Goal: Answer question/provide support: Share knowledge or assist other users

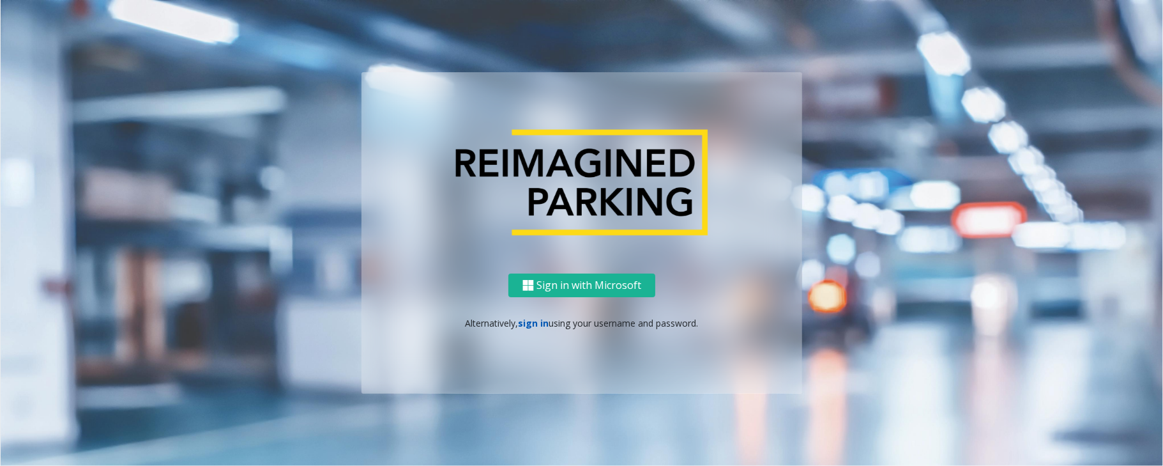
click at [530, 317] on link "sign in" at bounding box center [534, 323] width 31 height 12
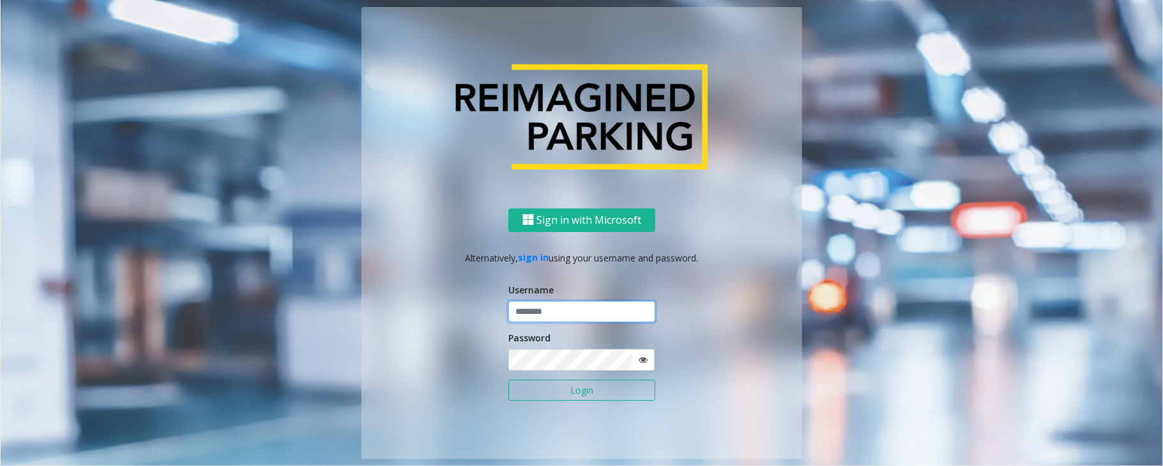
type input "******"
click at [632, 381] on button "Login" at bounding box center [581, 390] width 147 height 22
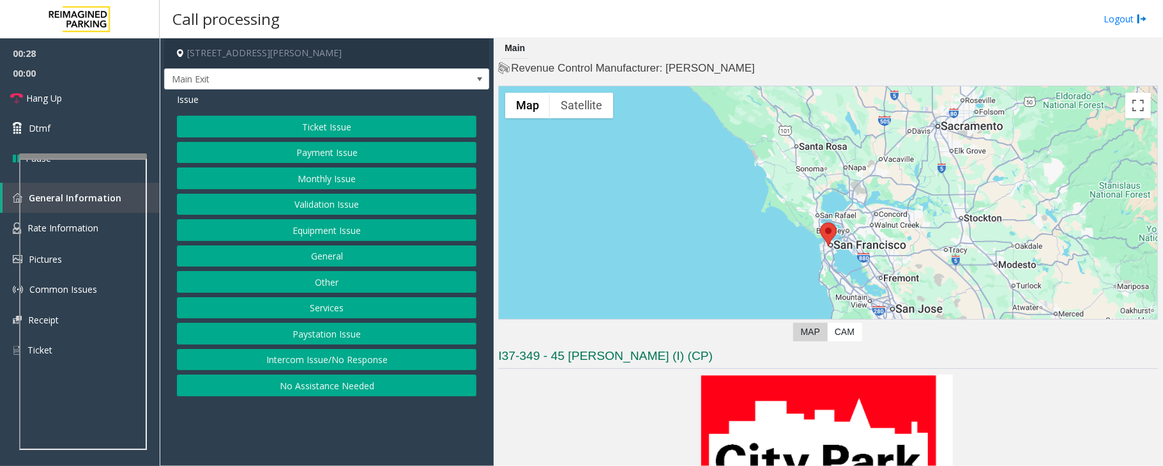
click at [319, 362] on button "Intercom Issue/No Response" at bounding box center [327, 360] width 300 height 22
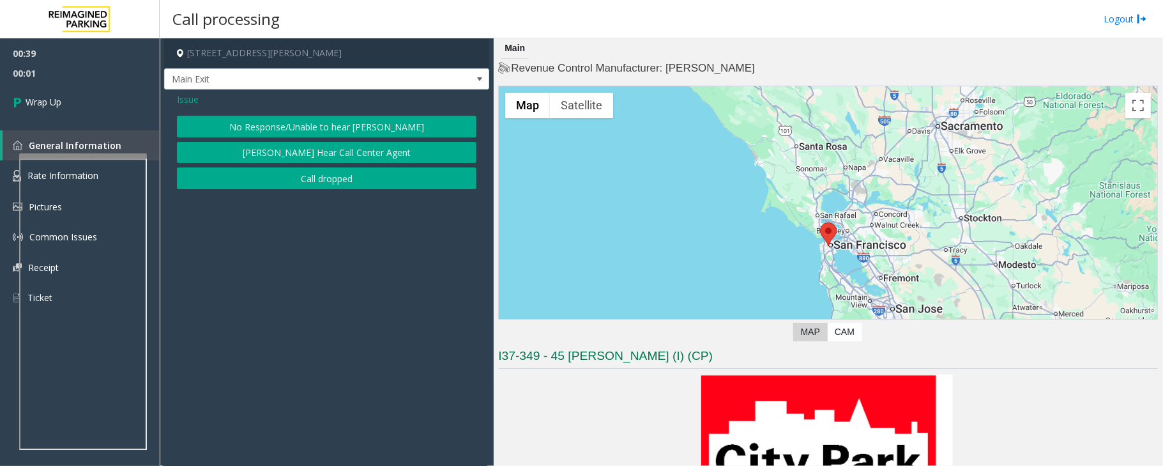
click at [297, 179] on button "Call dropped" at bounding box center [327, 178] width 300 height 22
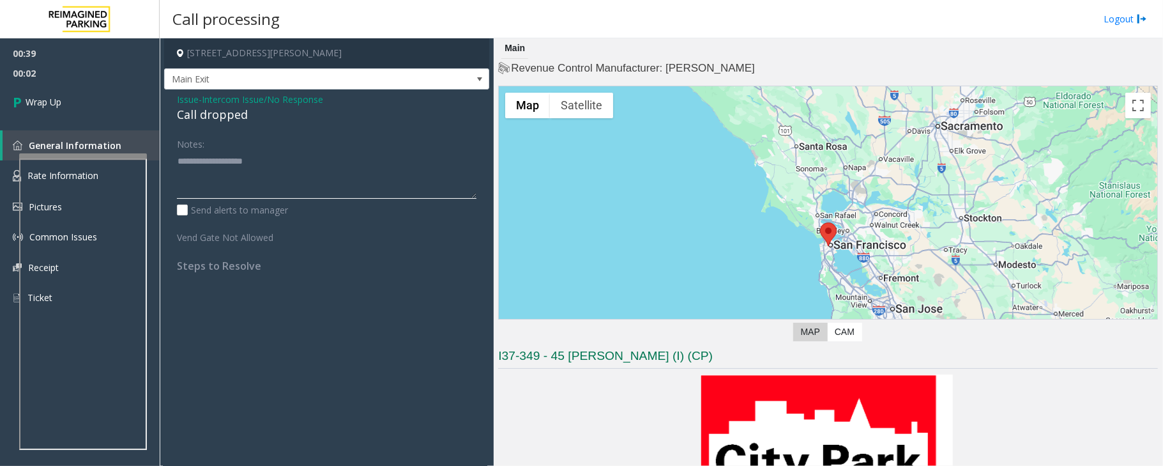
drag, startPoint x: 203, startPoint y: 171, endPoint x: 220, endPoint y: 147, distance: 29.8
click at [211, 160] on textarea at bounding box center [327, 175] width 300 height 48
type textarea "*"
type textarea "**********"
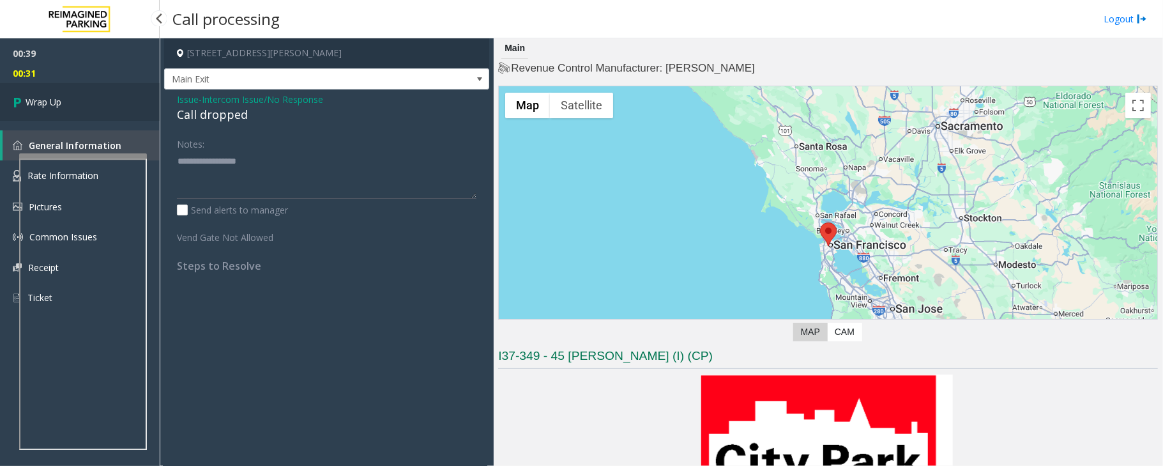
click at [50, 97] on span "Wrap Up" at bounding box center [44, 101] width 36 height 13
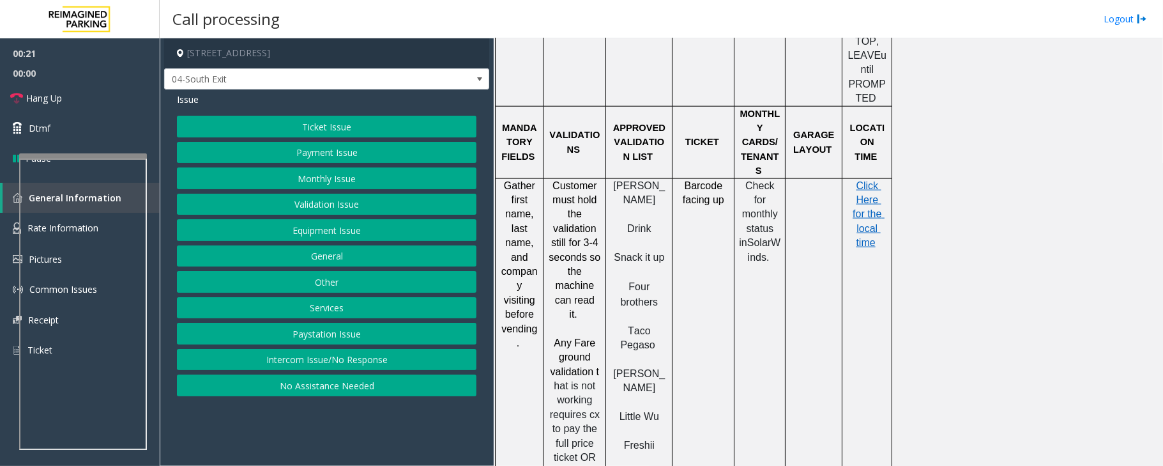
scroll to position [1362, 0]
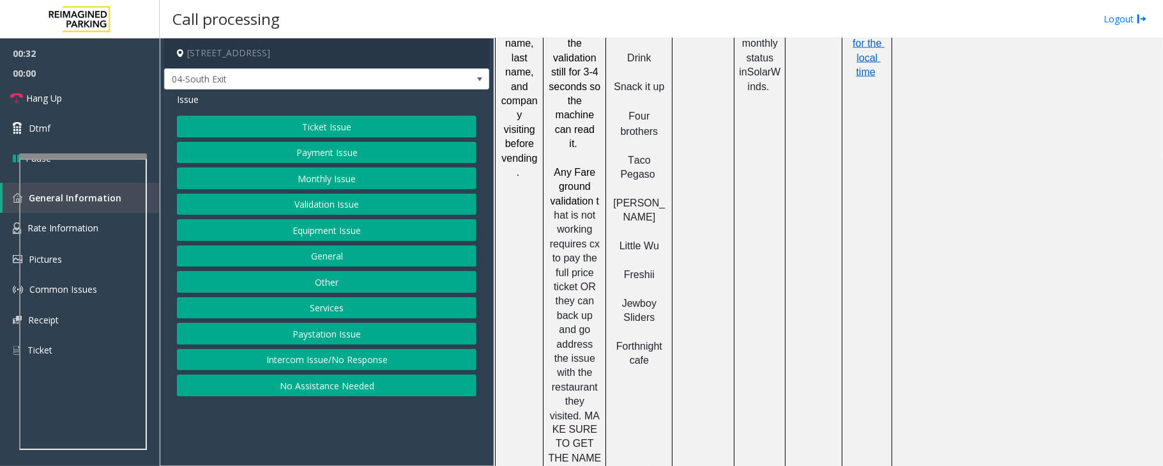
click at [305, 202] on button "Validation Issue" at bounding box center [327, 205] width 300 height 22
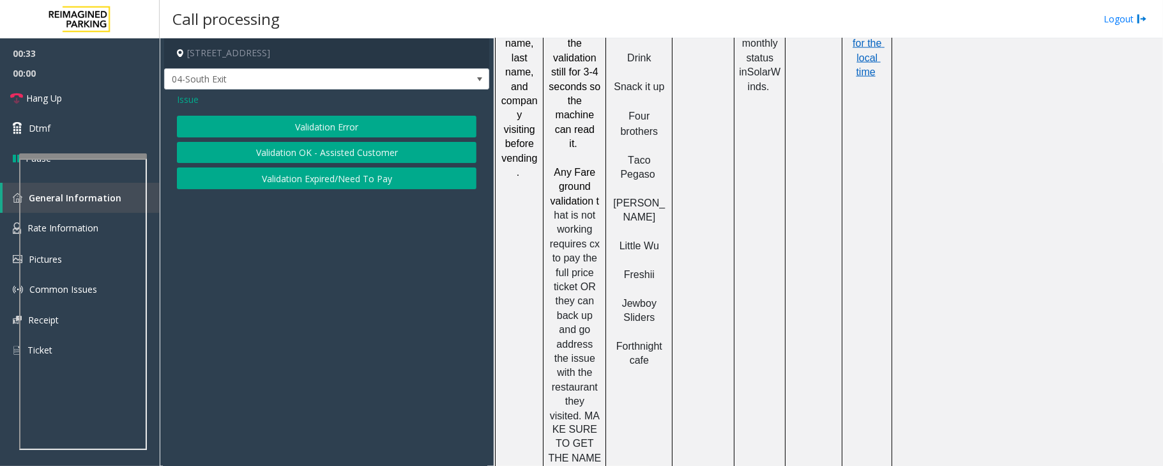
click at [291, 126] on button "Validation Error" at bounding box center [327, 127] width 300 height 22
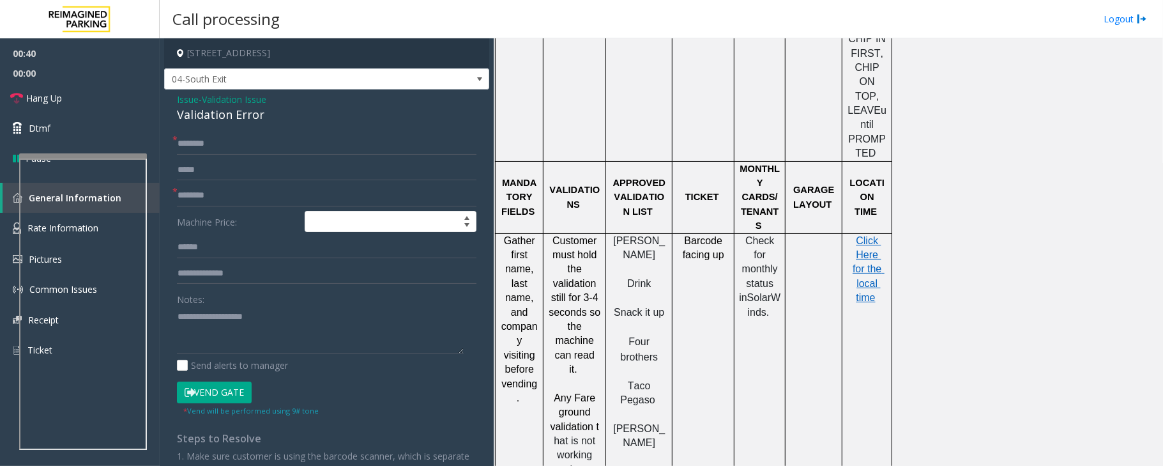
scroll to position [1107, 0]
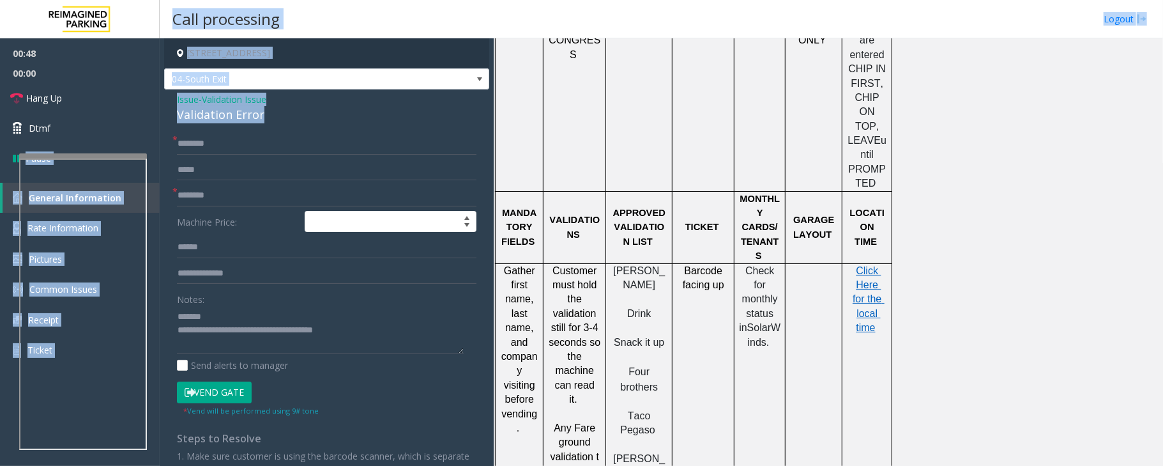
drag, startPoint x: 269, startPoint y: 112, endPoint x: 192, endPoint y: 115, distance: 77.3
click at [167, 116] on div "Issue - Validation Issue Validation Error * * Machine Price: Notes: Send alerts…" at bounding box center [326, 322] width 325 height 466
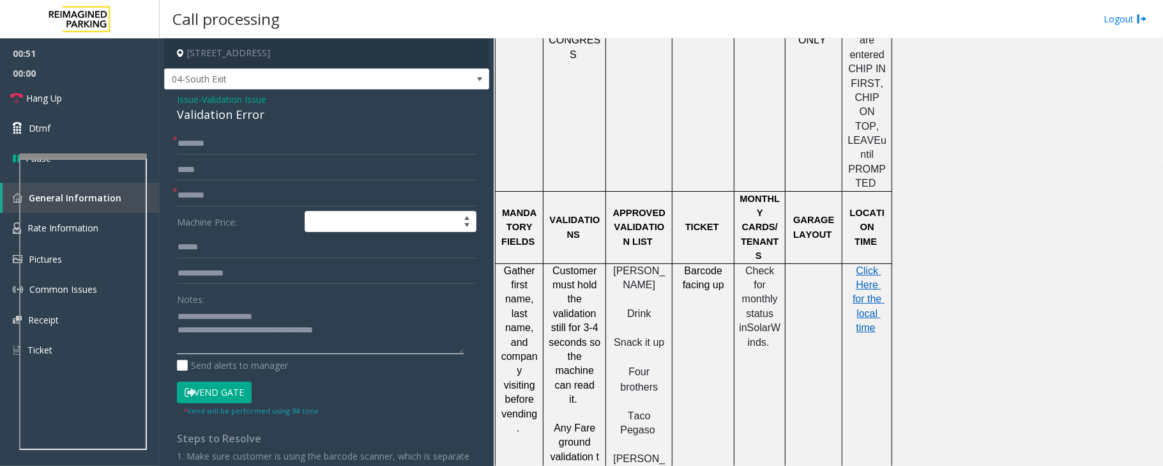
type textarea "**********"
drag, startPoint x: 622, startPoint y: 369, endPoint x: 663, endPoint y: 388, distance: 45.4
click at [663, 452] on p "[PERSON_NAME]" at bounding box center [639, 466] width 57 height 29
type input "**********"
drag, startPoint x: 618, startPoint y: 171, endPoint x: 665, endPoint y: 194, distance: 52.0
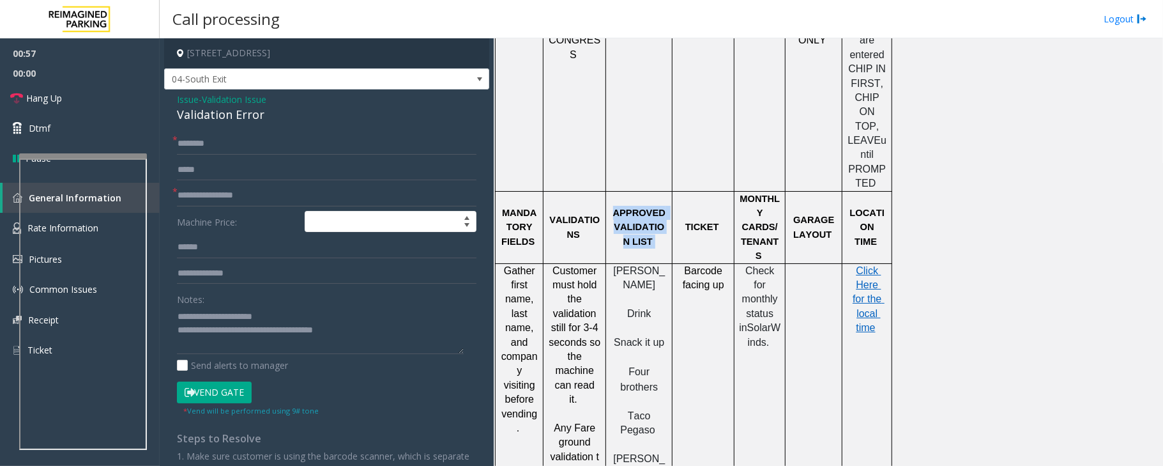
click at [665, 206] on p "APPROVED VALIDATION LIST" at bounding box center [639, 227] width 57 height 43
click at [663, 206] on p "APPROVED VALIDATION LIST" at bounding box center [639, 227] width 57 height 43
click at [225, 141] on input "text" at bounding box center [327, 144] width 300 height 22
type input "*"
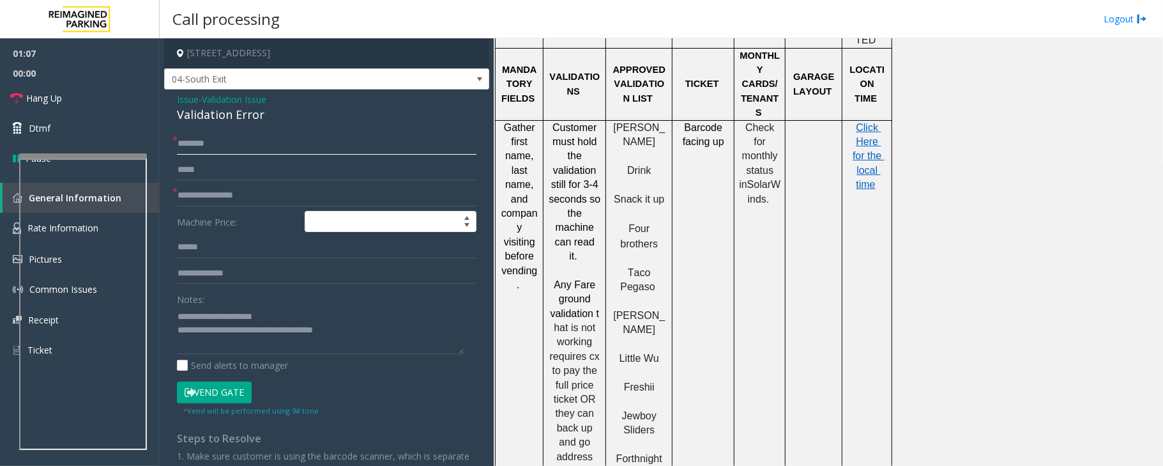
scroll to position [1277, 0]
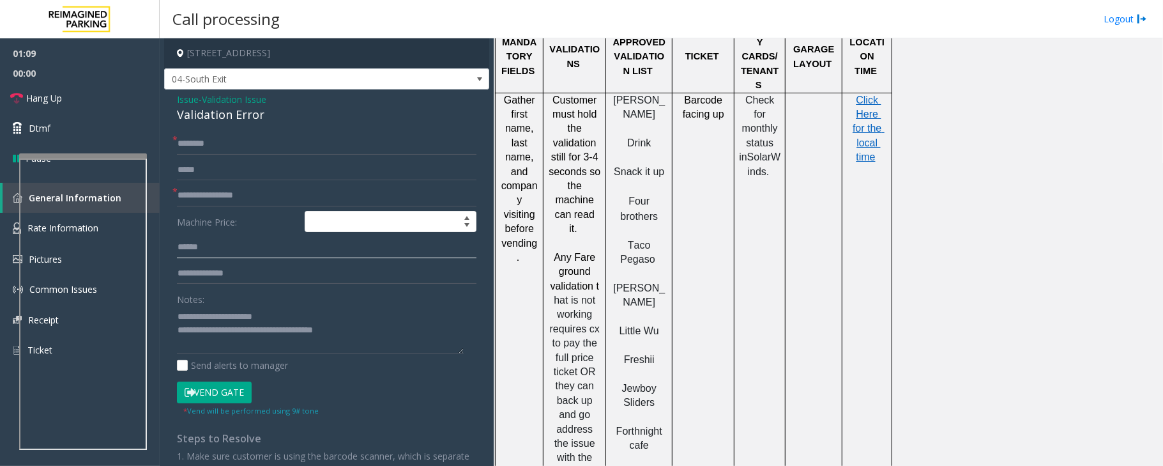
click at [202, 246] on input "text" at bounding box center [327, 247] width 300 height 22
click at [184, 149] on input "text" at bounding box center [327, 144] width 300 height 22
type input "**"
drag, startPoint x: 363, startPoint y: 333, endPoint x: 231, endPoint y: 330, distance: 131.6
click at [231, 330] on textarea at bounding box center [320, 330] width 287 height 48
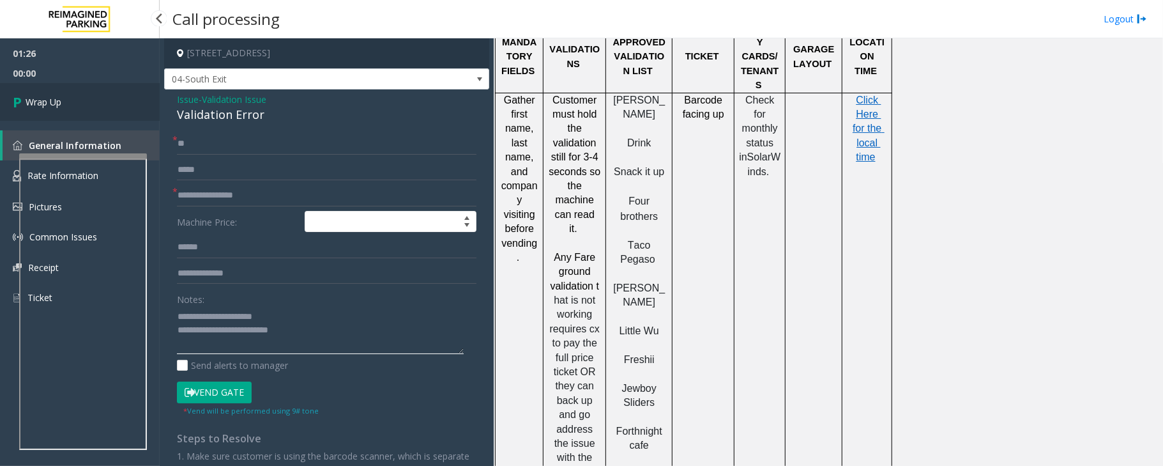
type textarea "**********"
click at [89, 106] on link "Wrap Up" at bounding box center [80, 102] width 160 height 38
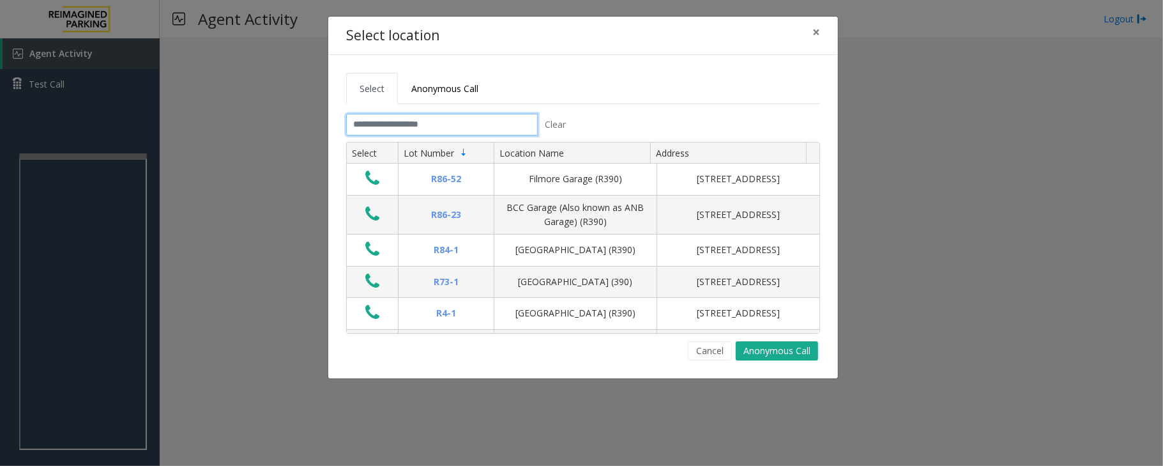
click at [371, 123] on input "text" at bounding box center [442, 125] width 192 height 22
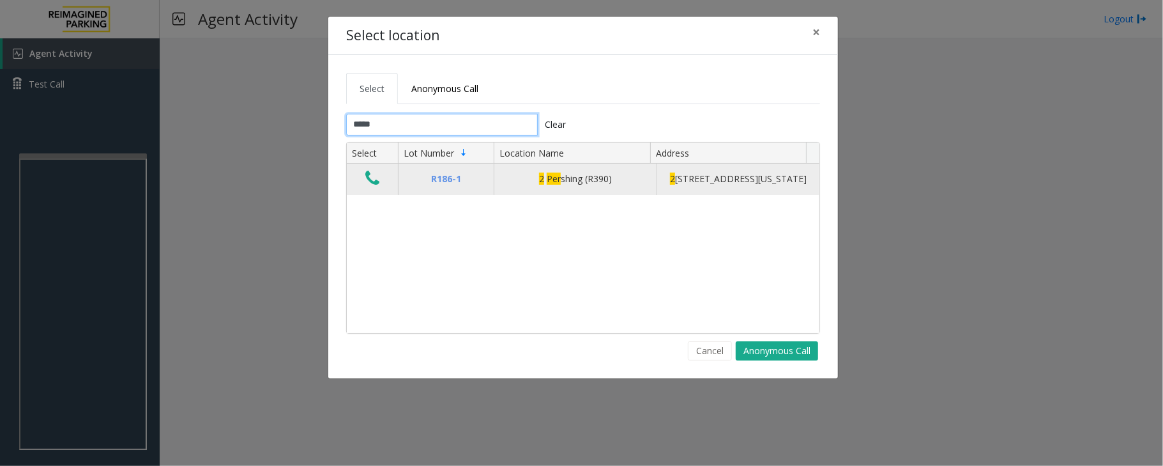
type input "*****"
click at [359, 179] on td "Data table" at bounding box center [372, 179] width 51 height 31
click at [369, 180] on icon "Data table" at bounding box center [372, 178] width 14 height 18
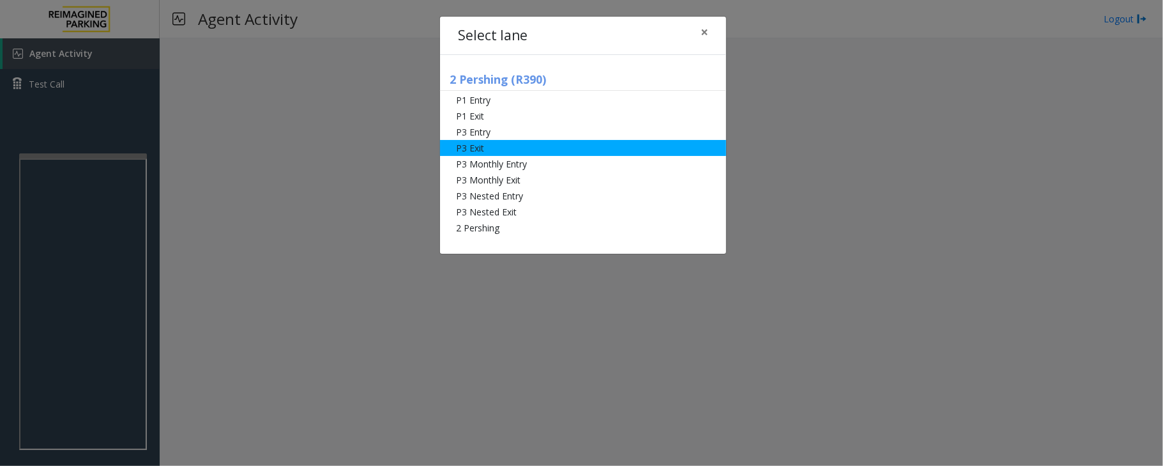
click at [476, 144] on li "P3 Exit" at bounding box center [583, 148] width 286 height 16
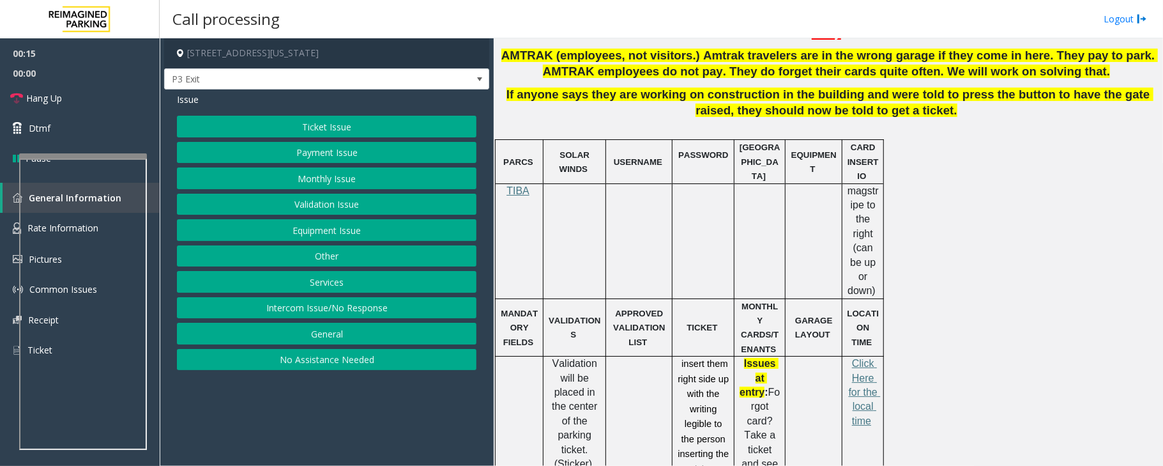
scroll to position [511, 0]
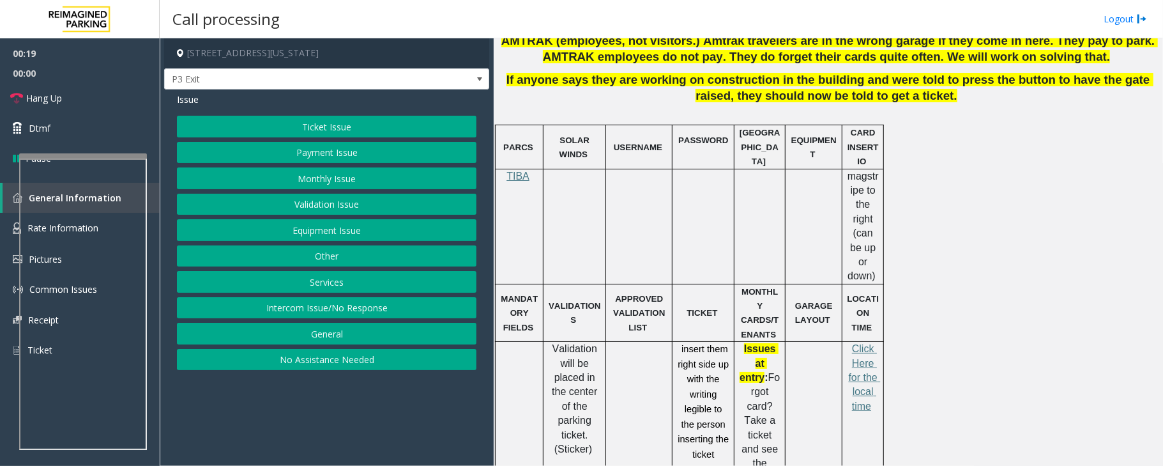
click at [351, 210] on button "Validation Issue" at bounding box center [327, 205] width 300 height 22
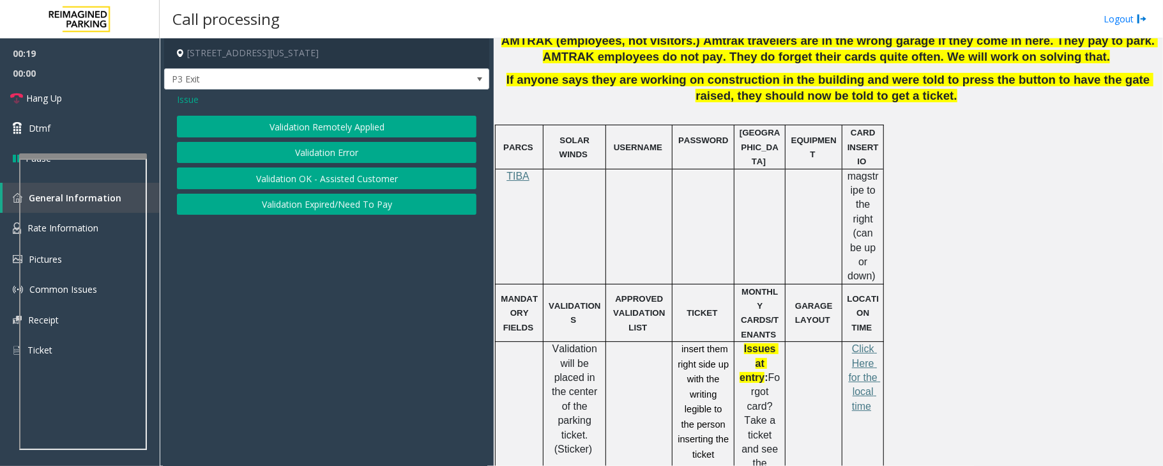
click at [348, 156] on button "Validation Error" at bounding box center [327, 153] width 300 height 22
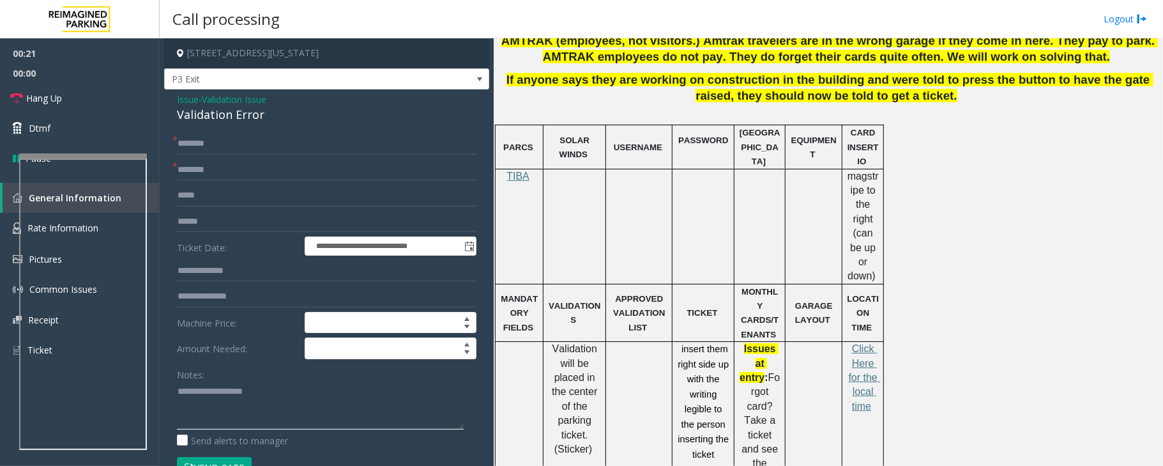
drag, startPoint x: 238, startPoint y: 414, endPoint x: 236, endPoint y: 405, distance: 9.3
click at [238, 415] on textarea at bounding box center [320, 405] width 287 height 48
drag, startPoint x: 208, startPoint y: 418, endPoint x: 184, endPoint y: 409, distance: 25.3
paste textarea "**********"
drag, startPoint x: 266, startPoint y: 116, endPoint x: 189, endPoint y: 114, distance: 77.3
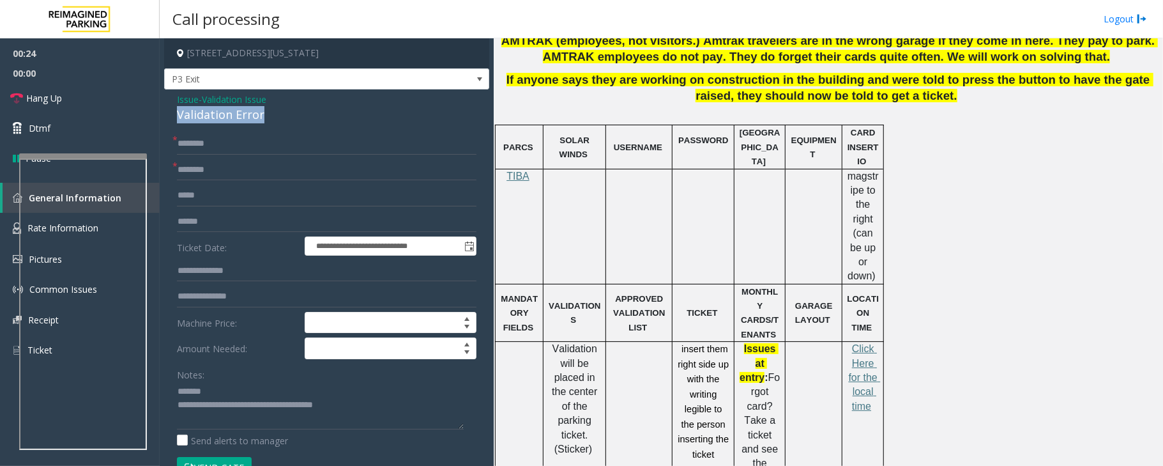
click at [179, 116] on div "Validation Error" at bounding box center [327, 114] width 300 height 17
type textarea "**********"
type input "*******"
click at [197, 264] on input "text" at bounding box center [327, 271] width 300 height 22
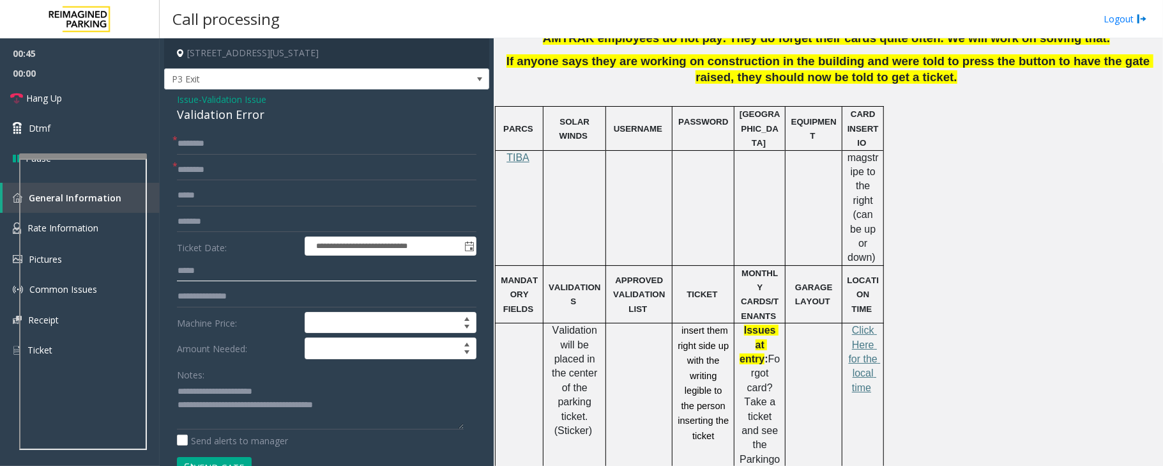
scroll to position [522, 0]
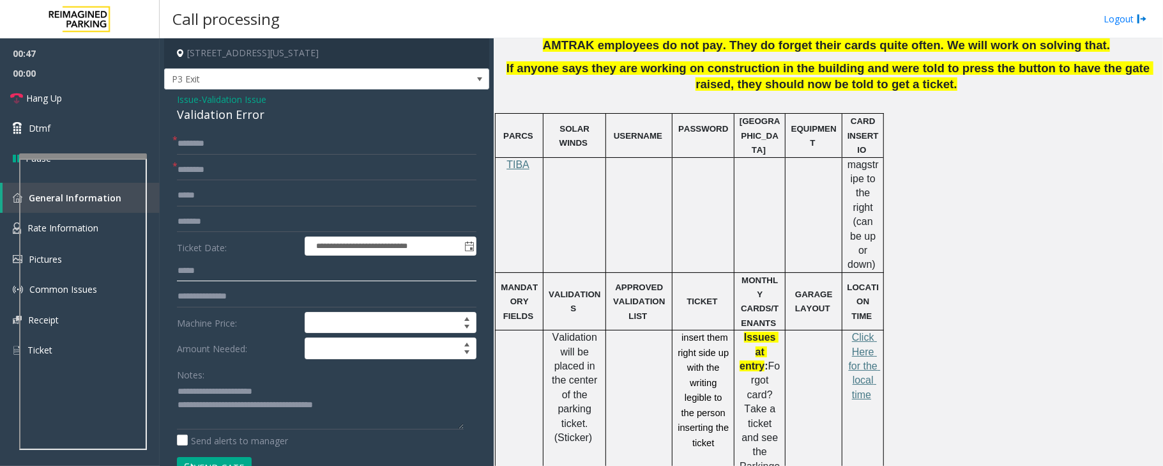
type input "*****"
click at [195, 172] on input "text" at bounding box center [327, 170] width 300 height 22
type input "**********"
drag, startPoint x: 41, startPoint y: 93, endPoint x: 73, endPoint y: 105, distance: 34.2
click at [41, 93] on span "Hang Up" at bounding box center [44, 97] width 36 height 13
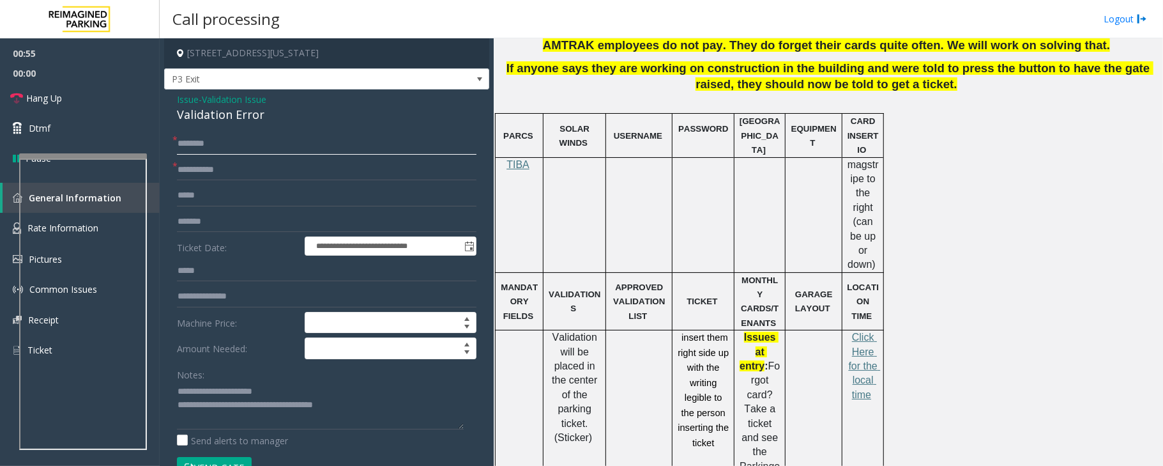
drag, startPoint x: 207, startPoint y: 134, endPoint x: 206, endPoint y: 142, distance: 7.8
click at [207, 138] on input "text" at bounding box center [327, 144] width 300 height 22
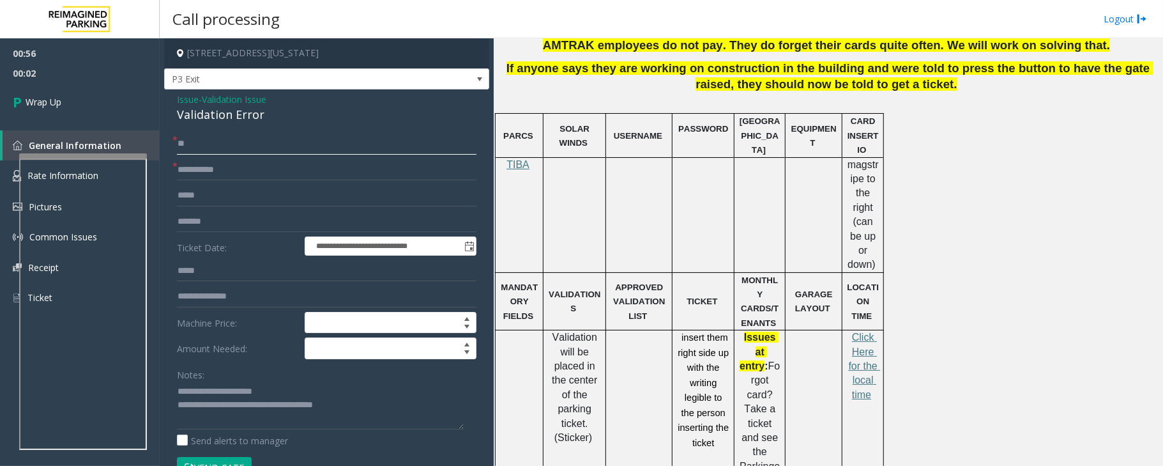
type input "**"
drag, startPoint x: 377, startPoint y: 404, endPoint x: 230, endPoint y: 411, distance: 147.1
click at [230, 411] on textarea at bounding box center [320, 405] width 287 height 48
type textarea "**********"
click at [65, 120] on link "Wrap Up" at bounding box center [80, 102] width 160 height 38
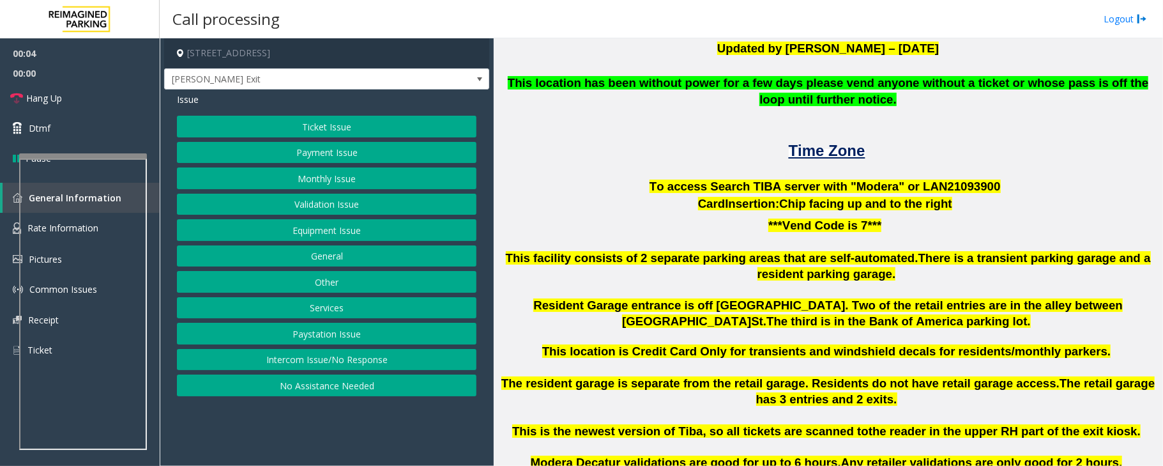
scroll to position [255, 0]
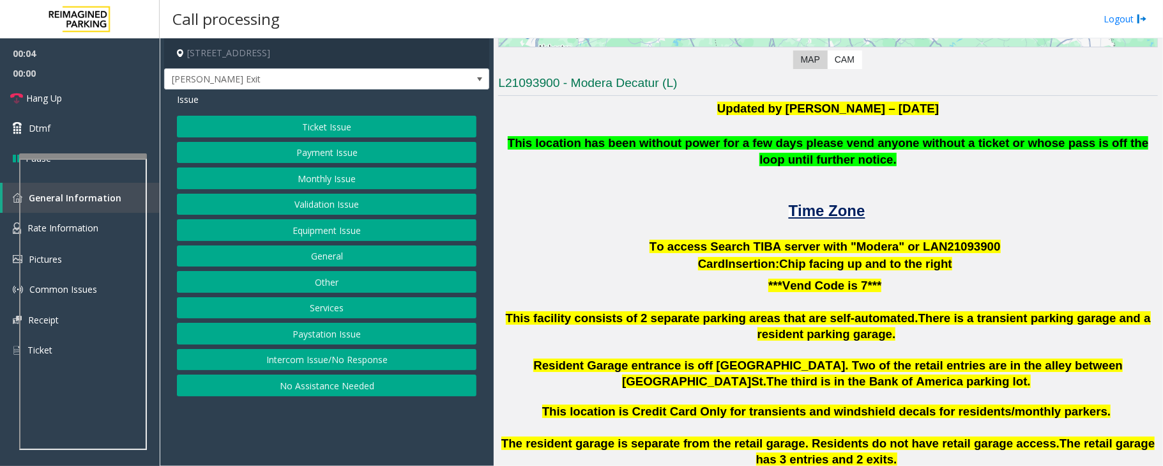
click at [943, 244] on span "To access Search TIBA server with "Modera" or LAN21093" at bounding box center [815, 246] width 331 height 13
copy p "LAN21093 900"
click at [340, 207] on button "Validation Issue" at bounding box center [327, 205] width 300 height 22
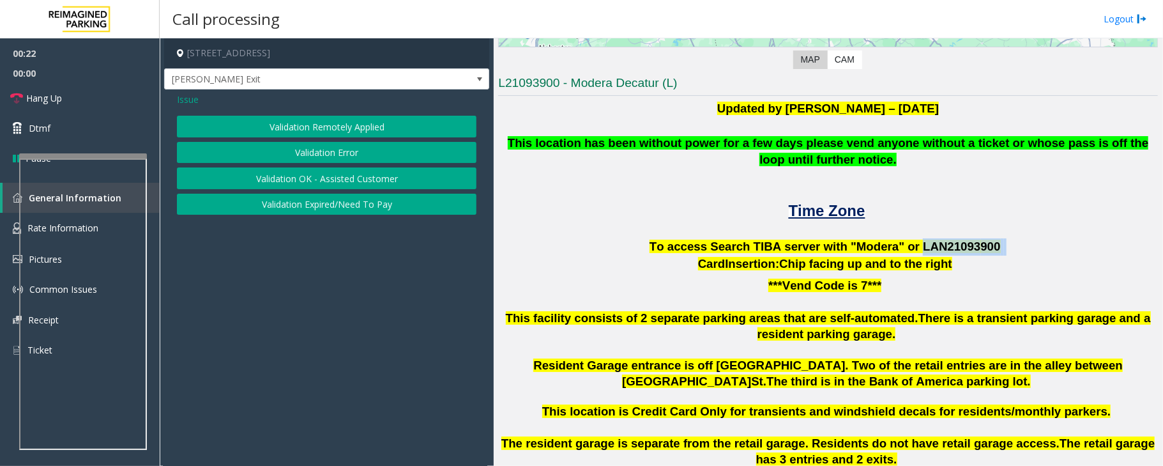
click at [330, 149] on button "Validation Error" at bounding box center [327, 153] width 300 height 22
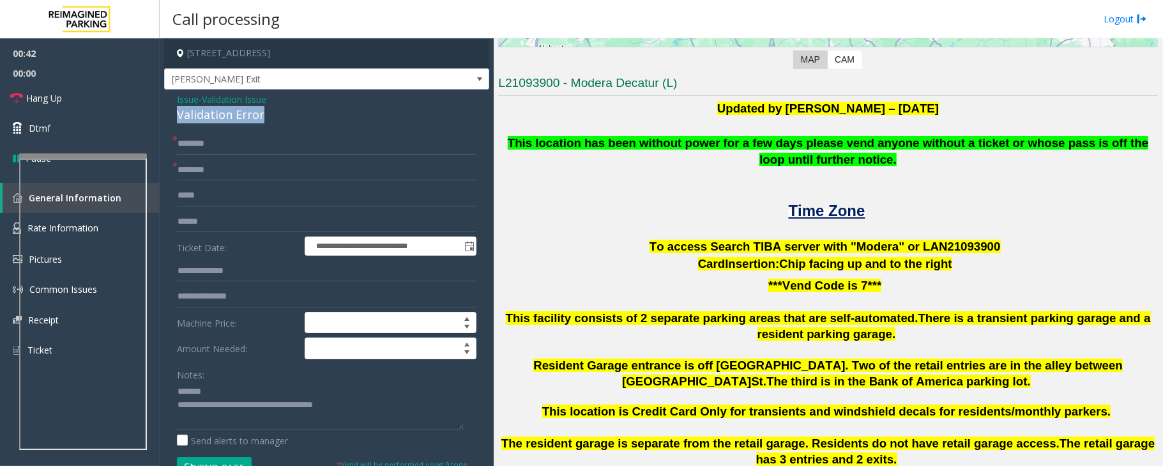
drag, startPoint x: 271, startPoint y: 116, endPoint x: 198, endPoint y: 115, distance: 72.8
click at [174, 115] on div "**********" at bounding box center [326, 453] width 325 height 729
type textarea "**********"
click at [206, 162] on input "text" at bounding box center [327, 170] width 300 height 22
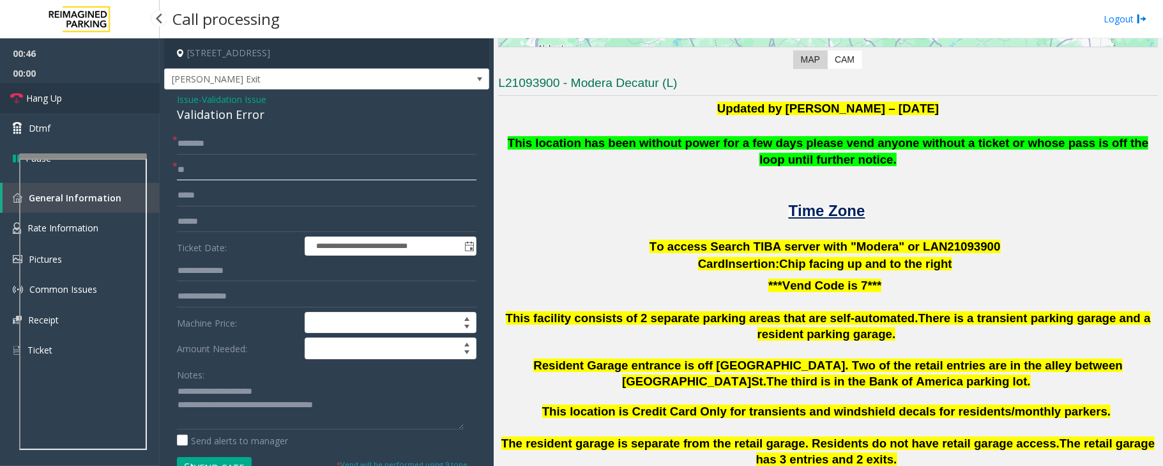
type input "**"
click at [78, 98] on link "Hang Up" at bounding box center [80, 98] width 160 height 30
drag, startPoint x: 206, startPoint y: 143, endPoint x: 198, endPoint y: 132, distance: 13.8
click at [206, 144] on input "text" at bounding box center [327, 144] width 300 height 22
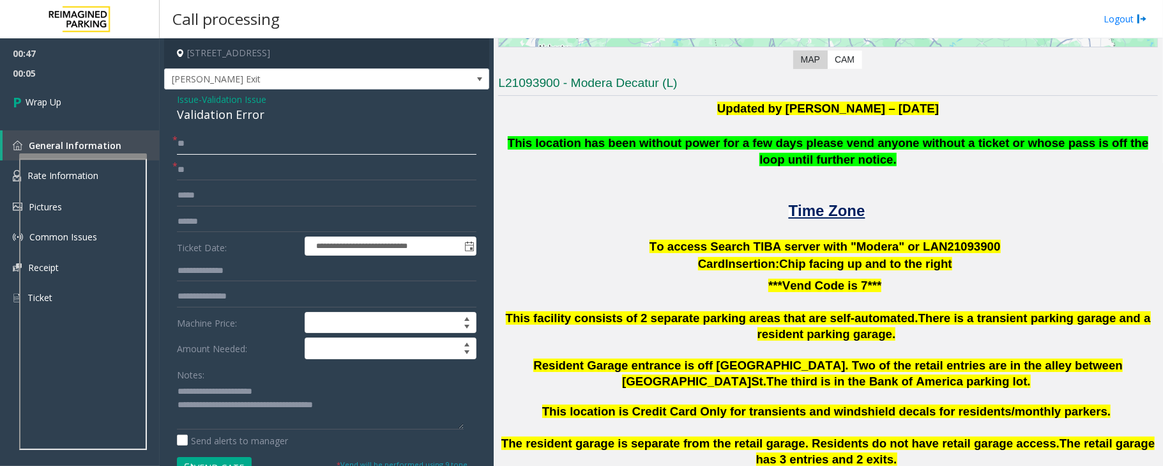
type input "**"
drag, startPoint x: 410, startPoint y: 411, endPoint x: 230, endPoint y: 409, distance: 180.1
click at [230, 409] on textarea at bounding box center [320, 405] width 287 height 48
paste textarea "*******"
click at [271, 410] on textarea at bounding box center [320, 405] width 287 height 48
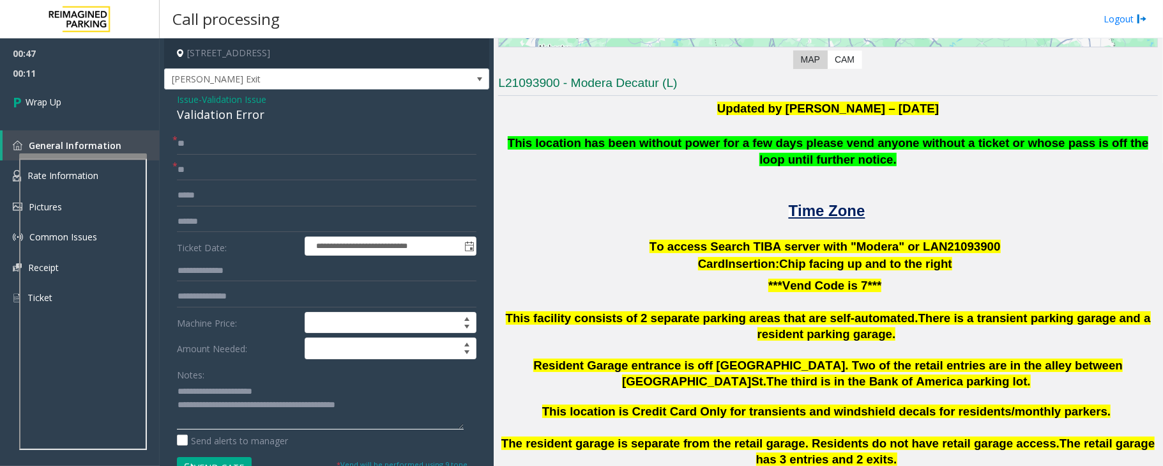
click at [271, 410] on textarea at bounding box center [320, 405] width 287 height 48
type textarea "**********"
click at [50, 106] on span "Wrap Up" at bounding box center [44, 101] width 36 height 13
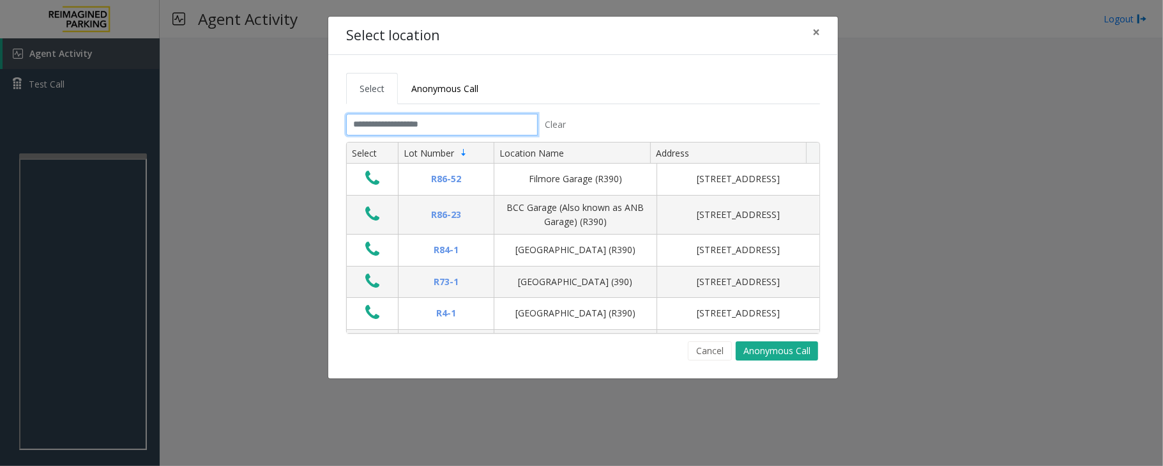
click at [382, 120] on input "text" at bounding box center [442, 125] width 192 height 22
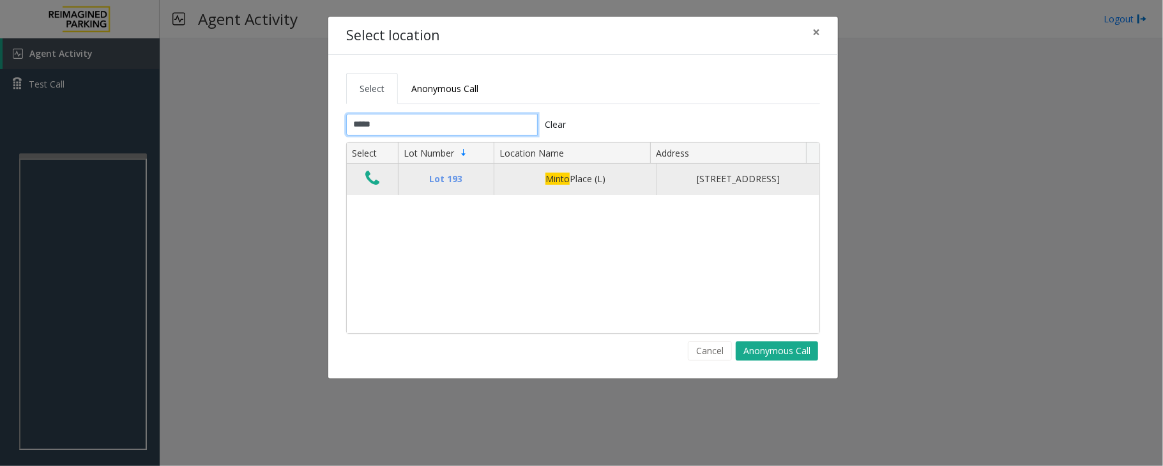
type input "*****"
click at [377, 179] on icon "Data table" at bounding box center [372, 178] width 14 height 18
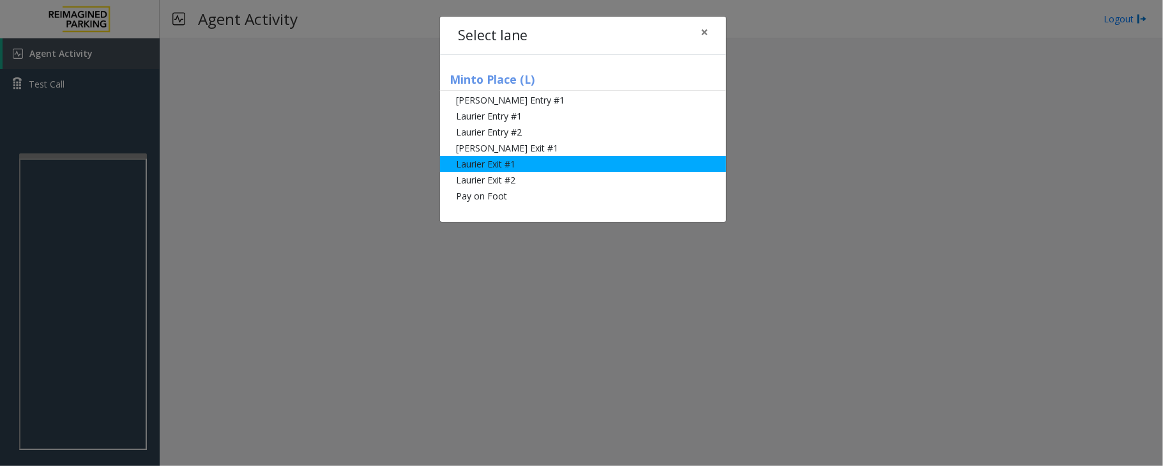
click at [489, 166] on li "Laurier Exit #1" at bounding box center [583, 164] width 286 height 16
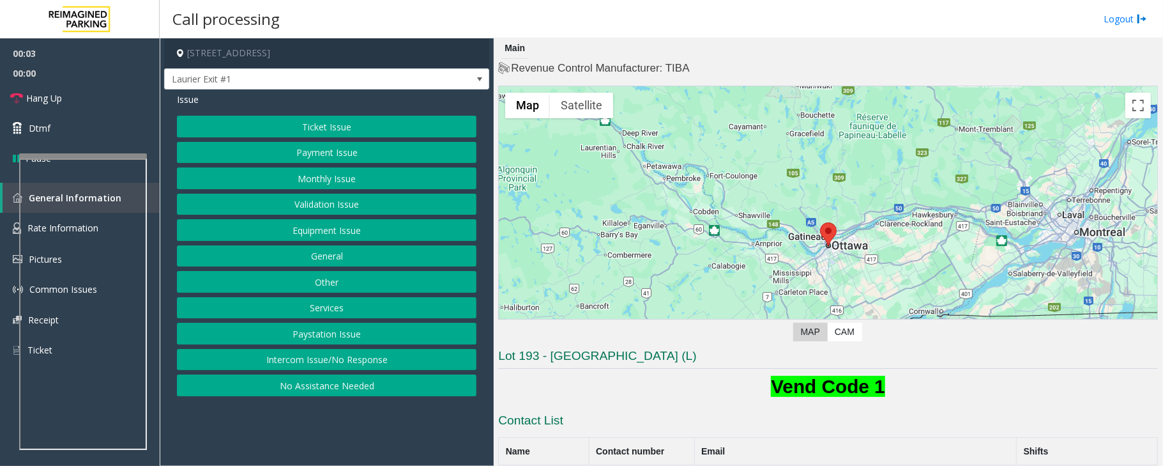
scroll to position [287, 0]
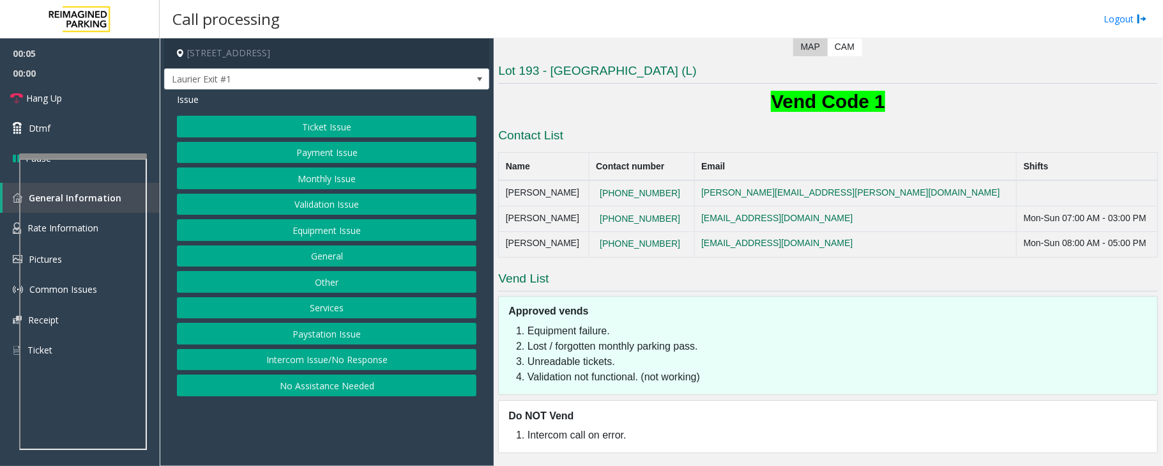
click at [321, 128] on button "Ticket Issue" at bounding box center [327, 127] width 300 height 22
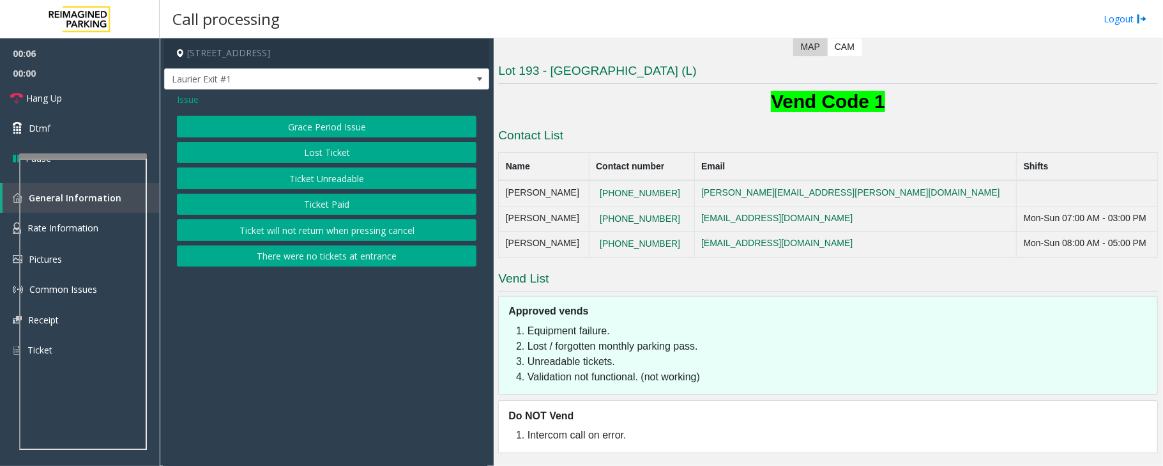
click at [325, 172] on button "Ticket Unreadable" at bounding box center [327, 178] width 300 height 22
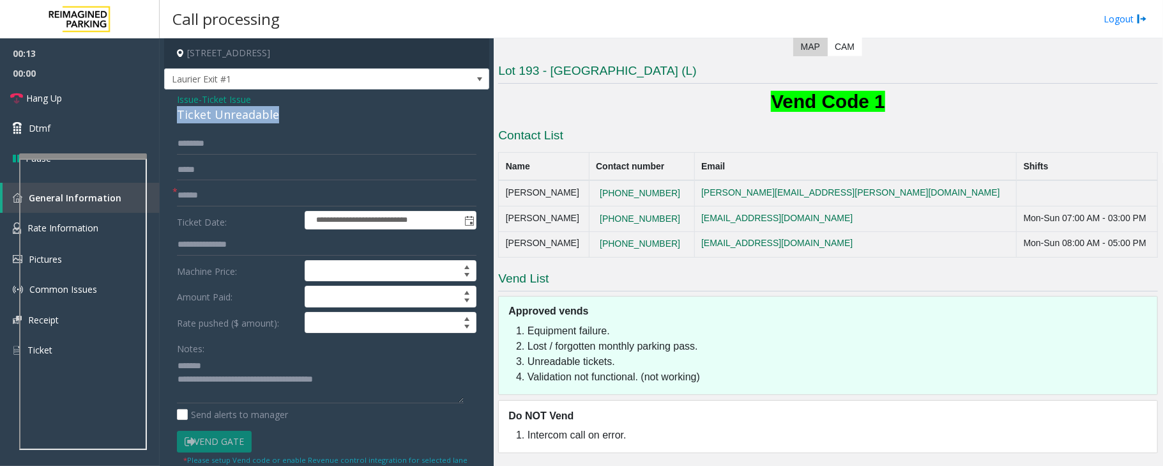
drag, startPoint x: 280, startPoint y: 115, endPoint x: 174, endPoint y: 118, distance: 106.1
click at [174, 118] on div "**********" at bounding box center [326, 407] width 325 height 636
type textarea "**********"
click at [201, 197] on input "text" at bounding box center [327, 196] width 300 height 22
type input "*****"
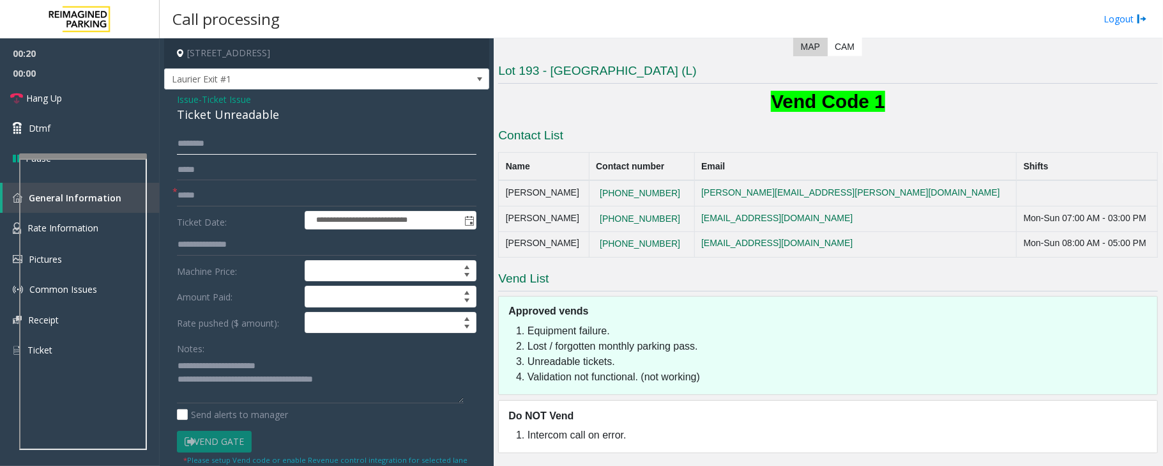
click at [194, 146] on input "text" at bounding box center [327, 144] width 300 height 22
type input "*"
type input "****"
click at [6, 131] on link "Dtmf" at bounding box center [80, 128] width 160 height 30
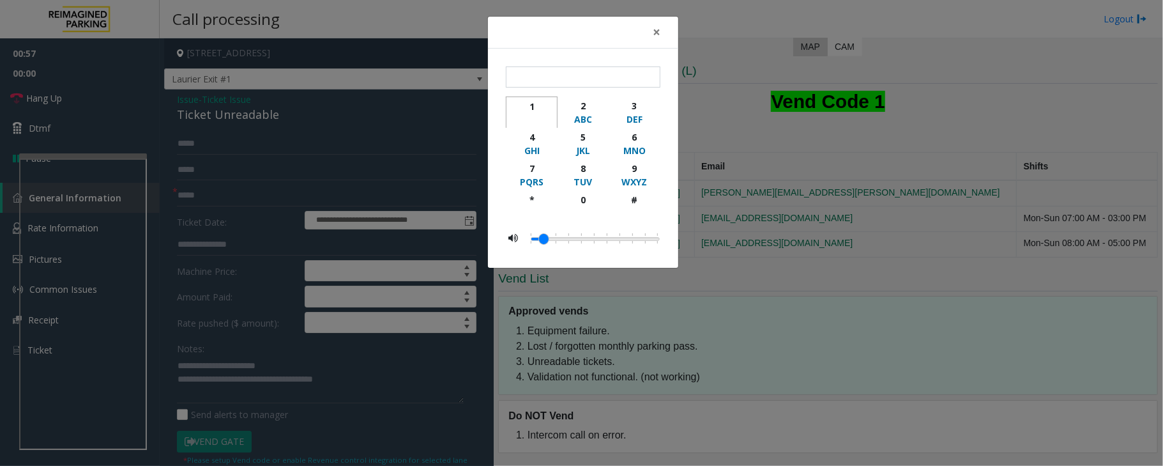
drag, startPoint x: 533, startPoint y: 108, endPoint x: 561, endPoint y: 100, distance: 29.1
click at [535, 107] on div "1" at bounding box center [531, 106] width 35 height 13
type input "*"
click at [784, 316] on div "× * 1 2 ABC 3 DEF 4 GHI 5 JKL 6 MNO 7 PQRS 8 TUV 9 WXYZ * 0 #" at bounding box center [581, 233] width 1163 height 466
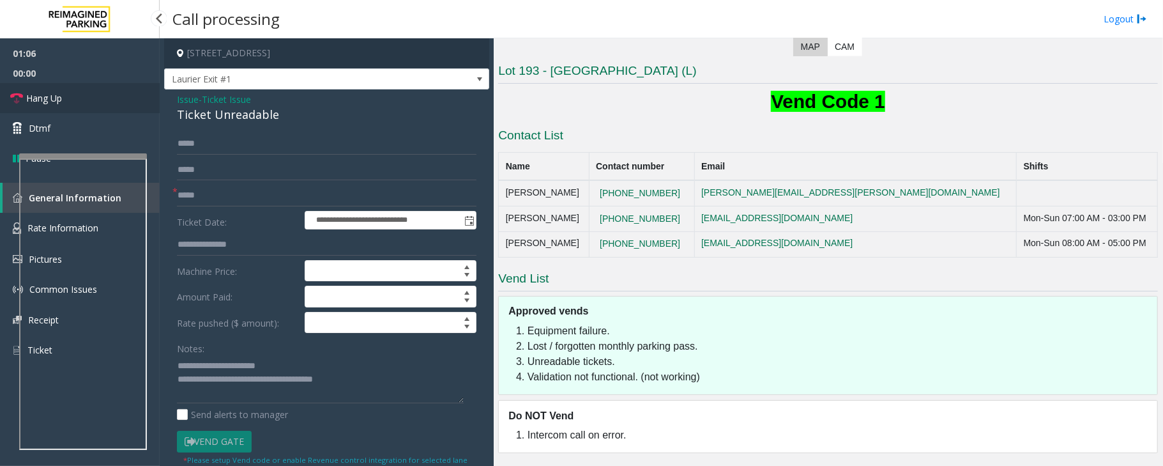
click at [52, 106] on link "Hang Up" at bounding box center [80, 98] width 160 height 30
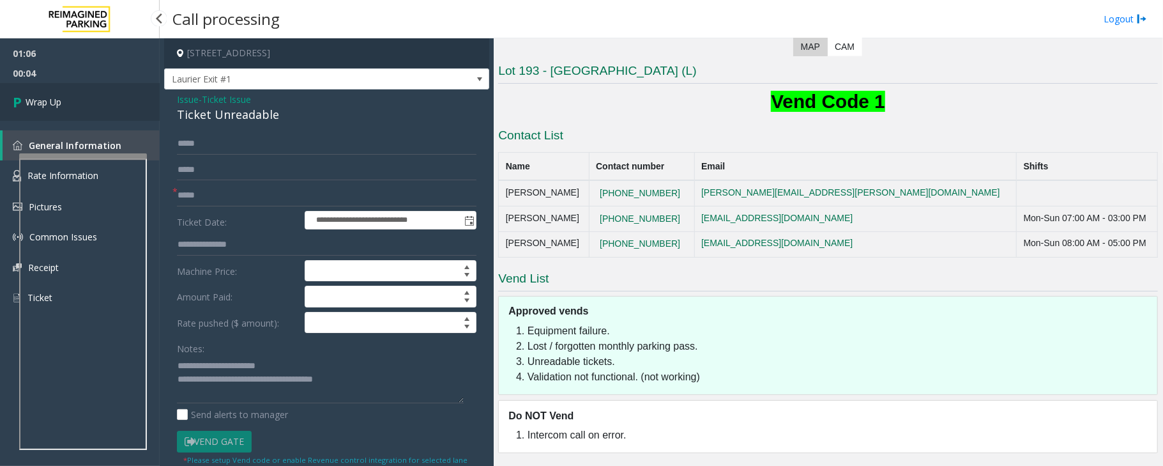
click at [44, 97] on span "Wrap Up" at bounding box center [44, 101] width 36 height 13
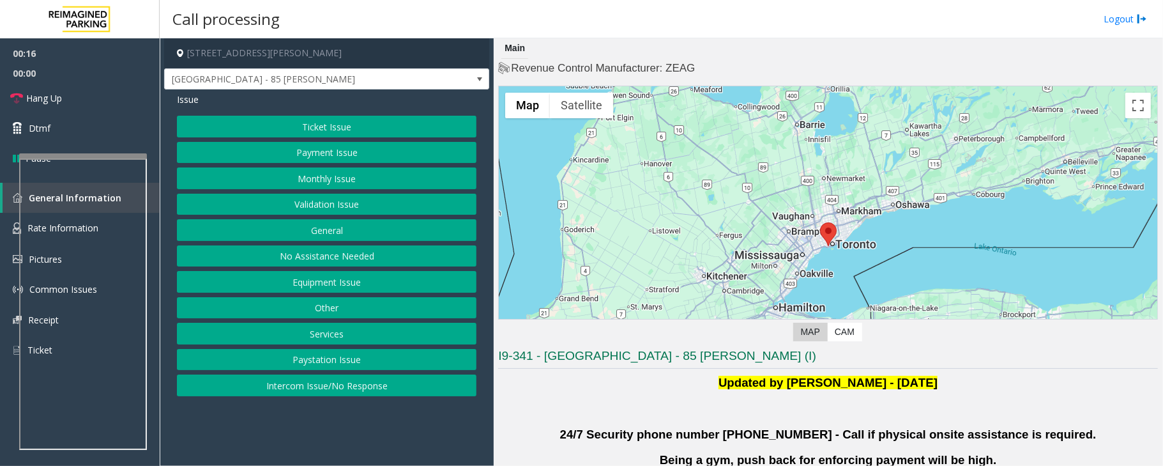
click at [279, 384] on button "Intercom Issue/No Response" at bounding box center [327, 385] width 300 height 22
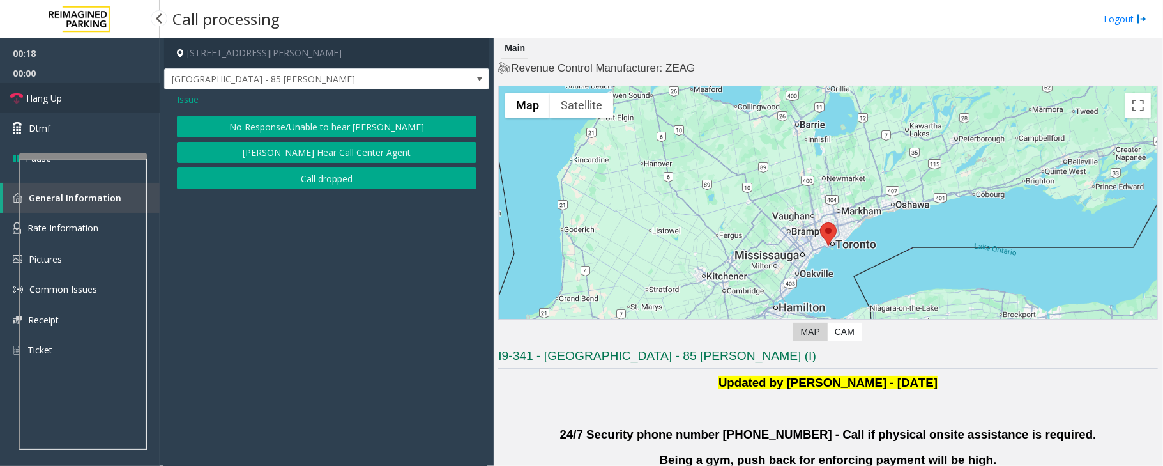
click at [49, 95] on span "Hang Up" at bounding box center [44, 97] width 36 height 13
click at [289, 121] on button "No Response/Unable to hear [PERSON_NAME]" at bounding box center [327, 127] width 300 height 22
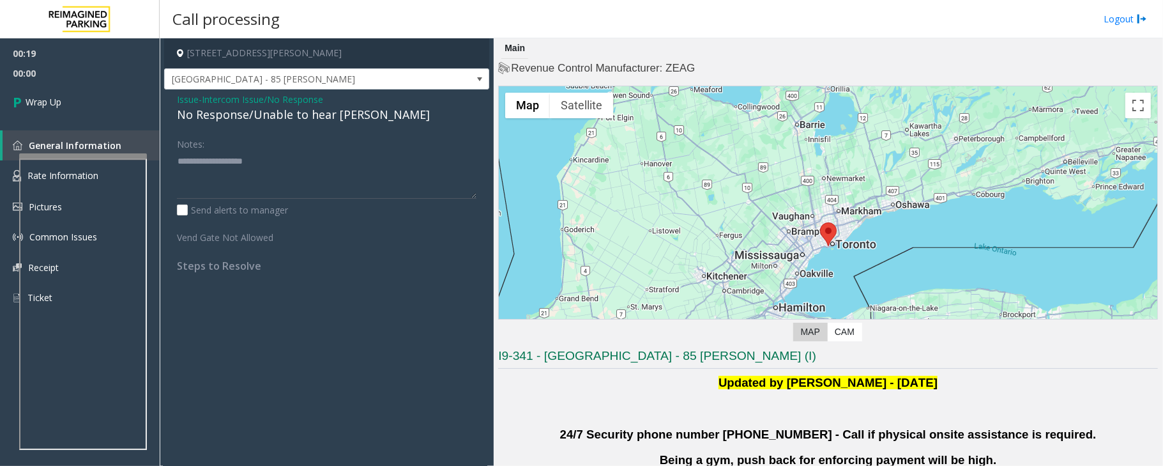
click at [221, 114] on div "No Response/Unable to hear [PERSON_NAME]" at bounding box center [327, 114] width 300 height 17
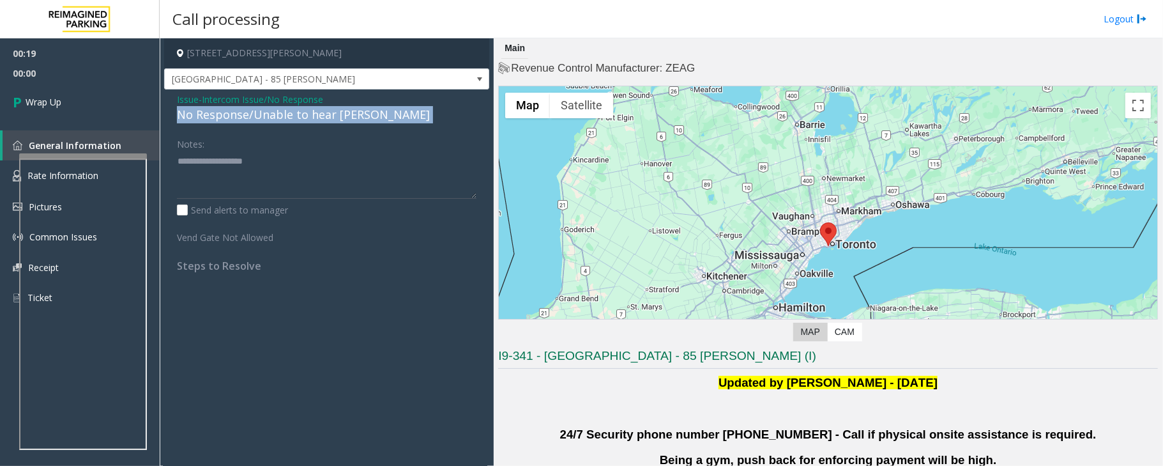
click at [221, 114] on div "No Response/Unable to hear [PERSON_NAME]" at bounding box center [327, 114] width 300 height 17
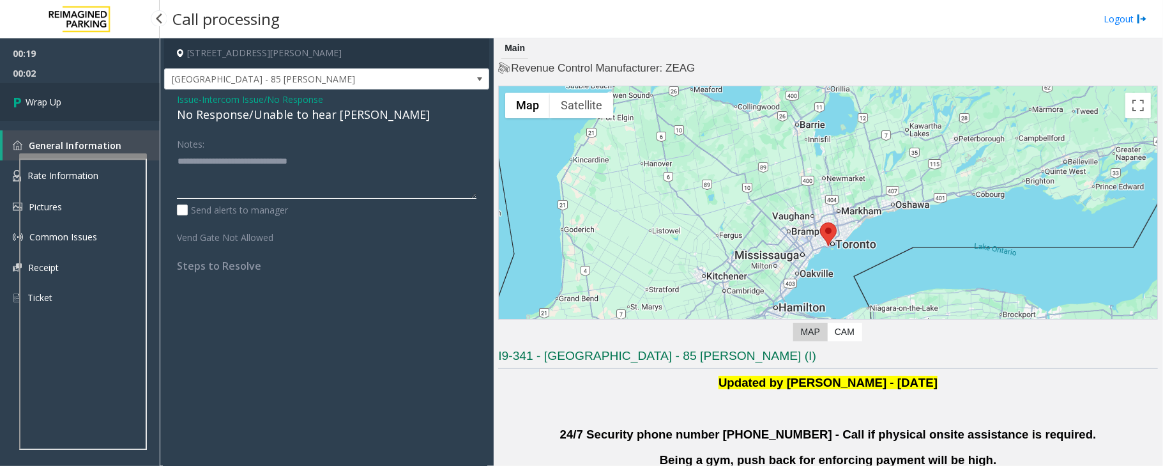
type textarea "**********"
click at [55, 98] on span "Wrap Up" at bounding box center [44, 101] width 36 height 13
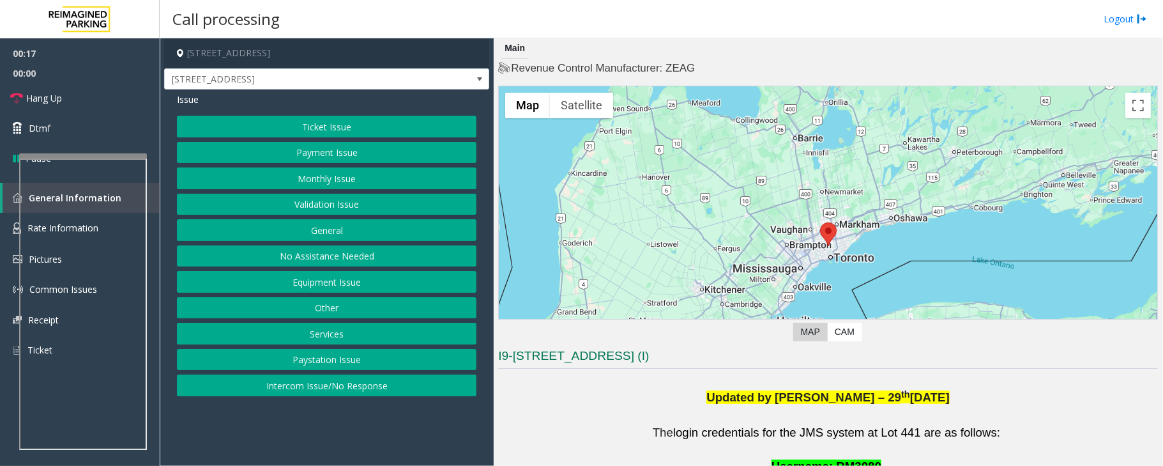
click at [374, 200] on button "Validation Issue" at bounding box center [327, 205] width 300 height 22
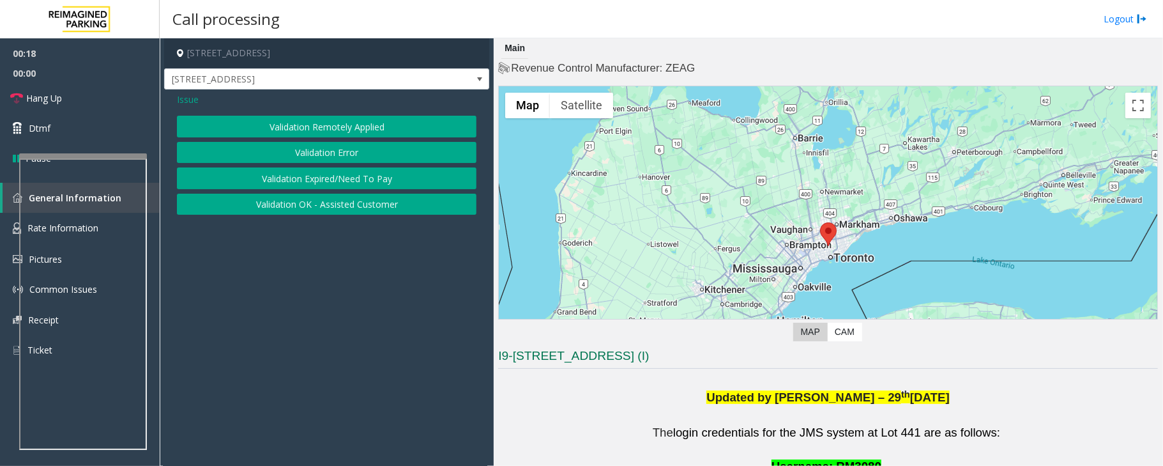
click at [337, 154] on button "Validation Error" at bounding box center [327, 153] width 300 height 22
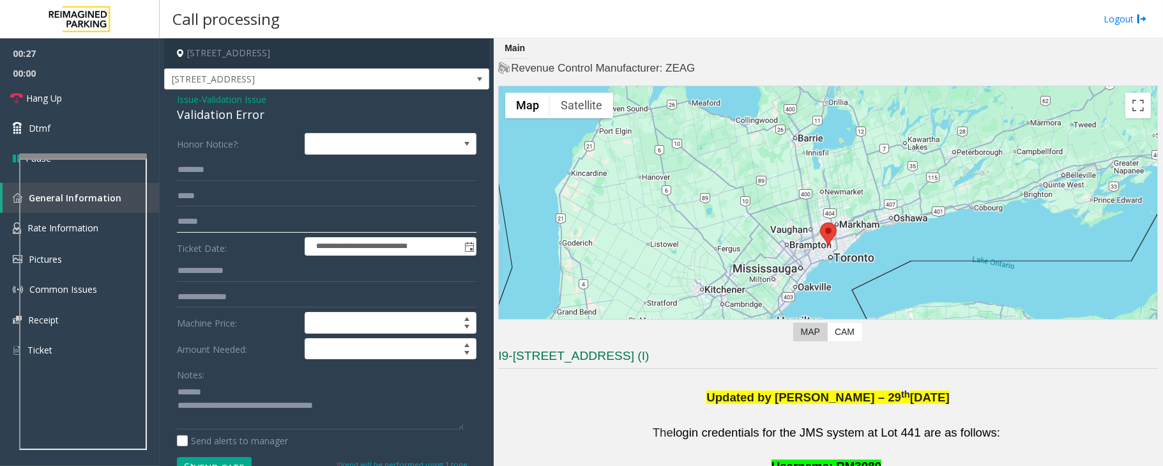
click at [188, 215] on input "text" at bounding box center [327, 222] width 300 height 22
click at [204, 394] on textarea at bounding box center [320, 405] width 287 height 48
type textarea "**********"
click at [187, 169] on input "text" at bounding box center [327, 170] width 300 height 22
type input "*****"
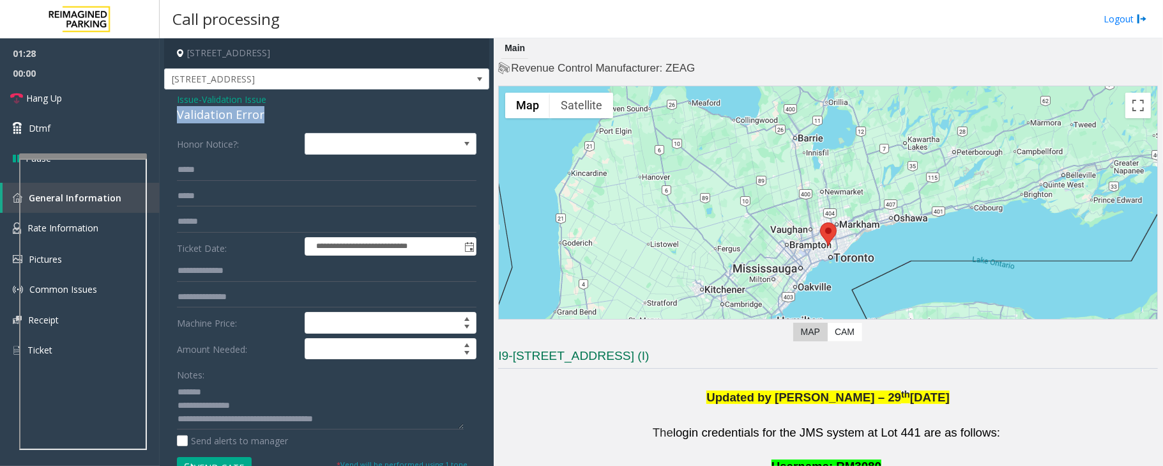
drag, startPoint x: 269, startPoint y: 115, endPoint x: 187, endPoint y: 116, distance: 81.8
click at [179, 115] on div "Validation Error" at bounding box center [327, 114] width 300 height 17
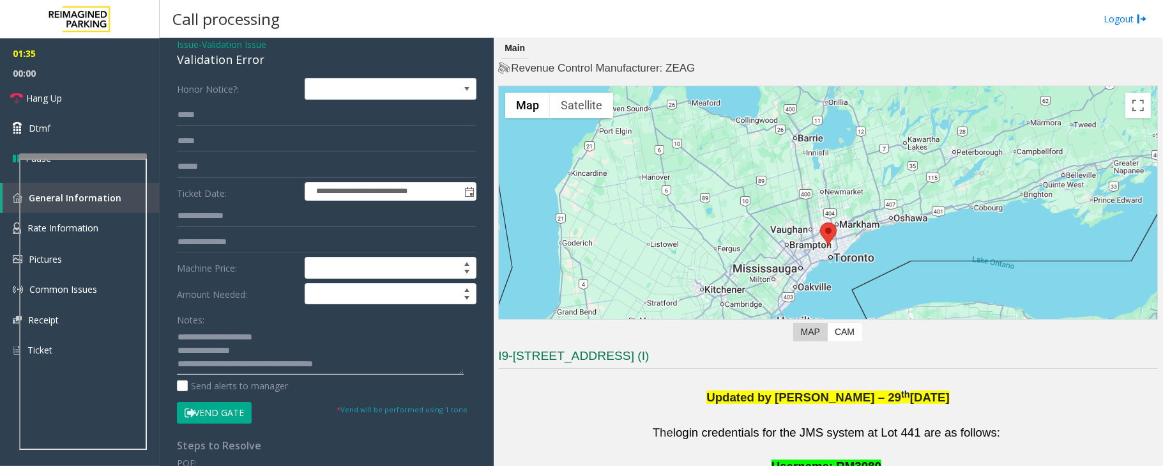
scroll to position [85, 0]
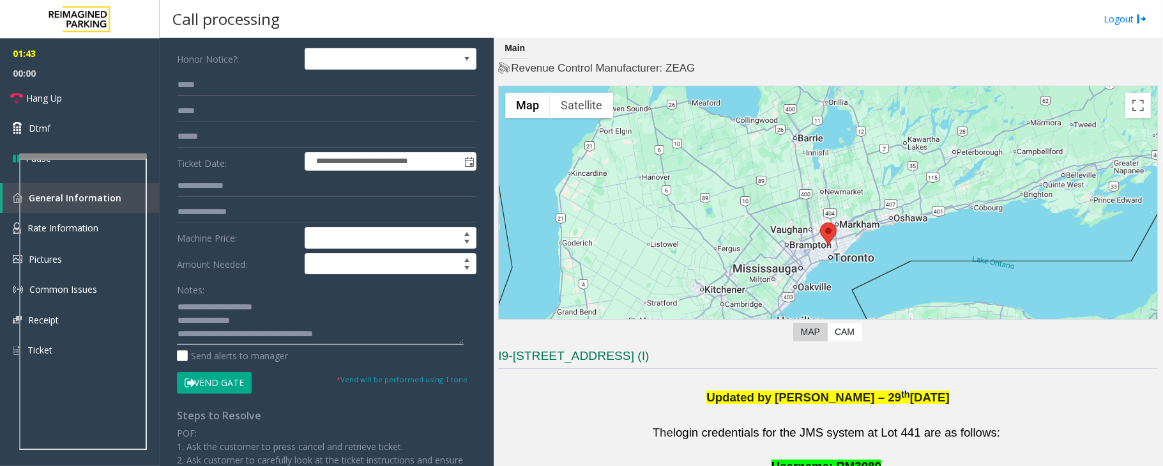
drag, startPoint x: 369, startPoint y: 338, endPoint x: 230, endPoint y: 335, distance: 138.6
click at [230, 335] on textarea at bounding box center [320, 320] width 287 height 48
type textarea "**********"
click at [74, 100] on link "Hang Up" at bounding box center [80, 98] width 160 height 30
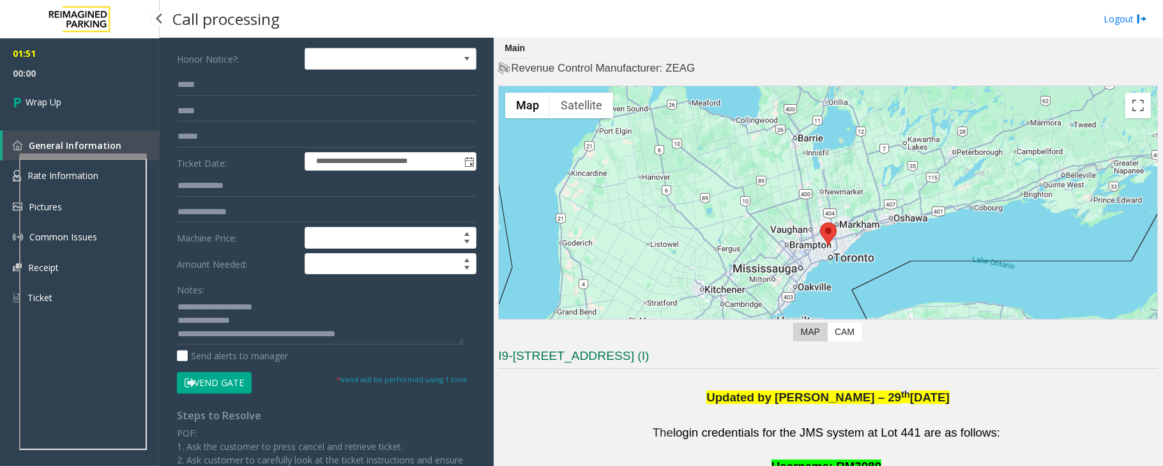
click at [89, 103] on link "Wrap Up" at bounding box center [80, 102] width 160 height 38
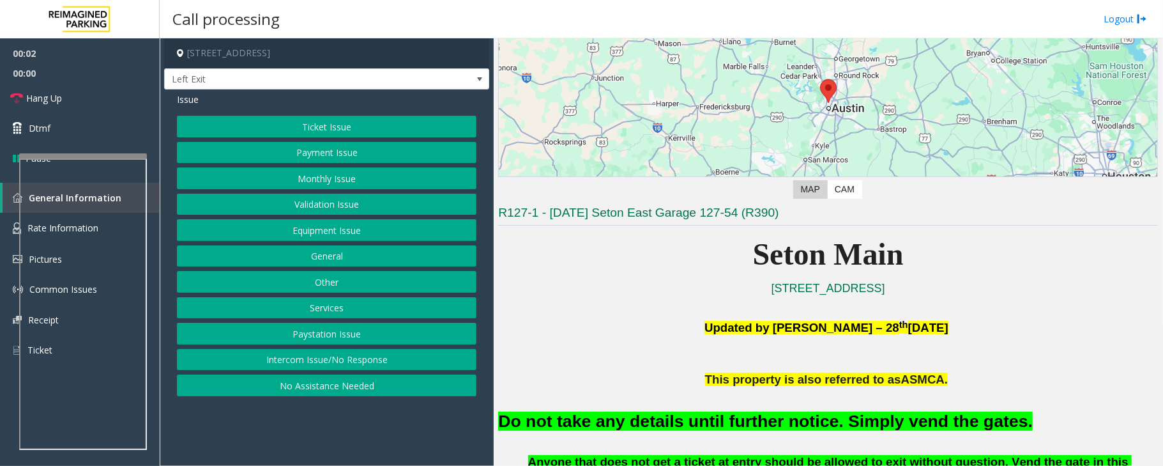
scroll to position [340, 0]
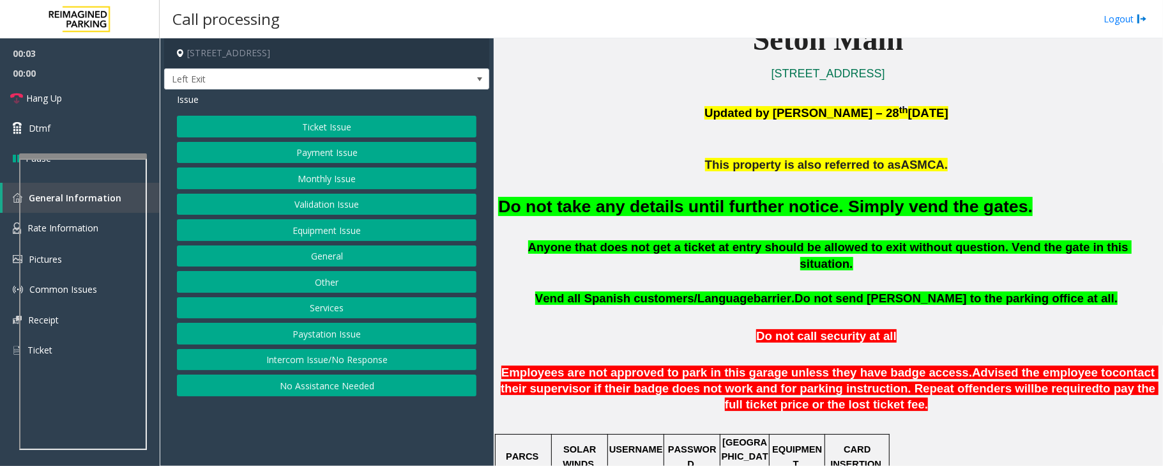
click at [336, 233] on button "Equipment Issue" at bounding box center [327, 230] width 300 height 22
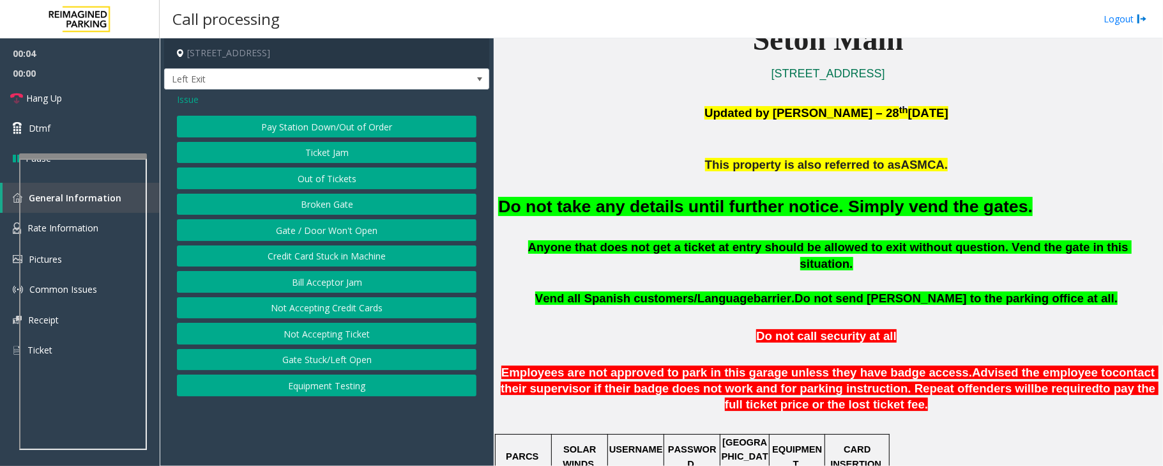
click at [336, 233] on button "Gate / Door Won't Open" at bounding box center [327, 230] width 300 height 22
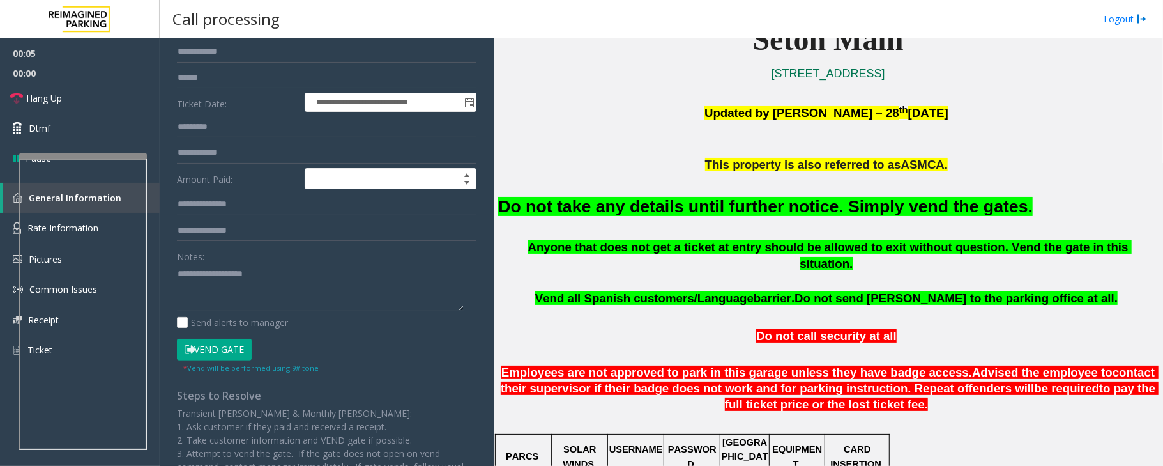
scroll to position [170, 0]
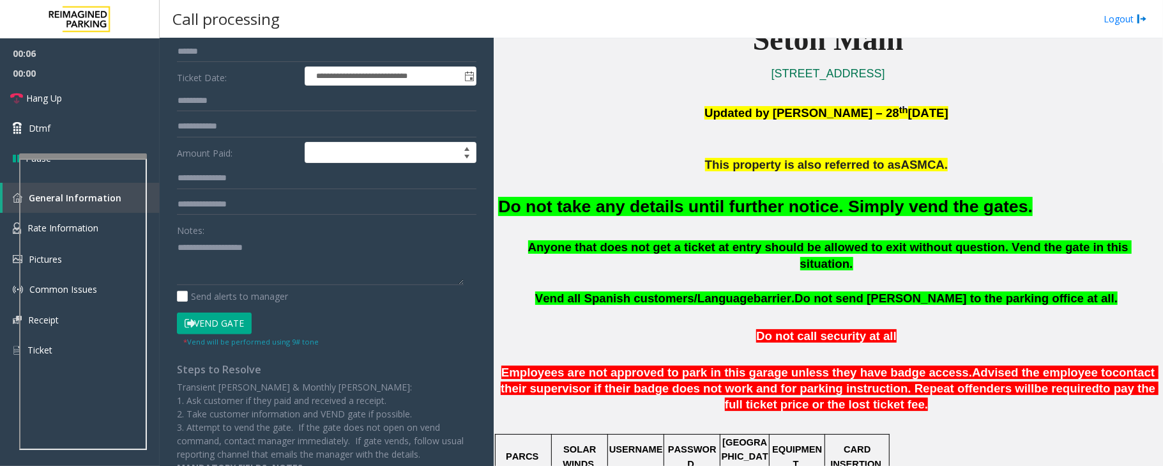
click at [218, 319] on button "Vend Gate" at bounding box center [214, 323] width 75 height 22
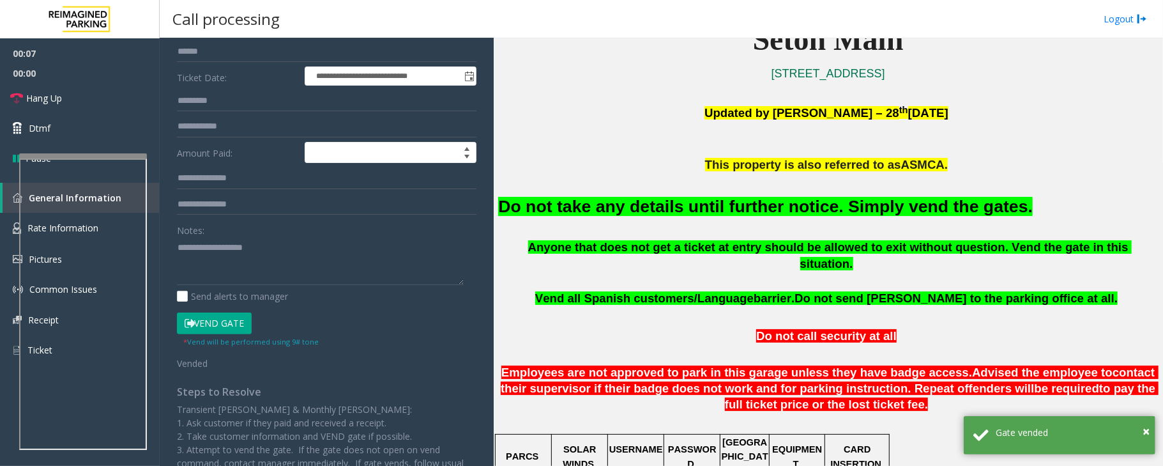
click at [683, 206] on font "Do not take any details until further notice. Simply vend the gates." at bounding box center [765, 206] width 535 height 19
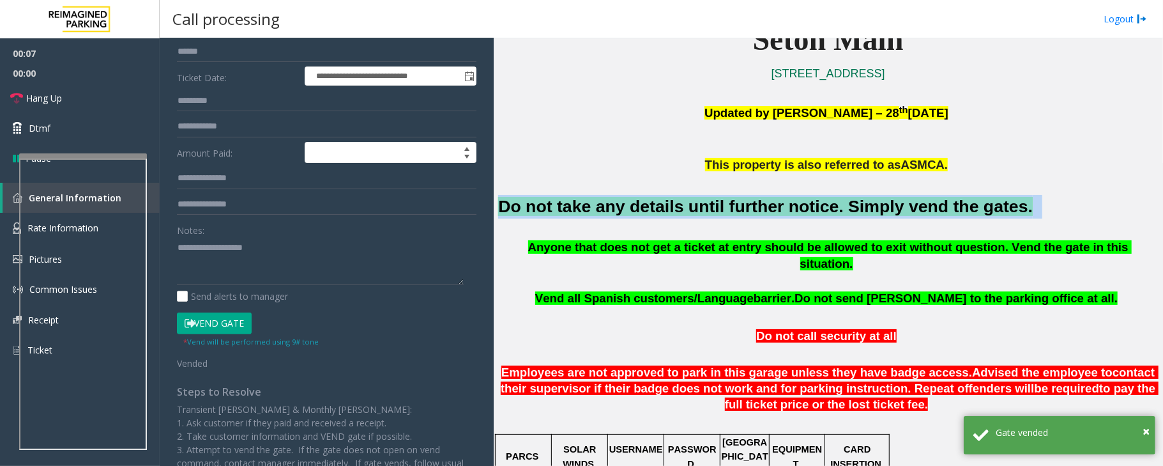
click at [683, 206] on font "Do not take any details until further notice. Simply vend the gates." at bounding box center [765, 206] width 535 height 19
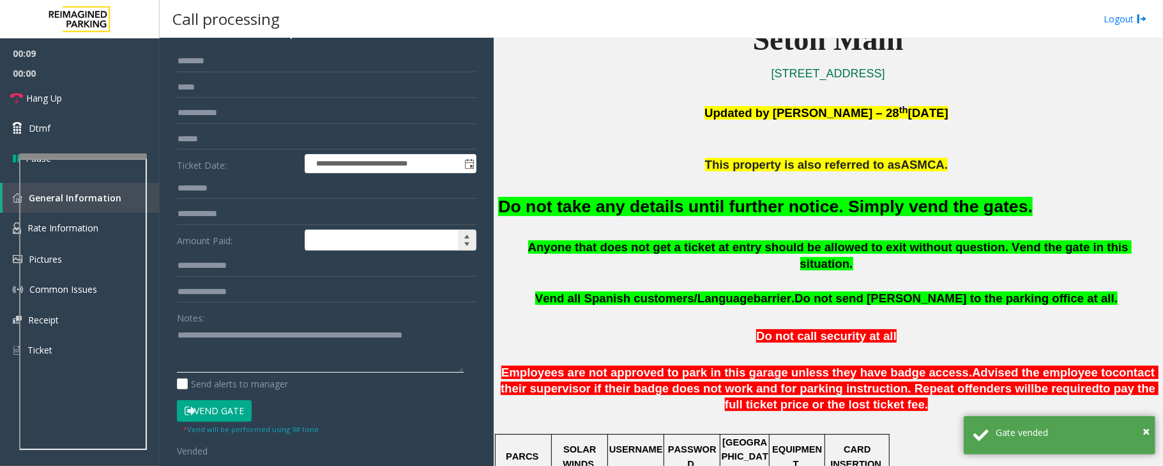
scroll to position [0, 0]
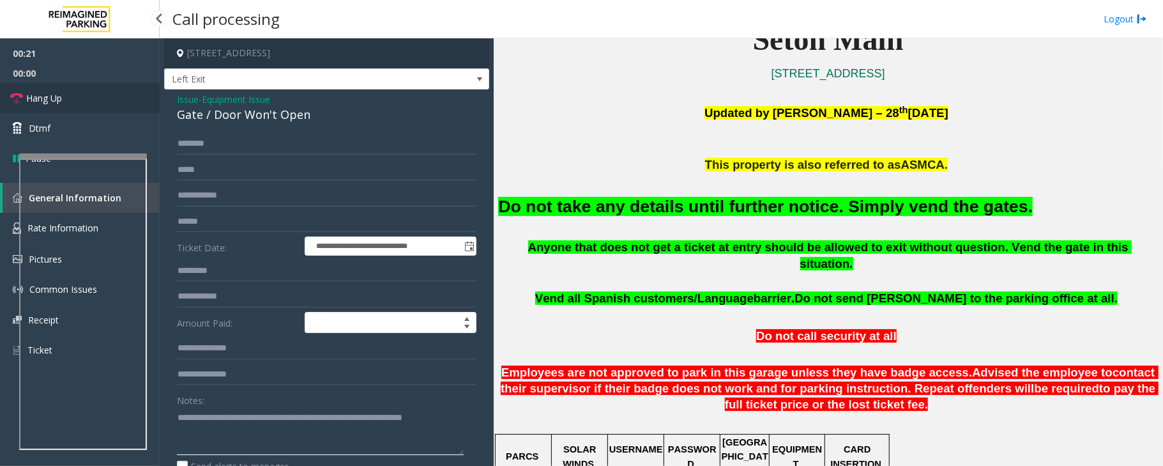
type textarea "**********"
click at [42, 101] on span "Hang Up" at bounding box center [44, 97] width 36 height 13
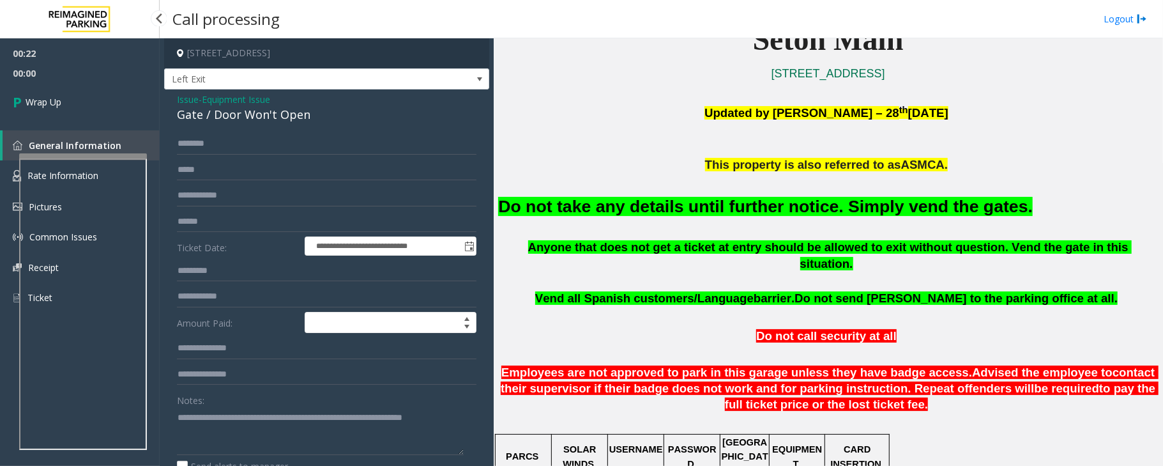
click at [42, 101] on span "Wrap Up" at bounding box center [44, 101] width 36 height 13
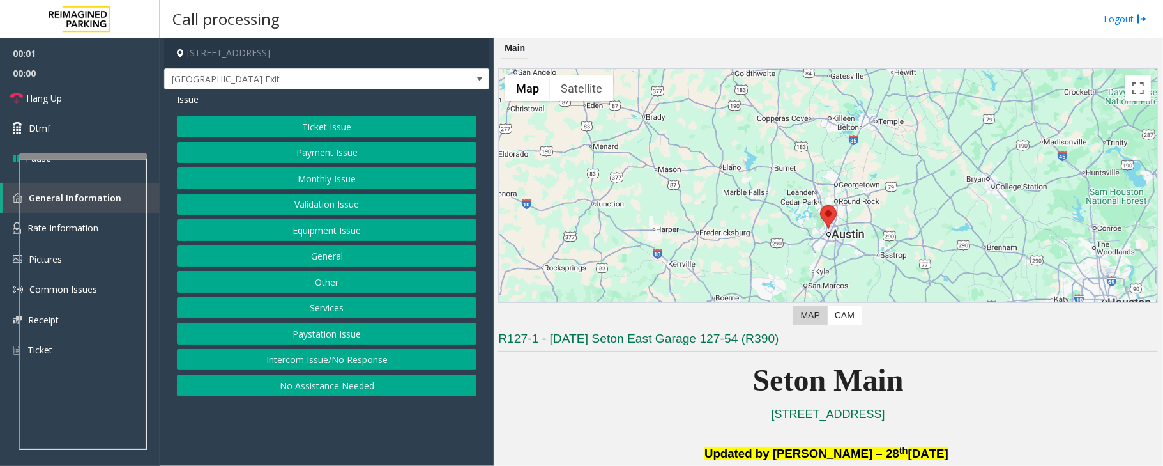
click at [330, 199] on button "Validation Issue" at bounding box center [327, 205] width 300 height 22
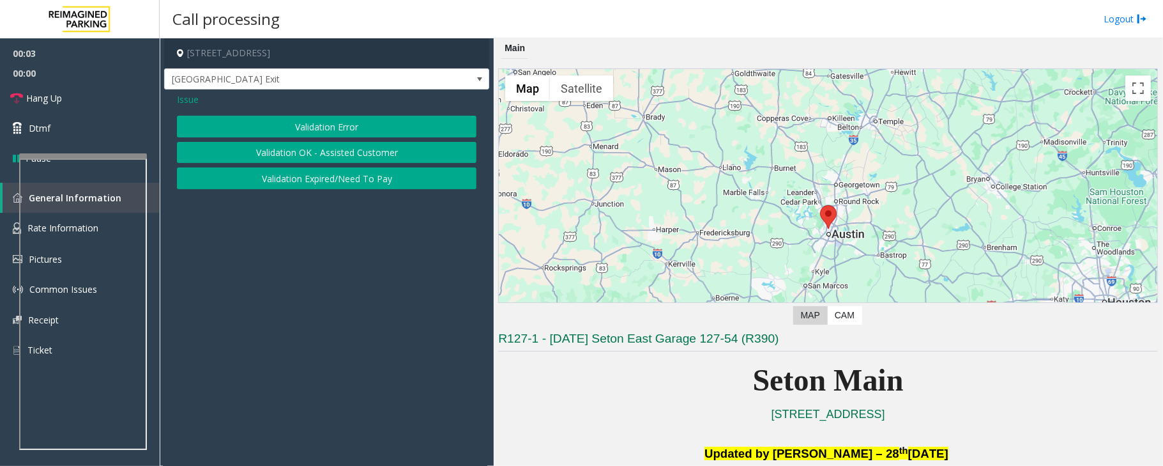
click at [195, 95] on span "Issue" at bounding box center [188, 99] width 22 height 13
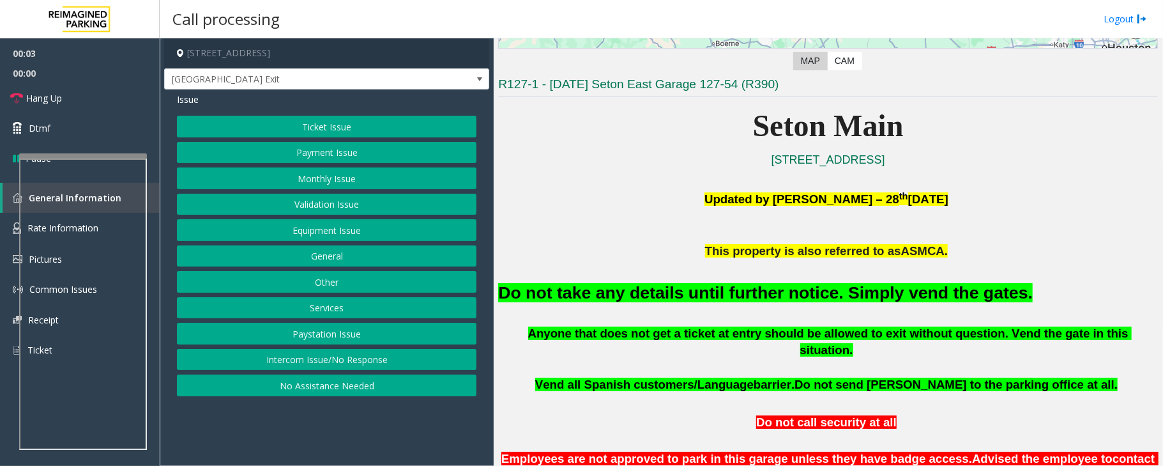
scroll to position [255, 0]
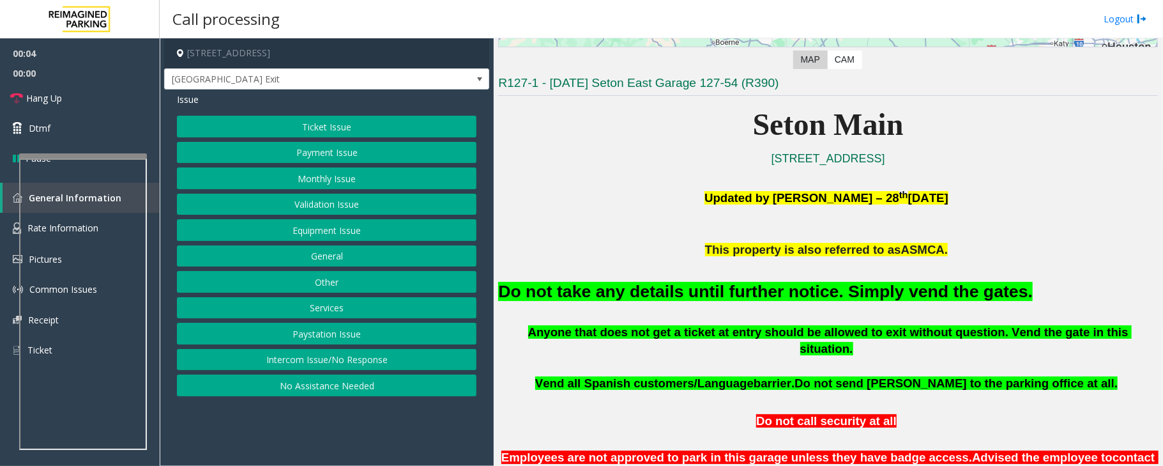
click at [305, 232] on button "Equipment Issue" at bounding box center [327, 230] width 300 height 22
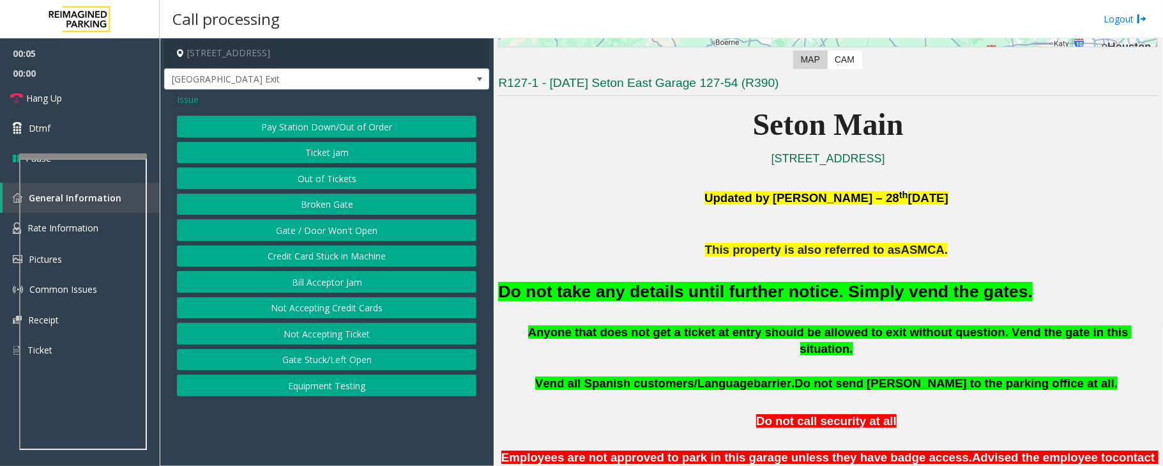
click at [305, 231] on button "Gate / Door Won't Open" at bounding box center [327, 230] width 300 height 22
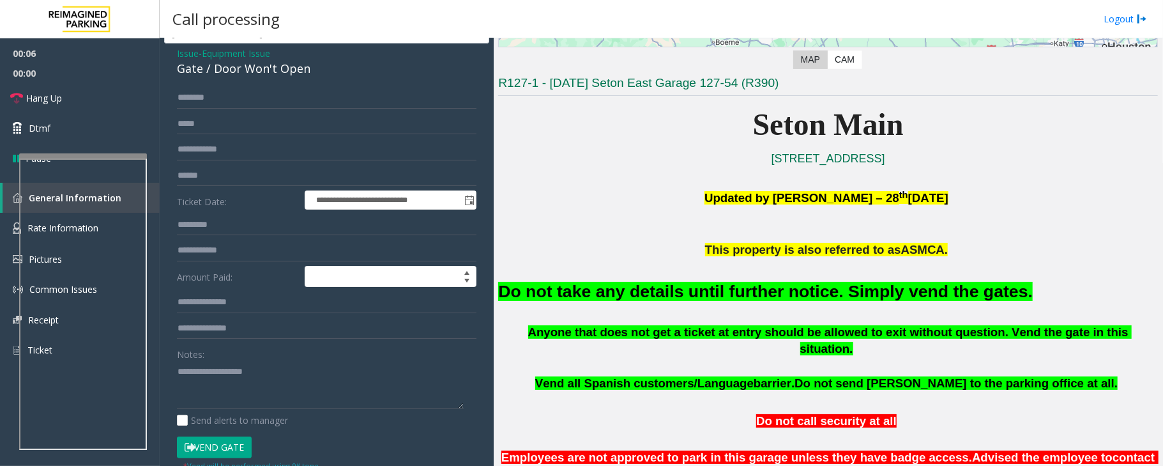
scroll to position [85, 0]
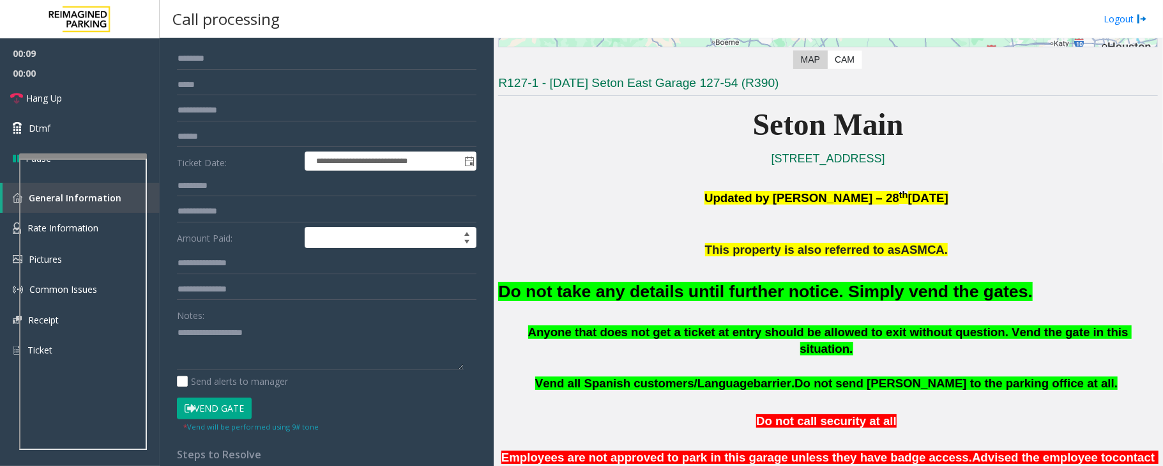
click at [229, 407] on button "Vend Gate" at bounding box center [214, 408] width 75 height 22
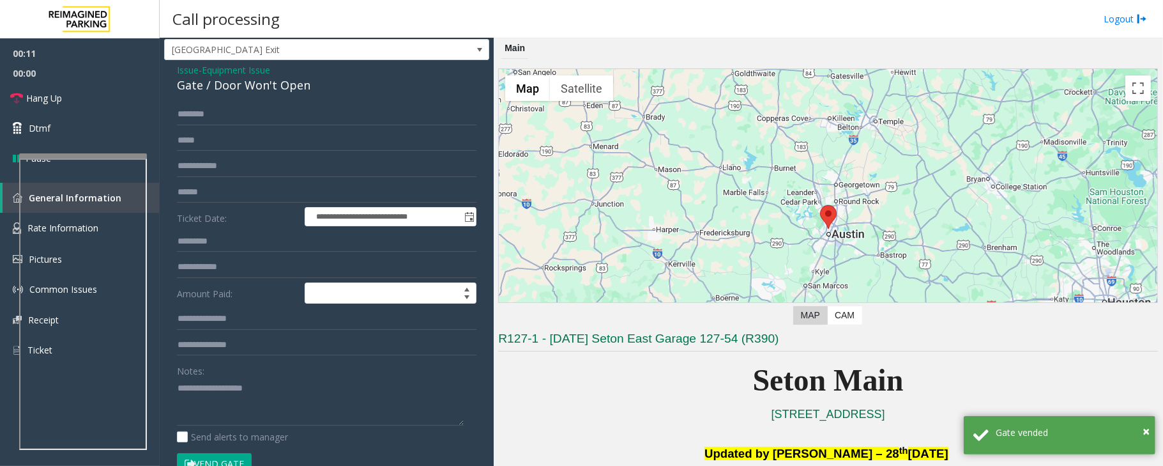
scroll to position [0, 0]
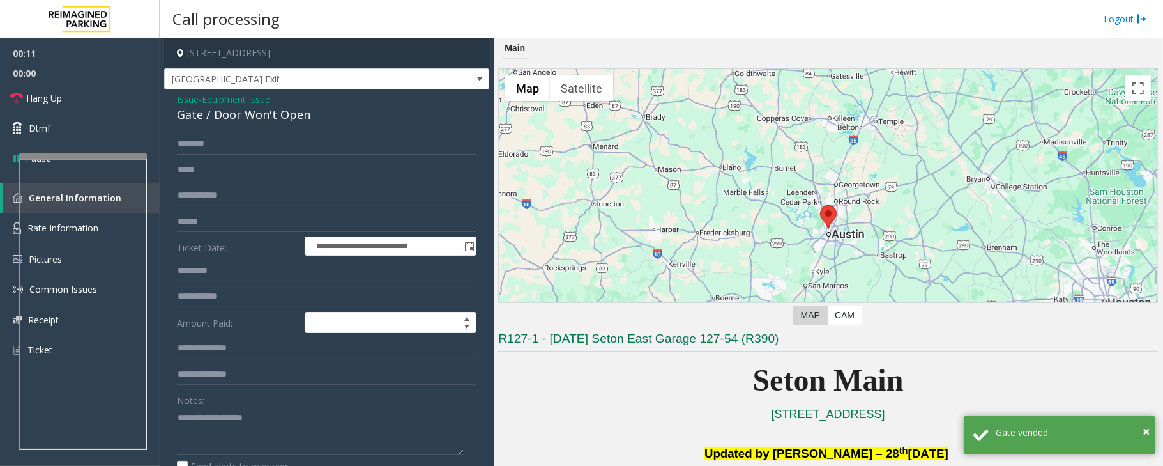
click at [192, 102] on span "Issue" at bounding box center [188, 99] width 22 height 13
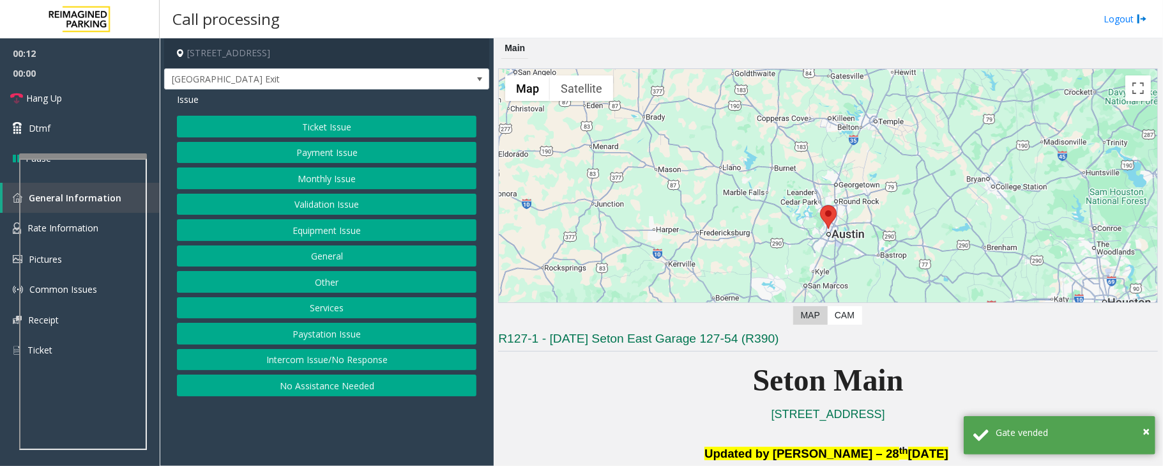
click at [318, 126] on button "Ticket Issue" at bounding box center [327, 127] width 300 height 22
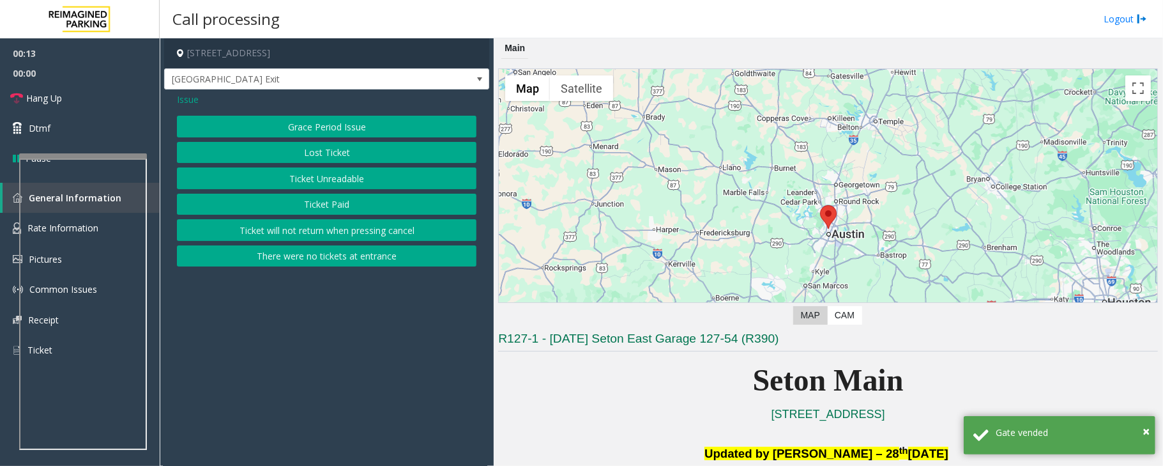
click at [351, 255] on button "There were no tickets at entrance" at bounding box center [327, 256] width 300 height 22
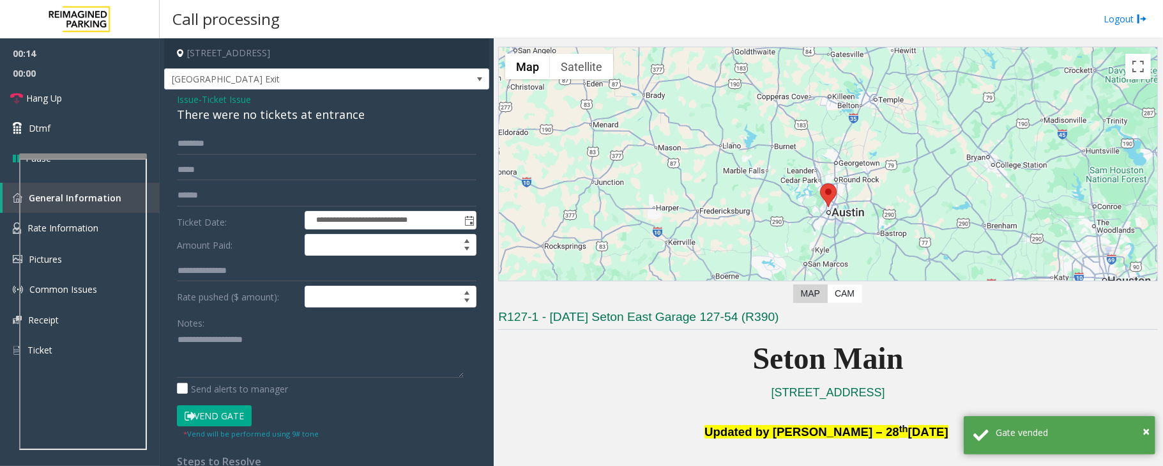
scroll to position [85, 0]
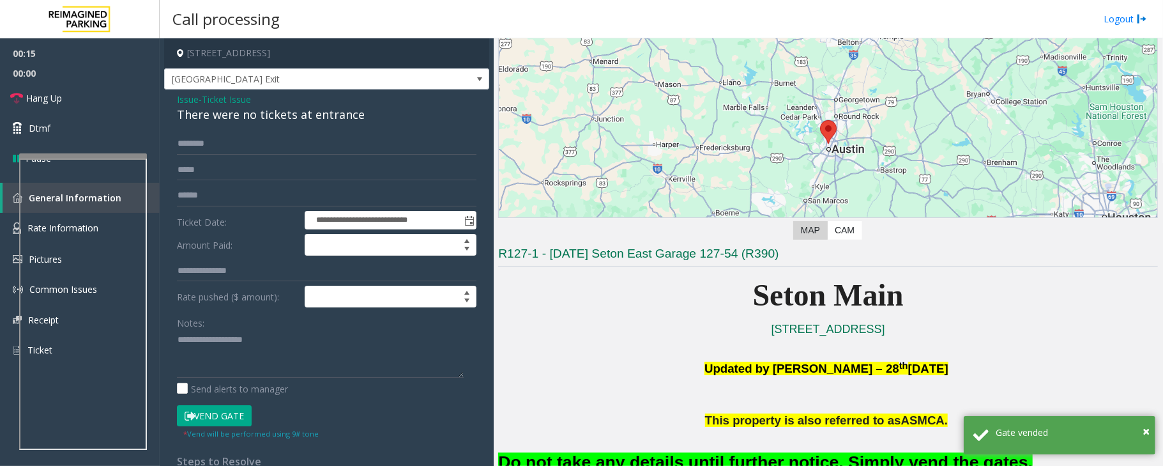
click at [708, 458] on font "Do not take any details until further notice. Simply vend the gates." at bounding box center [765, 461] width 535 height 19
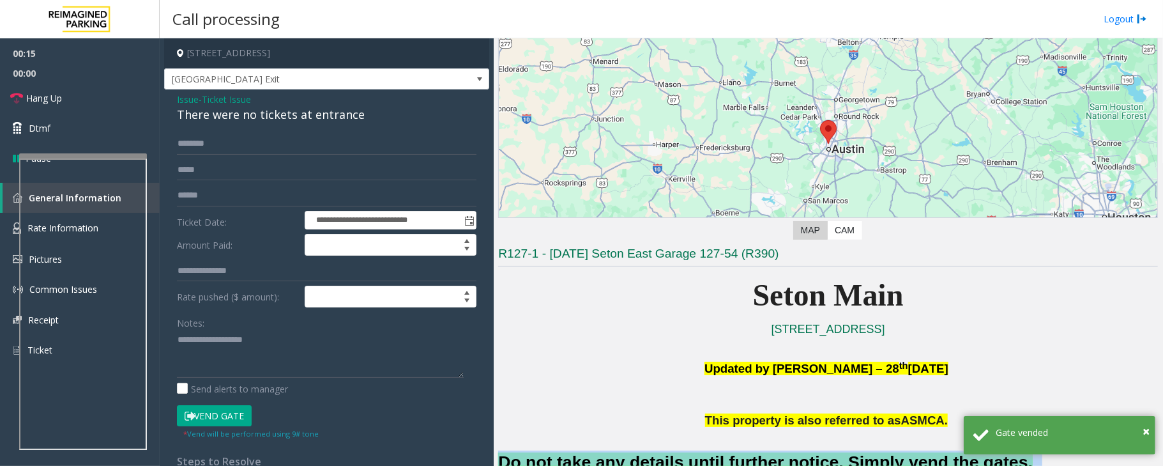
click at [708, 458] on font "Do not take any details until further notice. Simply vend the gates." at bounding box center [765, 461] width 535 height 19
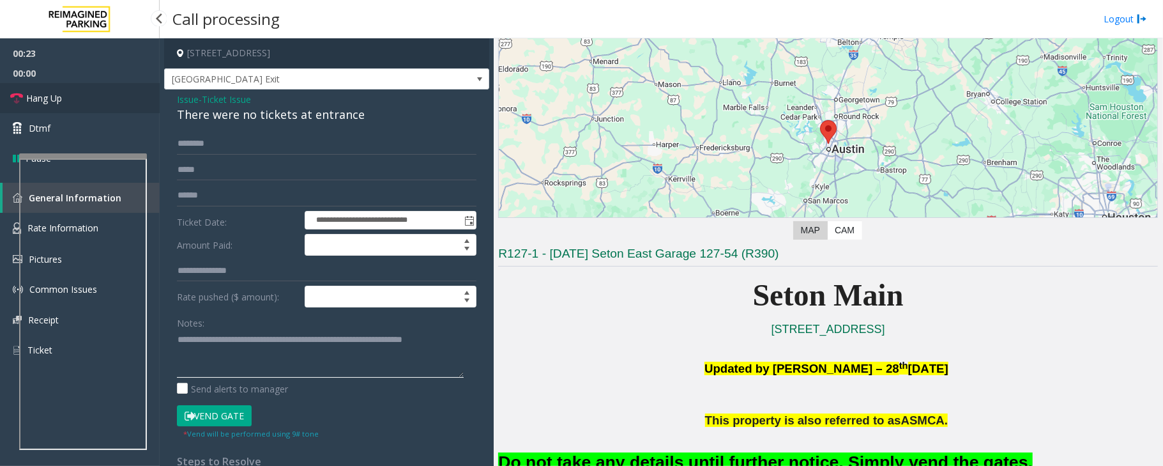
type textarea "**********"
click at [33, 98] on span "Hang Up" at bounding box center [44, 97] width 36 height 13
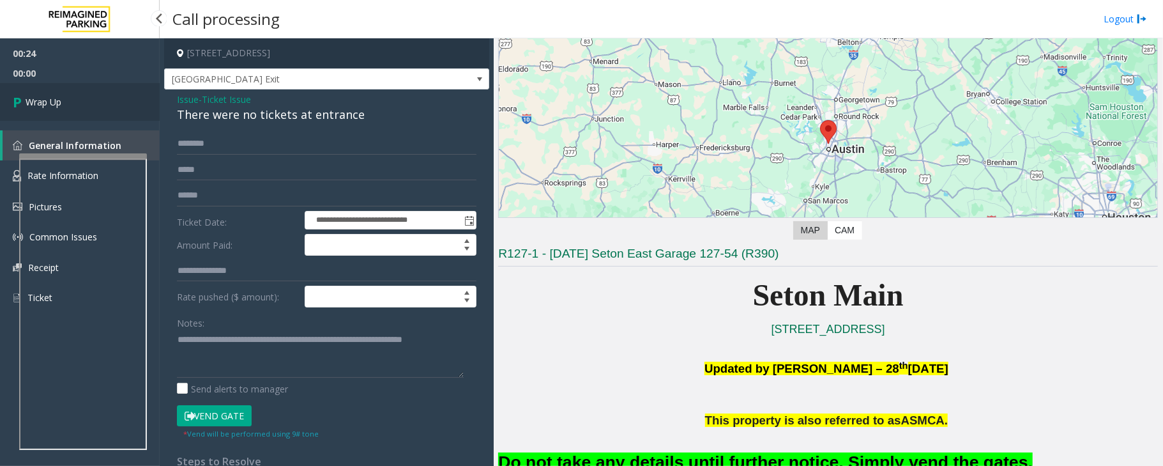
drag, startPoint x: 33, startPoint y: 98, endPoint x: 39, endPoint y: 102, distance: 6.9
click at [39, 102] on span "Wrap Up" at bounding box center [44, 101] width 36 height 13
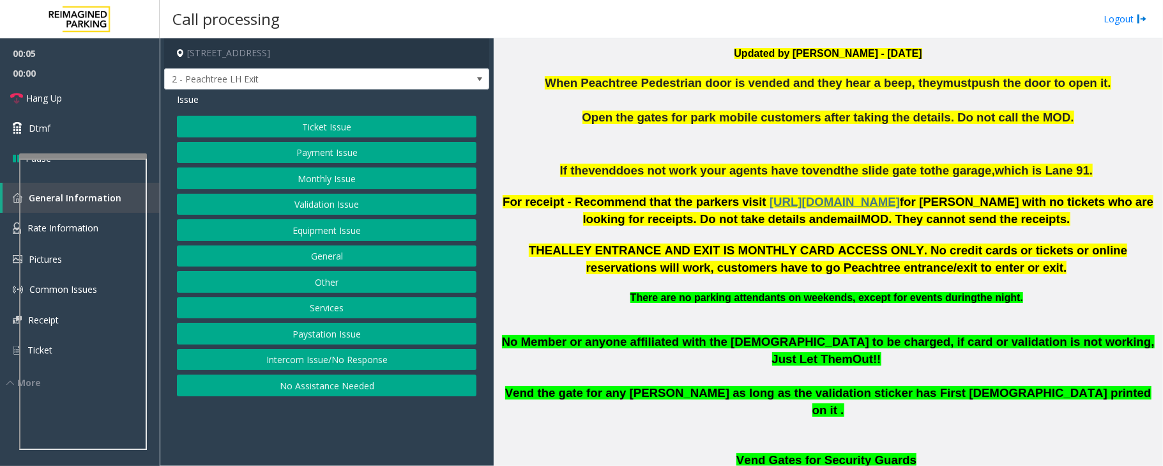
scroll to position [425, 0]
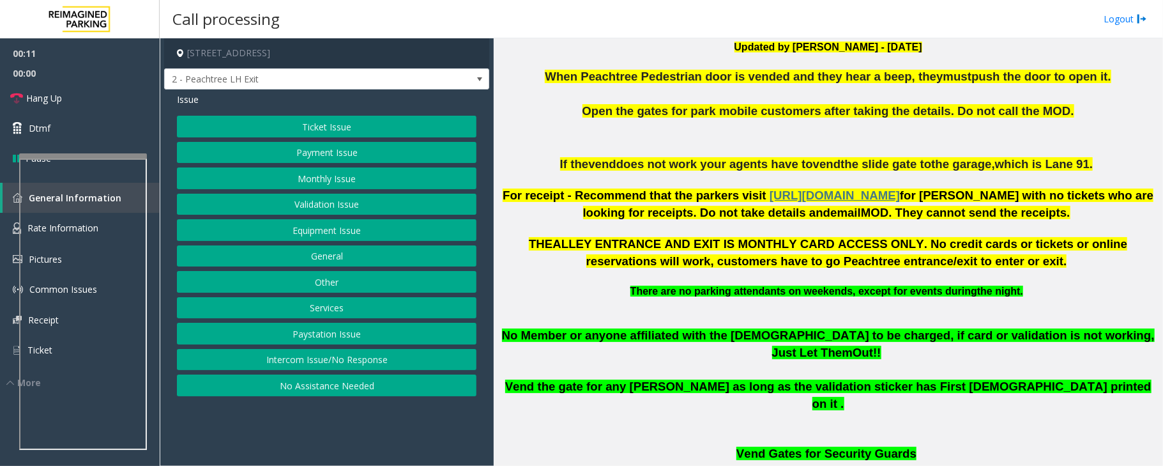
click at [326, 365] on button "Intercom Issue/No Response" at bounding box center [327, 360] width 300 height 22
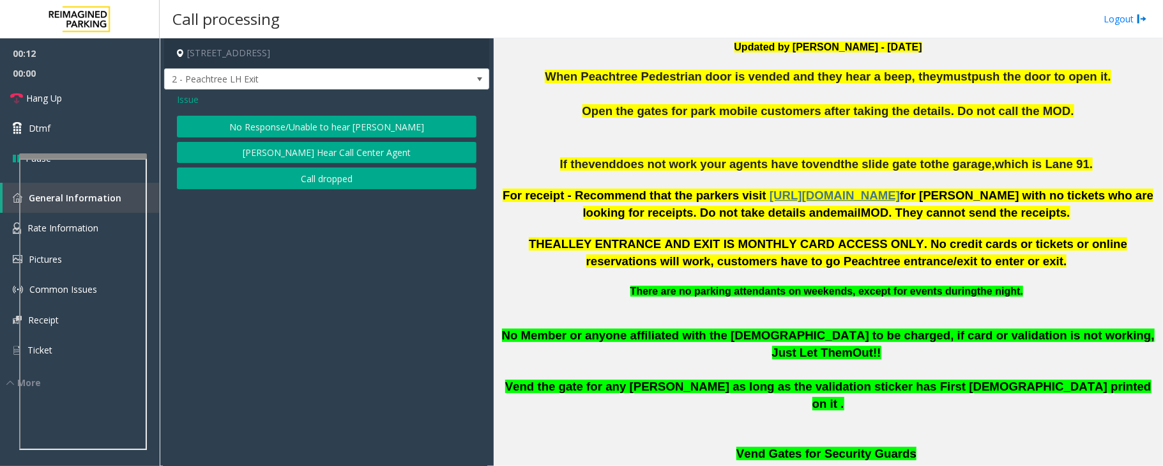
click at [300, 131] on button "No Response/Unable to hear [PERSON_NAME]" at bounding box center [327, 127] width 300 height 22
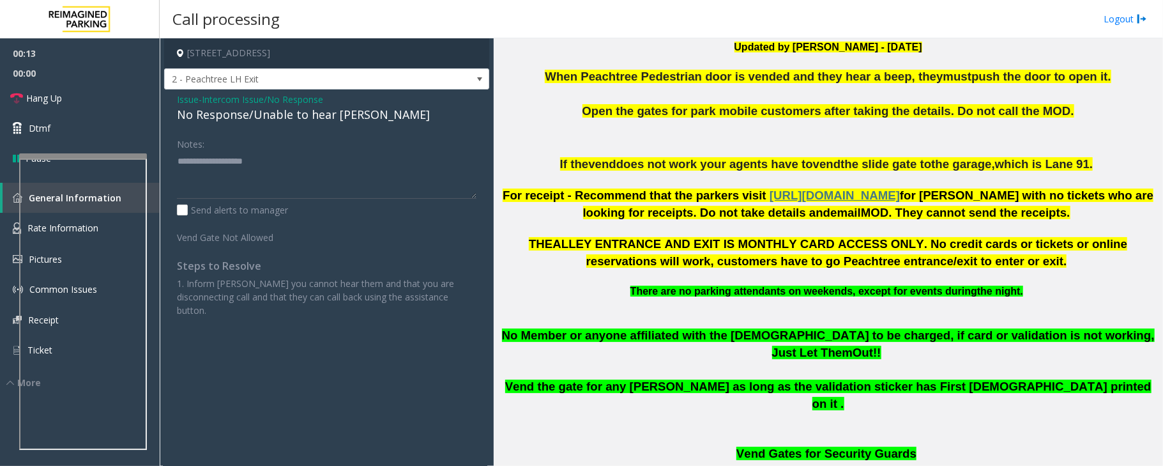
click at [185, 101] on span "Issue" at bounding box center [188, 99] width 22 height 13
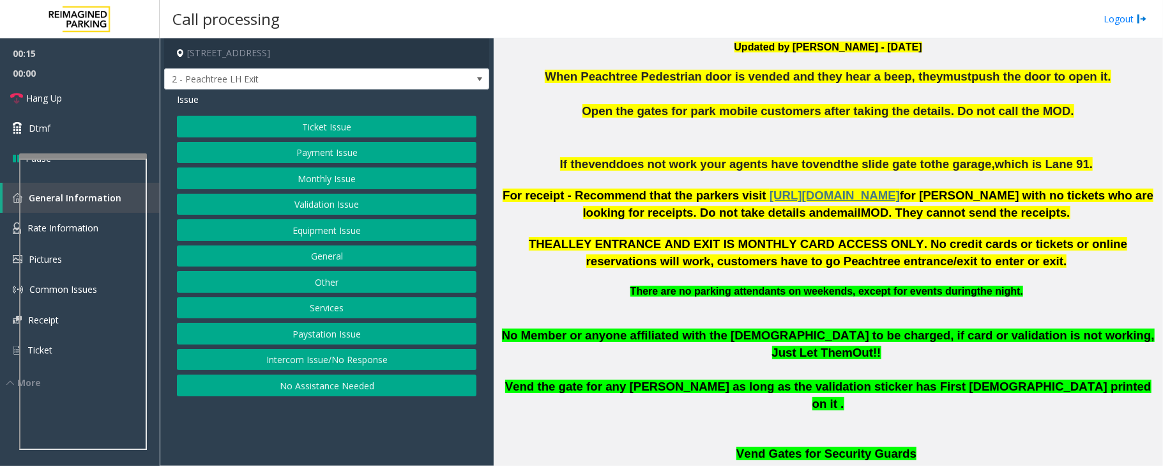
click at [356, 224] on button "Equipment Issue" at bounding box center [327, 230] width 300 height 22
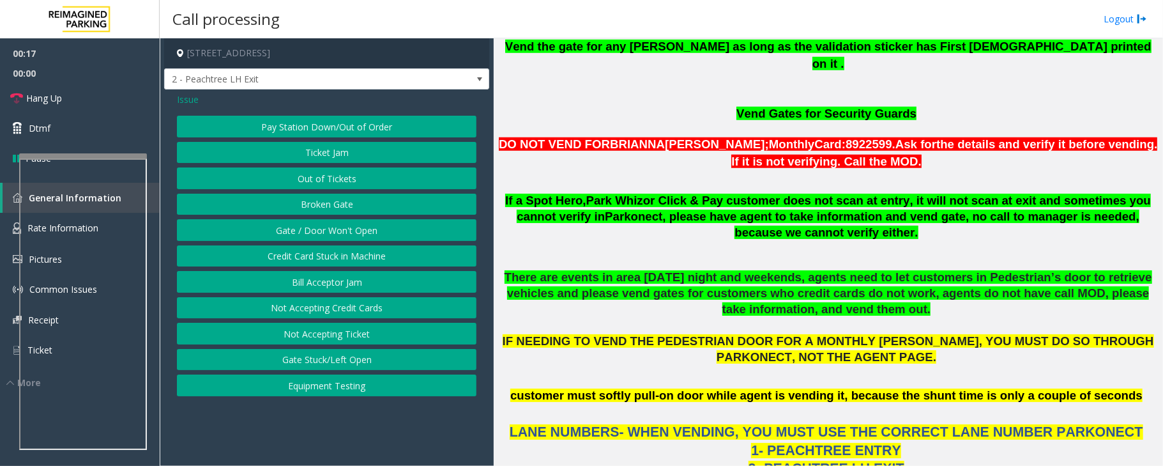
scroll to position [766, 0]
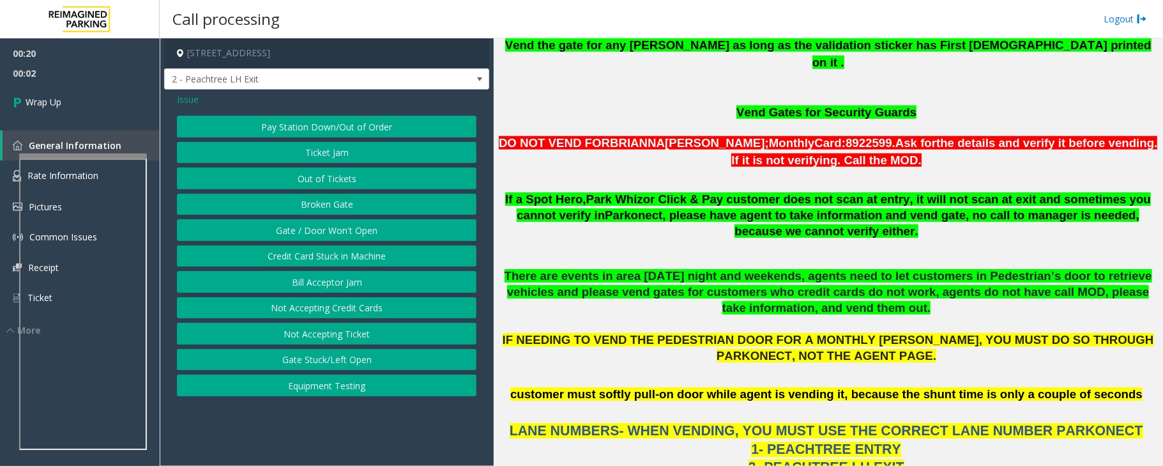
click at [189, 98] on span "Issue" at bounding box center [188, 99] width 22 height 13
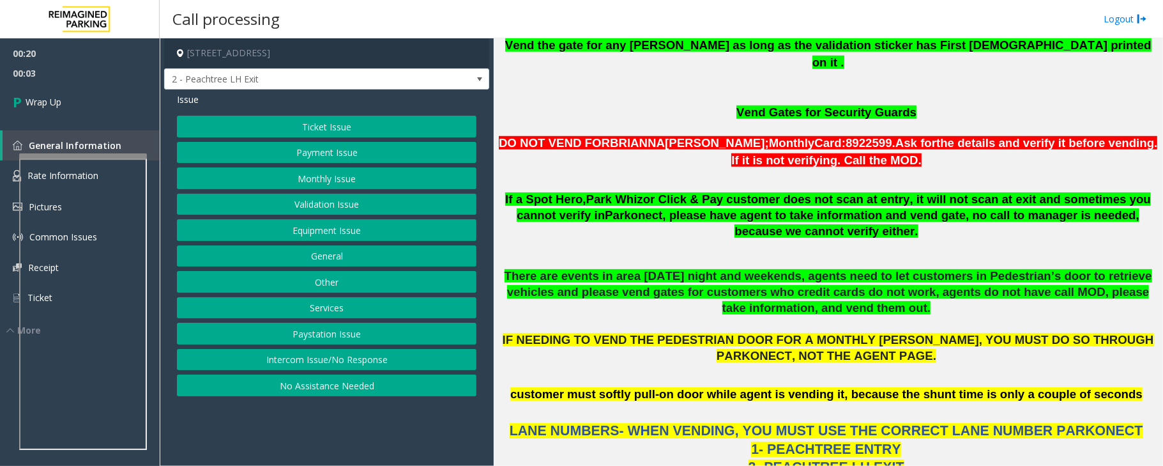
click at [322, 225] on button "Equipment Issue" at bounding box center [327, 230] width 300 height 22
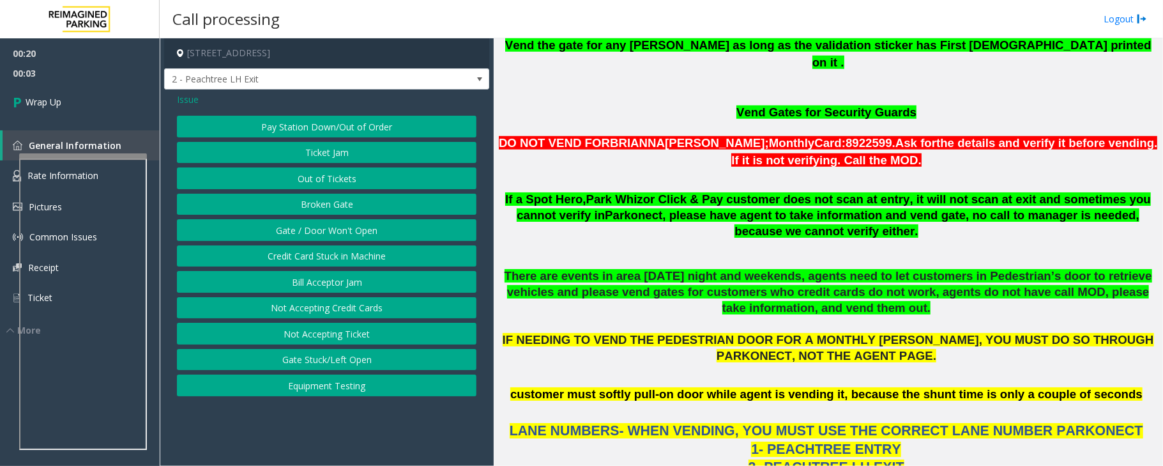
click at [323, 236] on button "Gate / Door Won't Open" at bounding box center [327, 230] width 300 height 22
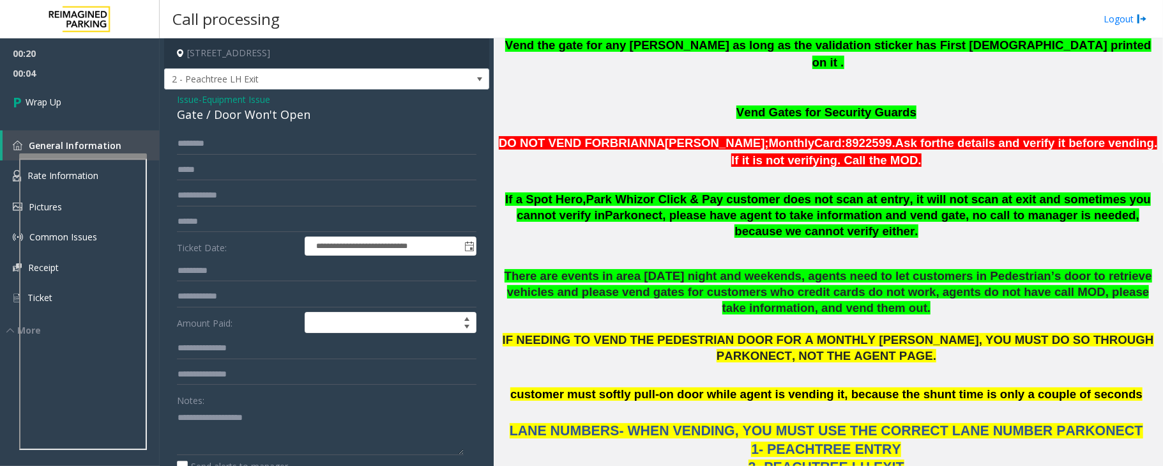
click at [187, 98] on span "Issue" at bounding box center [188, 99] width 22 height 13
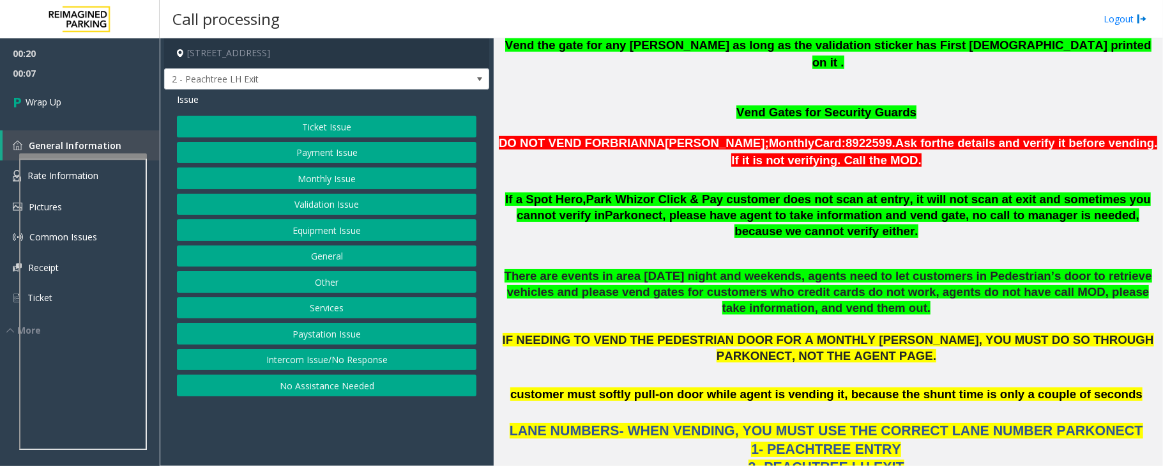
click at [323, 350] on div "Ticket Issue Payment Issue Monthly Issue Validation Issue Equipment Issue Gener…" at bounding box center [327, 256] width 300 height 280
click at [324, 362] on button "Intercom Issue/No Response" at bounding box center [327, 360] width 300 height 22
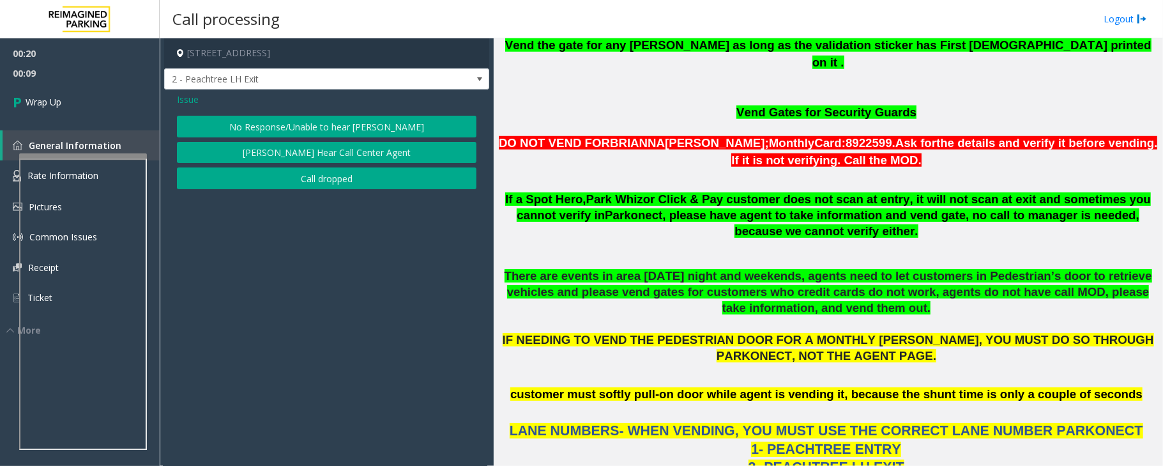
click at [317, 181] on button "Call dropped" at bounding box center [327, 178] width 300 height 22
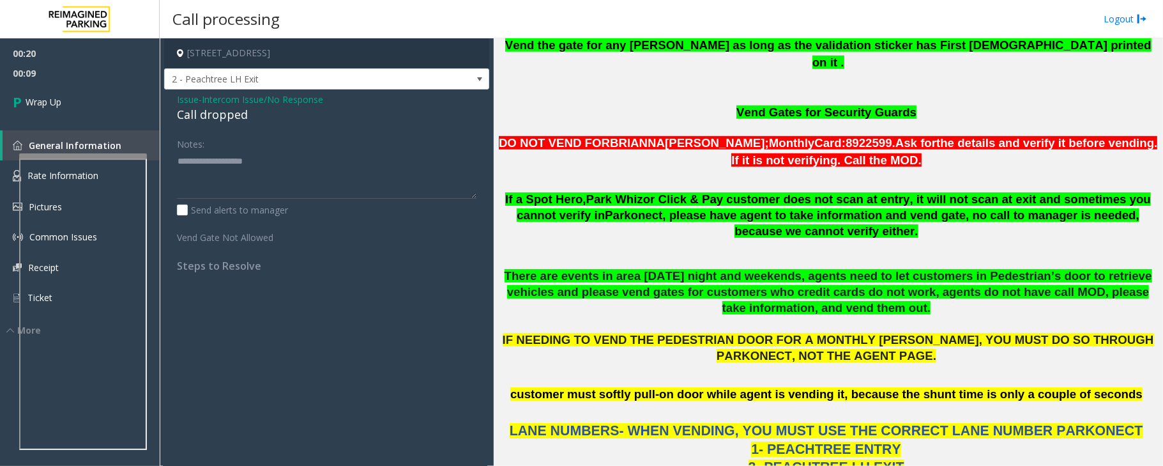
click at [195, 115] on div "Call dropped" at bounding box center [327, 114] width 300 height 17
click at [195, 118] on div "Call dropped" at bounding box center [327, 114] width 300 height 17
click at [245, 164] on textarea at bounding box center [327, 175] width 300 height 48
click at [179, 158] on textarea at bounding box center [327, 175] width 300 height 48
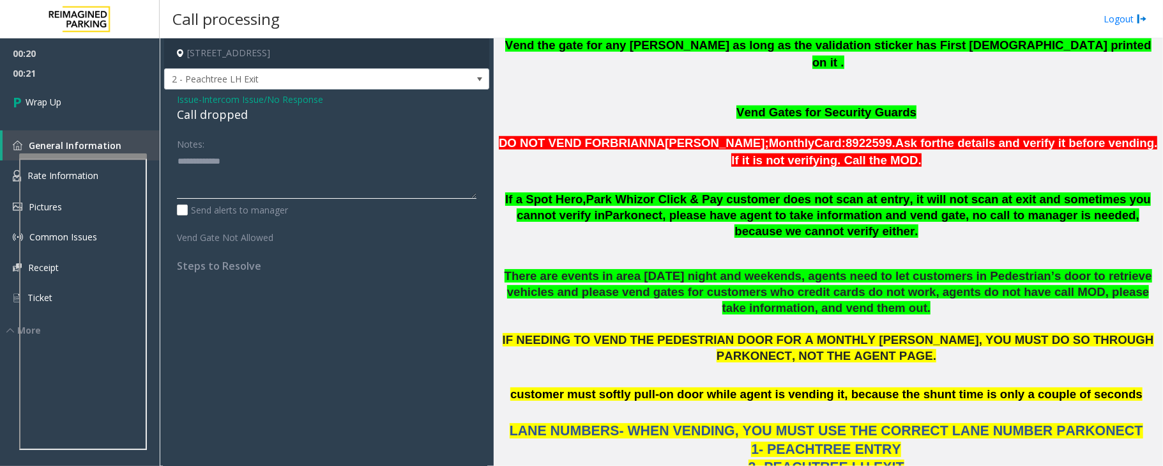
click at [179, 159] on textarea at bounding box center [327, 175] width 300 height 48
type textarea "**********"
click at [55, 101] on span "Wrap Up" at bounding box center [44, 101] width 36 height 13
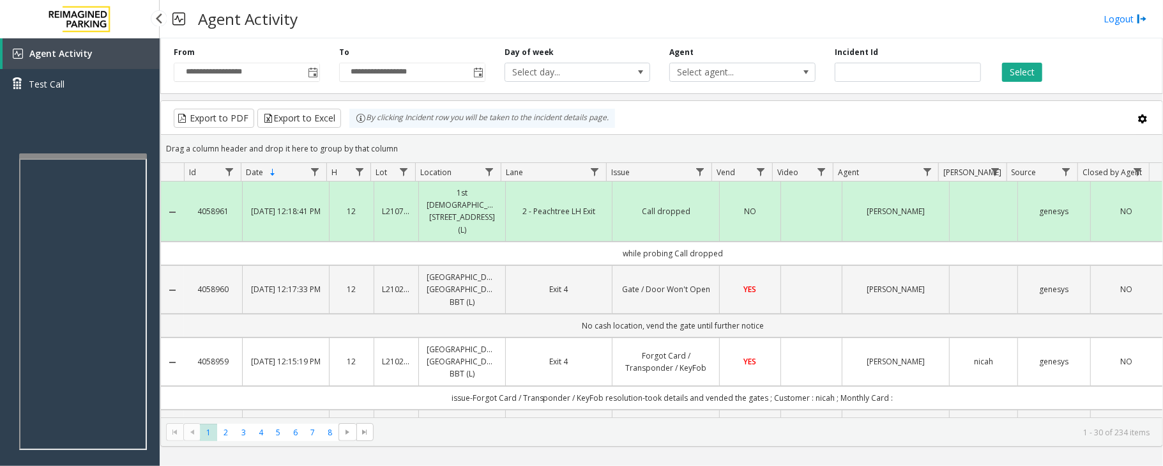
click at [126, 126] on div "Agent Activity Test Call" at bounding box center [80, 271] width 160 height 466
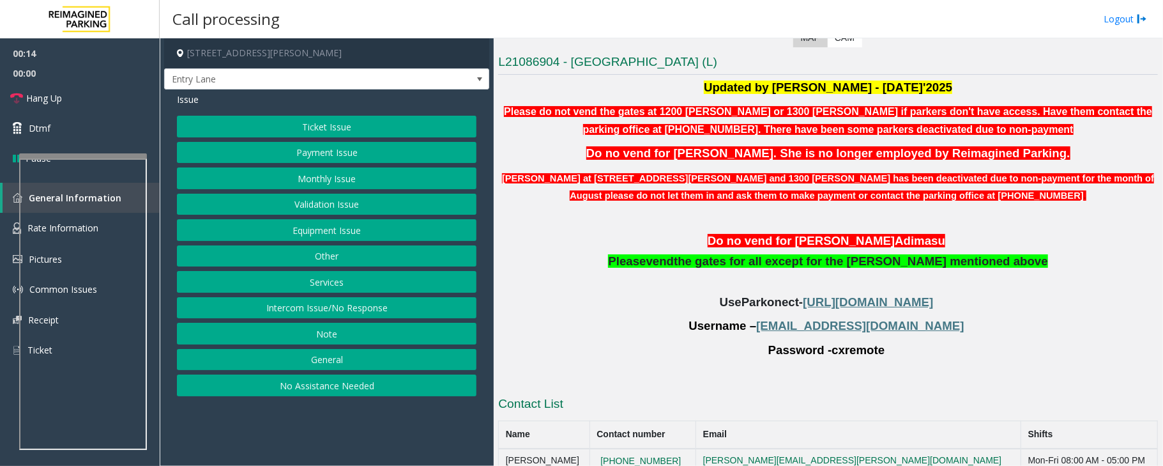
scroll to position [170, 0]
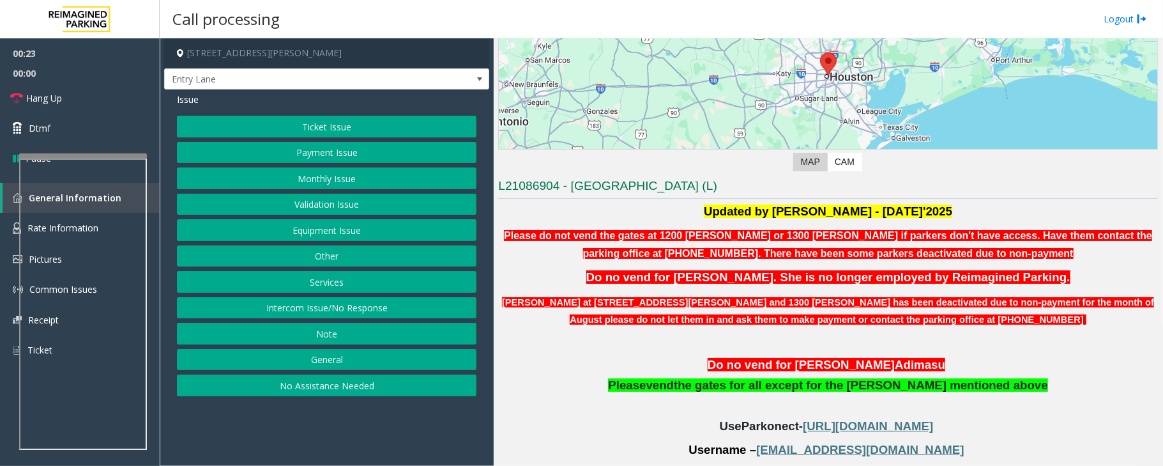
click at [312, 185] on button "Monthly Issue" at bounding box center [327, 178] width 300 height 22
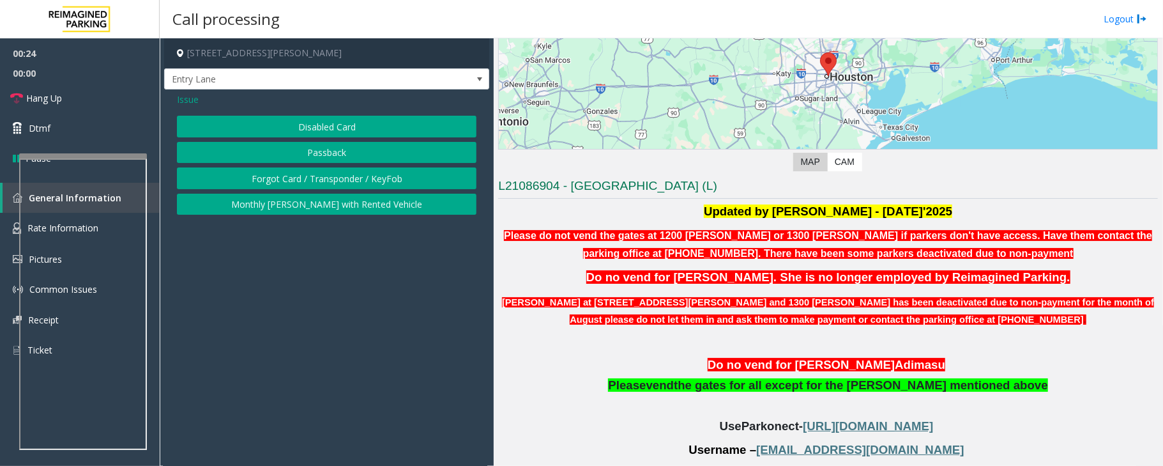
click at [300, 123] on button "Disabled Card" at bounding box center [327, 127] width 300 height 22
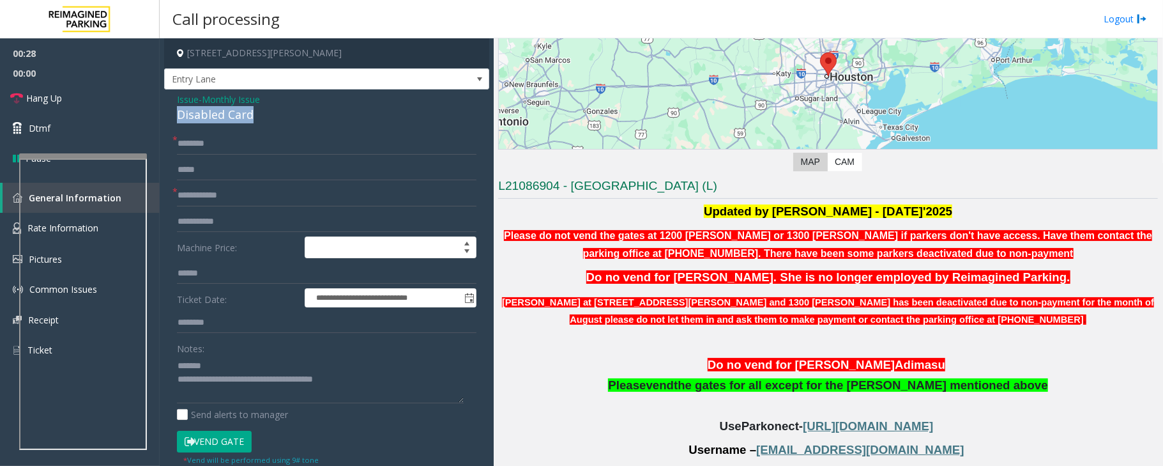
drag, startPoint x: 261, startPoint y: 120, endPoint x: 174, endPoint y: 119, distance: 86.2
click at [174, 119] on div "**********" at bounding box center [326, 434] width 325 height 690
type textarea "**********"
click at [644, 231] on b "Please do not vend the gates at 1200 [PERSON_NAME] or 1300 [PERSON_NAME] if par…" at bounding box center [828, 244] width 648 height 29
click at [264, 183] on form "**********" at bounding box center [327, 299] width 300 height 332
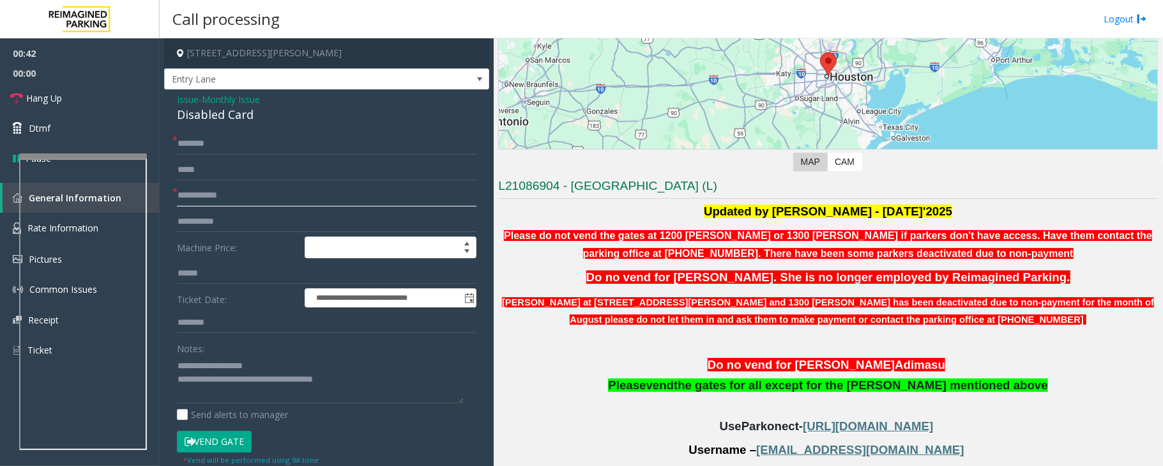
click at [228, 201] on input "text" at bounding box center [327, 196] width 300 height 22
type input "******"
drag, startPoint x: 643, startPoint y: 233, endPoint x: 751, endPoint y: 232, distance: 108.6
click at [751, 232] on b "Please do not vend the gates at 1200 [PERSON_NAME] or 1300 [PERSON_NAME] if par…" at bounding box center [828, 244] width 648 height 29
click at [683, 255] on p "Please do not vend the gates at 1200 [PERSON_NAME] or 1300 [PERSON_NAME] if par…" at bounding box center [828, 244] width 660 height 35
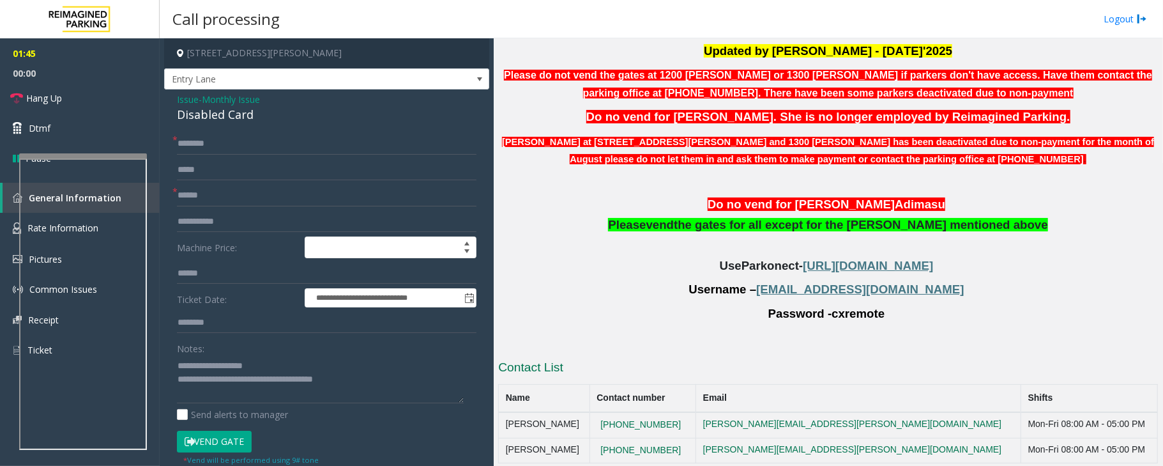
scroll to position [340, 0]
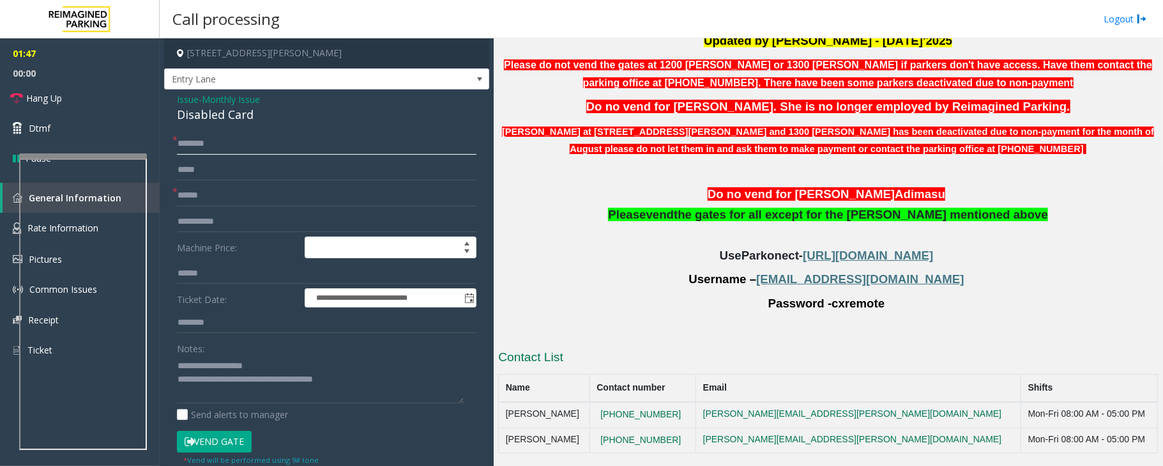
click at [192, 144] on input "text" at bounding box center [327, 144] width 300 height 22
click at [192, 144] on input "******" at bounding box center [327, 144] width 300 height 22
click at [202, 147] on input "******" at bounding box center [327, 144] width 300 height 22
click at [208, 146] on input "******" at bounding box center [327, 144] width 300 height 22
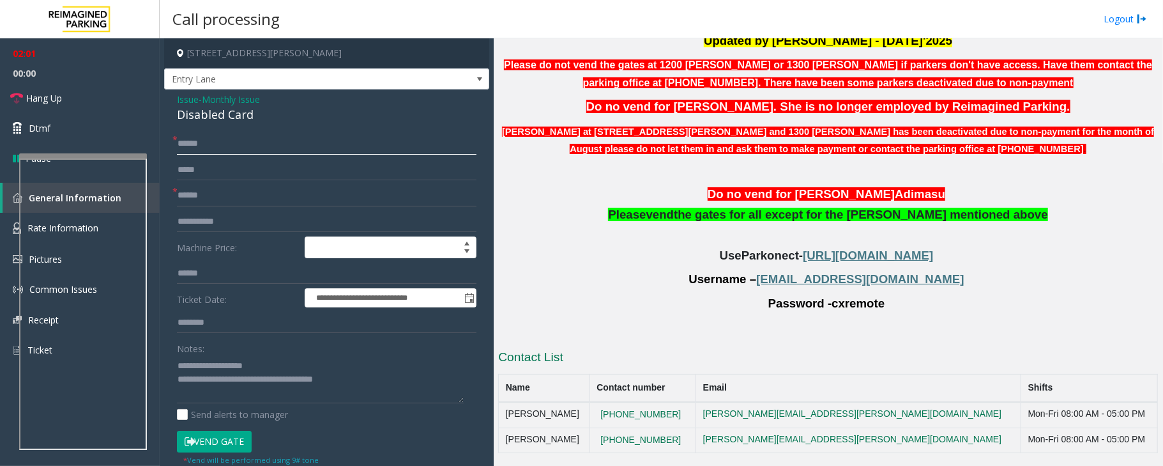
type input "******"
drag, startPoint x: 680, startPoint y: 412, endPoint x: 582, endPoint y: 412, distance: 97.1
click at [586, 416] on tr "[PERSON_NAME] [PHONE_NUMBER] [PERSON_NAME][EMAIL_ADDRESS][PERSON_NAME][DOMAIN_N…" at bounding box center [828, 415] width 659 height 26
copy tr "[PHONE_NUMBER]"
drag, startPoint x: 376, startPoint y: 378, endPoint x: 230, endPoint y: 382, distance: 146.3
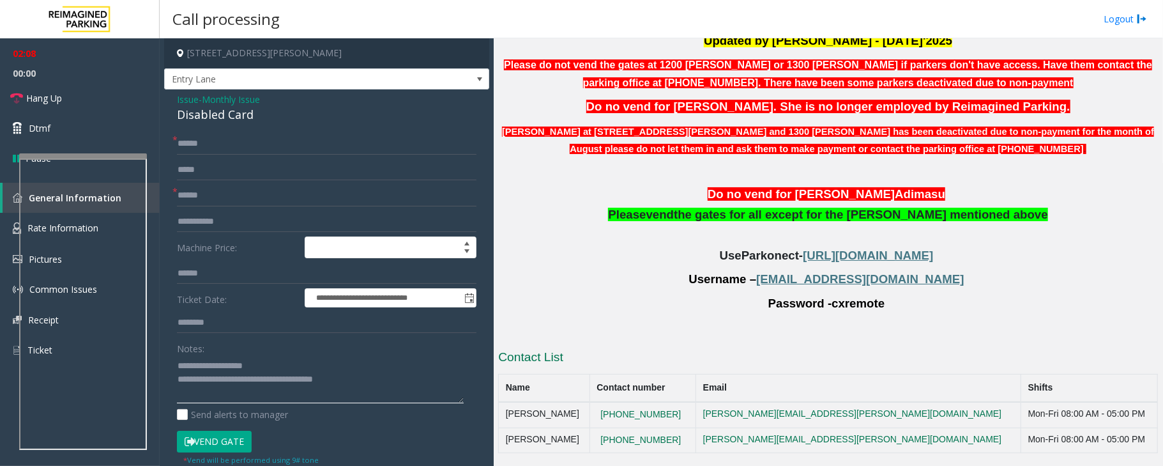
click at [231, 382] on textarea at bounding box center [320, 379] width 287 height 48
click at [231, 379] on textarea at bounding box center [320, 379] width 287 height 48
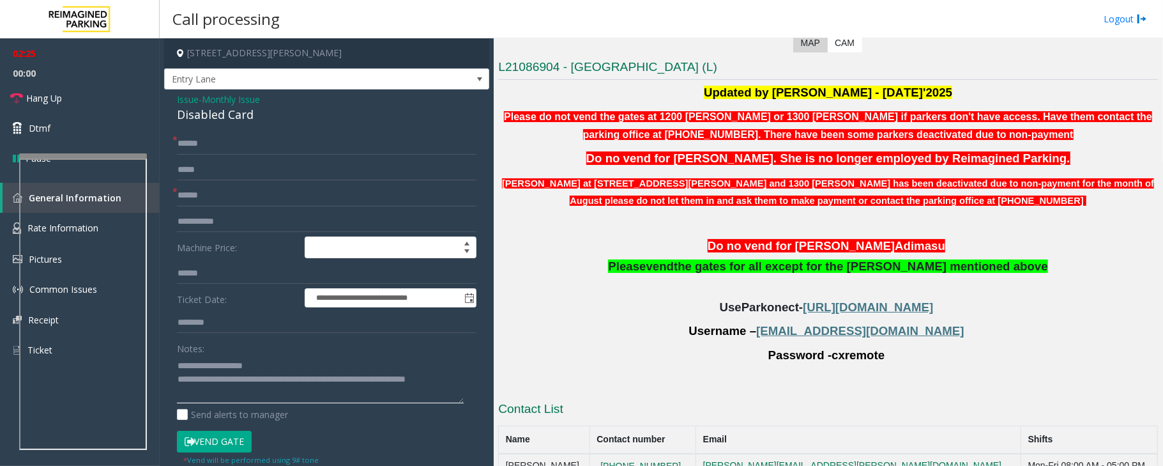
scroll to position [0, 0]
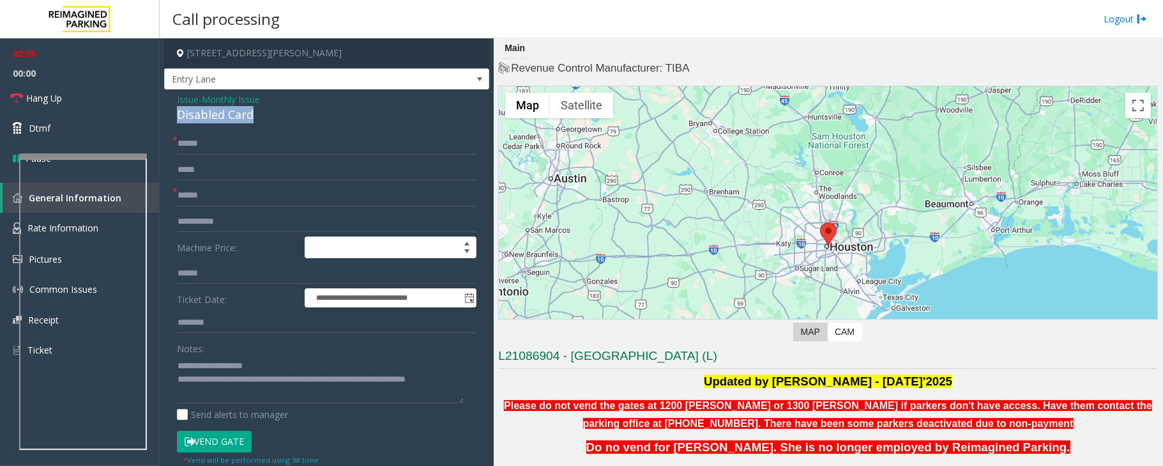
drag, startPoint x: 266, startPoint y: 118, endPoint x: 169, endPoint y: 116, distance: 97.8
click at [169, 116] on div "**********" at bounding box center [326, 434] width 325 height 690
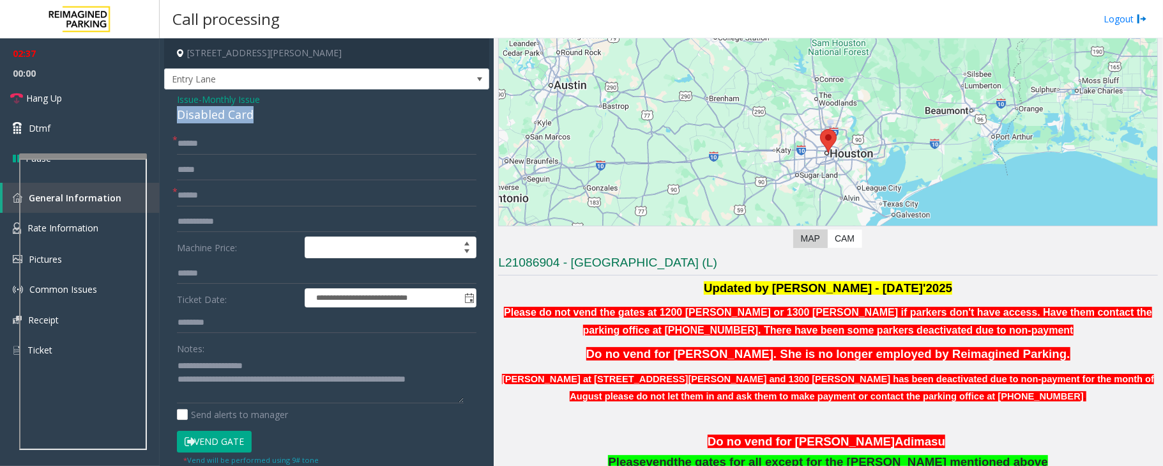
scroll to position [170, 0]
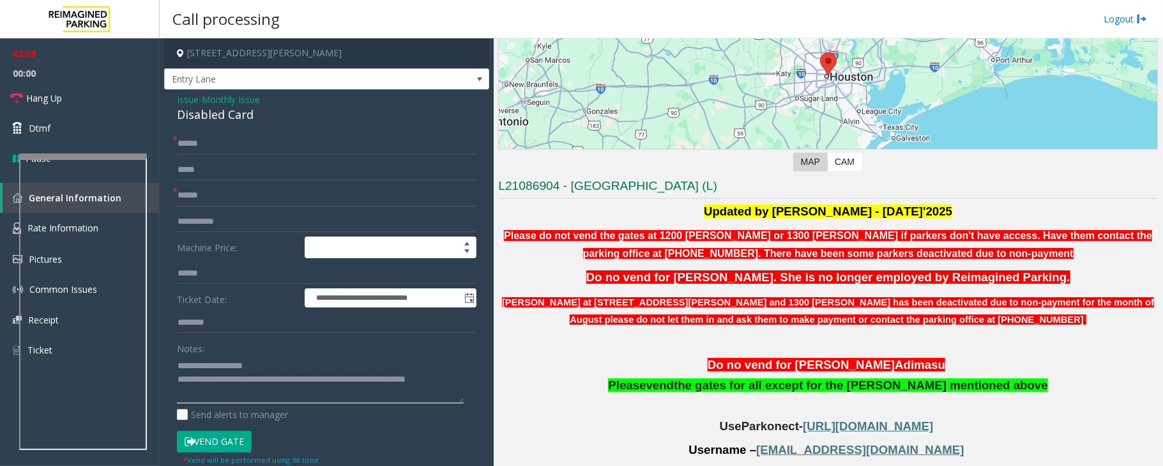
drag, startPoint x: 349, startPoint y: 381, endPoint x: 264, endPoint y: 381, distance: 84.3
click at [264, 381] on textarea at bounding box center [320, 379] width 287 height 48
type textarea "**********"
click at [232, 154] on input "******" at bounding box center [327, 144] width 300 height 22
type input "******"
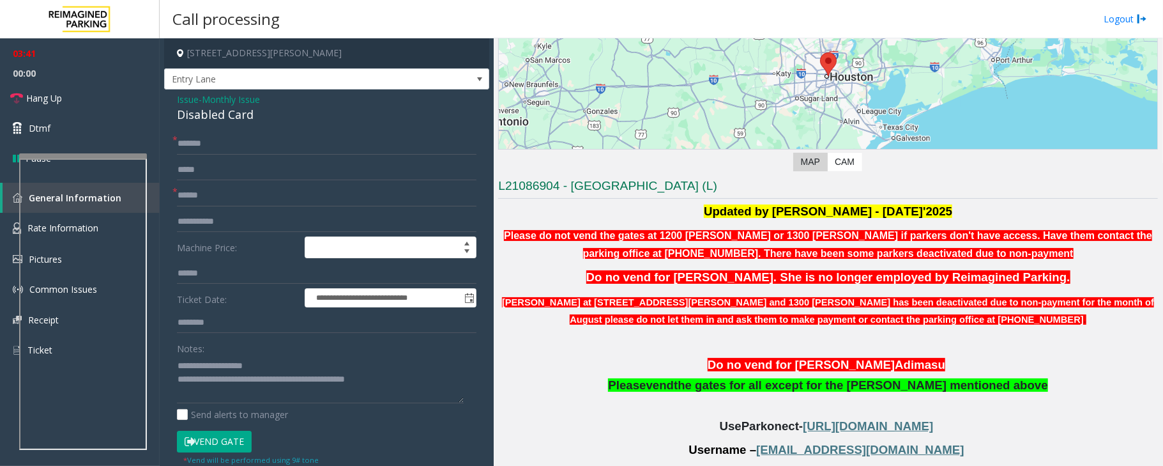
drag, startPoint x: 604, startPoint y: 270, endPoint x: 1125, endPoint y: 272, distance: 521.2
click at [1125, 272] on p "Do no vend for [PERSON_NAME]. She is no longer employed by Reimagined Parking." at bounding box center [828, 277] width 660 height 17
click at [1069, 271] on p "Do no vend for [PERSON_NAME]. She is no longer employed by Reimagined Parking." at bounding box center [828, 277] width 660 height 17
click at [230, 438] on button "Vend Gate" at bounding box center [214, 441] width 75 height 22
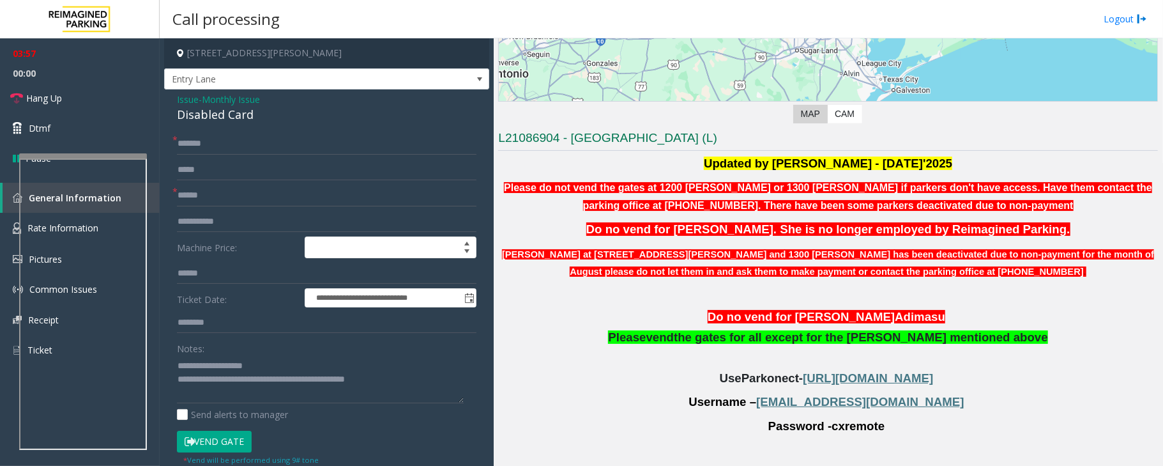
scroll to position [255, 0]
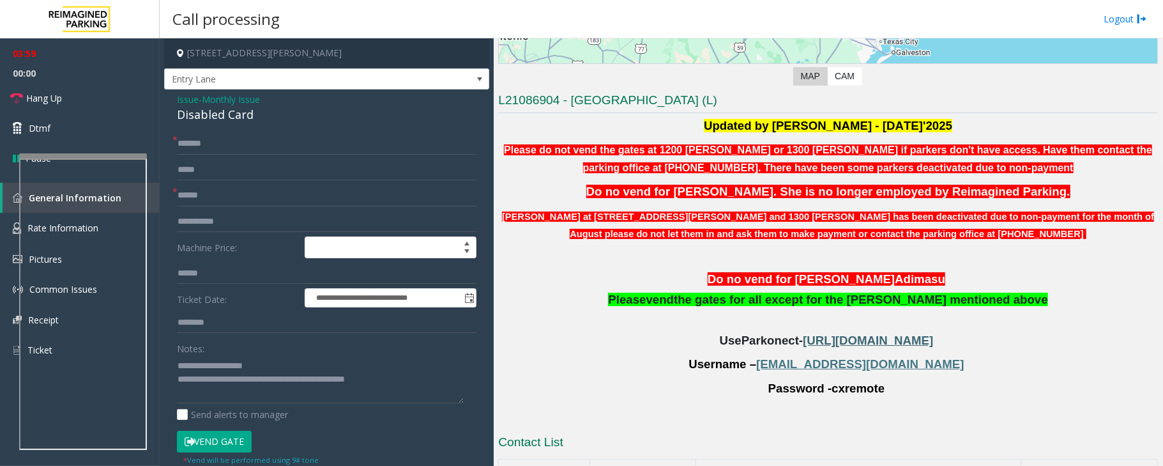
click at [803, 344] on span "[URL][DOMAIN_NAME]" at bounding box center [868, 339] width 130 height 13
drag, startPoint x: 218, startPoint y: 443, endPoint x: 225, endPoint y: 436, distance: 10.4
click at [220, 442] on button "Vend Gate" at bounding box center [214, 441] width 75 height 22
click at [225, 436] on button "Vend Gate" at bounding box center [214, 441] width 75 height 22
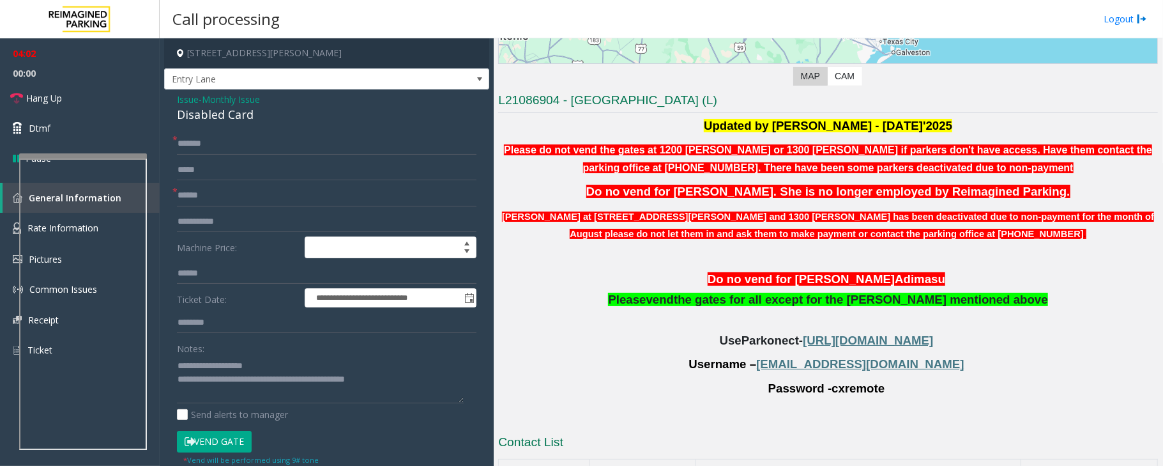
click at [226, 436] on button "Vend Gate" at bounding box center [214, 441] width 75 height 22
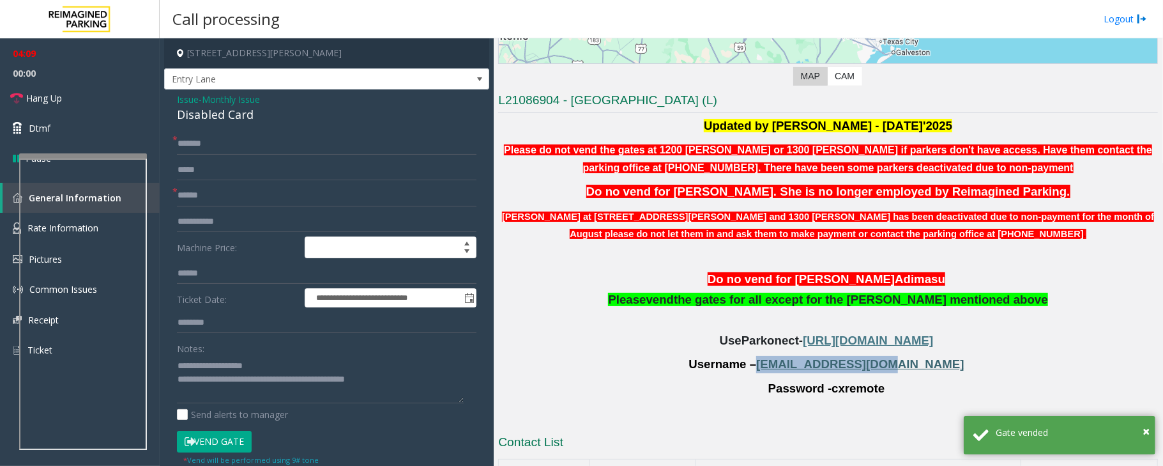
drag, startPoint x: 798, startPoint y: 366, endPoint x: 905, endPoint y: 367, distance: 107.3
click at [905, 367] on span "[EMAIL_ADDRESS][DOMAIN_NAME]" at bounding box center [860, 363] width 208 height 13
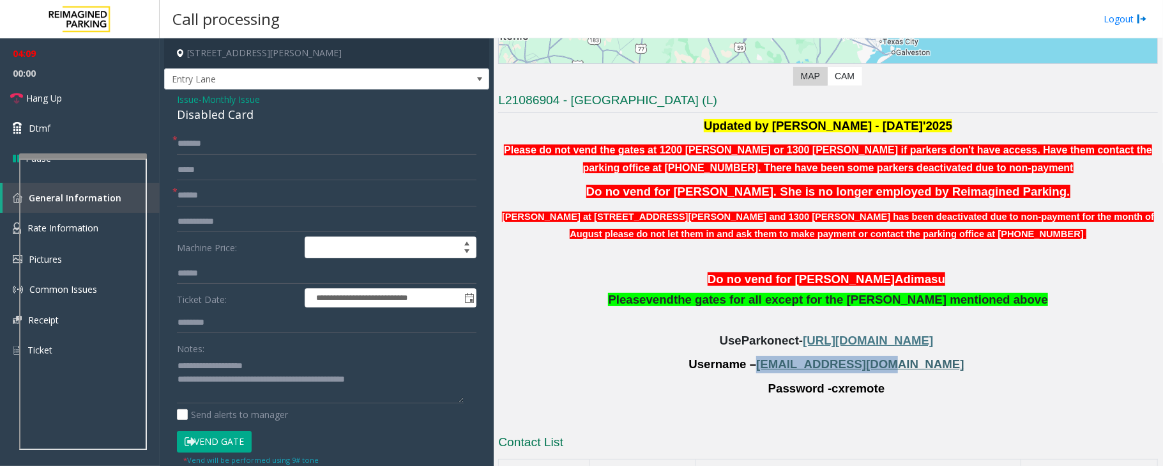
copy span "[EMAIL_ADDRESS][DOMAIN_NAME]"
drag, startPoint x: 824, startPoint y: 393, endPoint x: 872, endPoint y: 396, distance: 48.0
click at [872, 395] on span "Password - cxremote" at bounding box center [826, 388] width 117 height 14
copy span "cxremote"
click at [215, 443] on button "Vend Gate" at bounding box center [214, 441] width 75 height 22
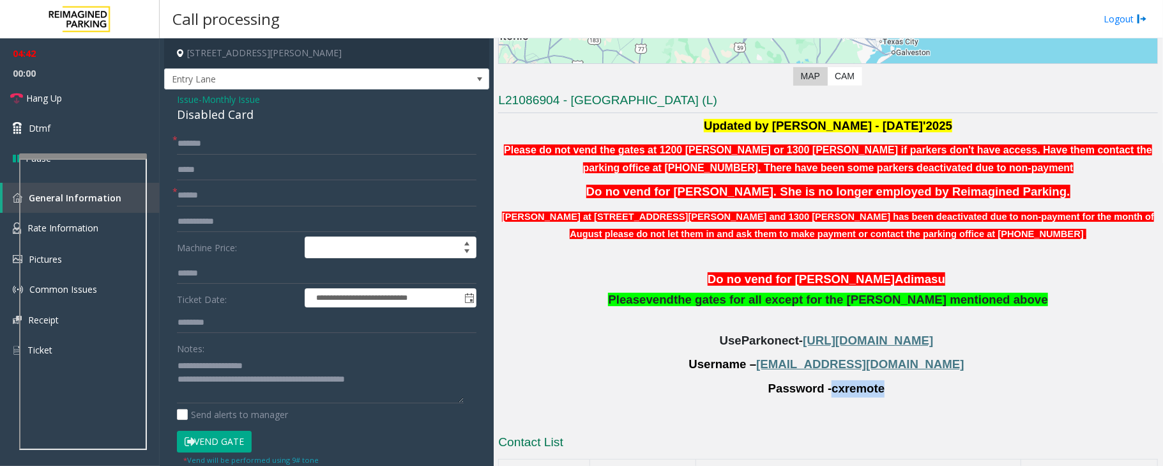
click at [215, 443] on button "Vend Gate" at bounding box center [214, 441] width 75 height 22
click at [64, 131] on link "Dtmf" at bounding box center [80, 128] width 160 height 30
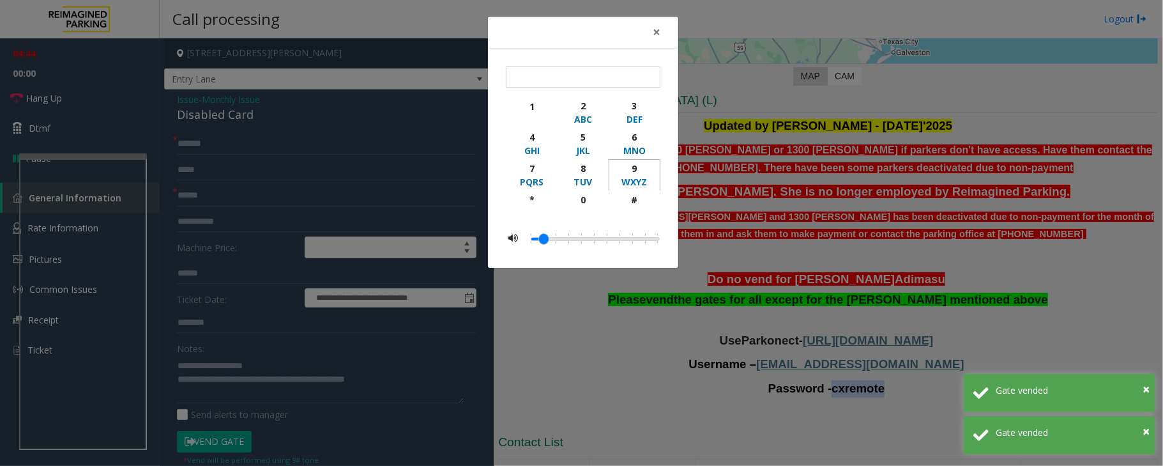
click at [636, 164] on div "9" at bounding box center [634, 168] width 35 height 13
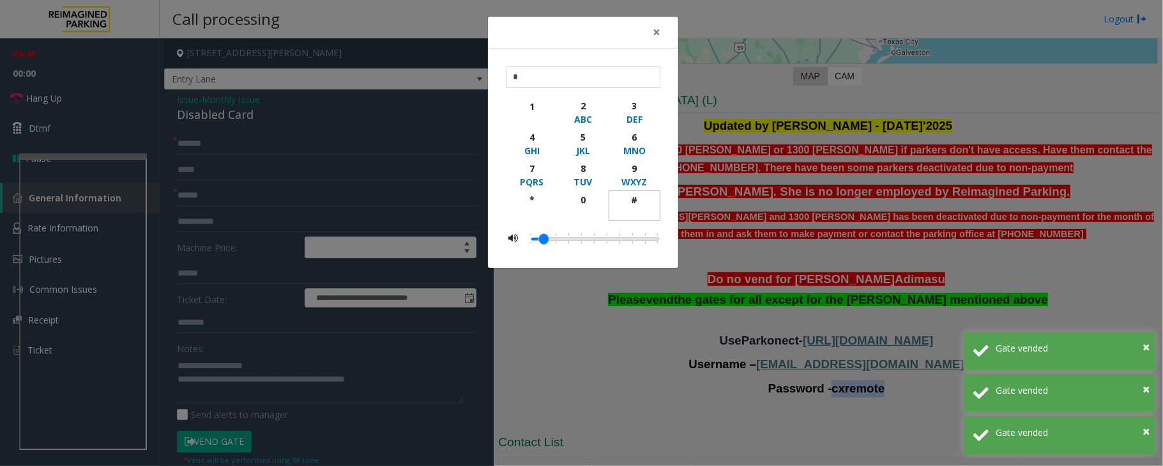
click at [627, 197] on div "#" at bounding box center [634, 199] width 35 height 13
click at [634, 162] on button "9 WXYZ" at bounding box center [635, 174] width 52 height 31
click at [637, 194] on div "#" at bounding box center [634, 199] width 35 height 13
type input "*****"
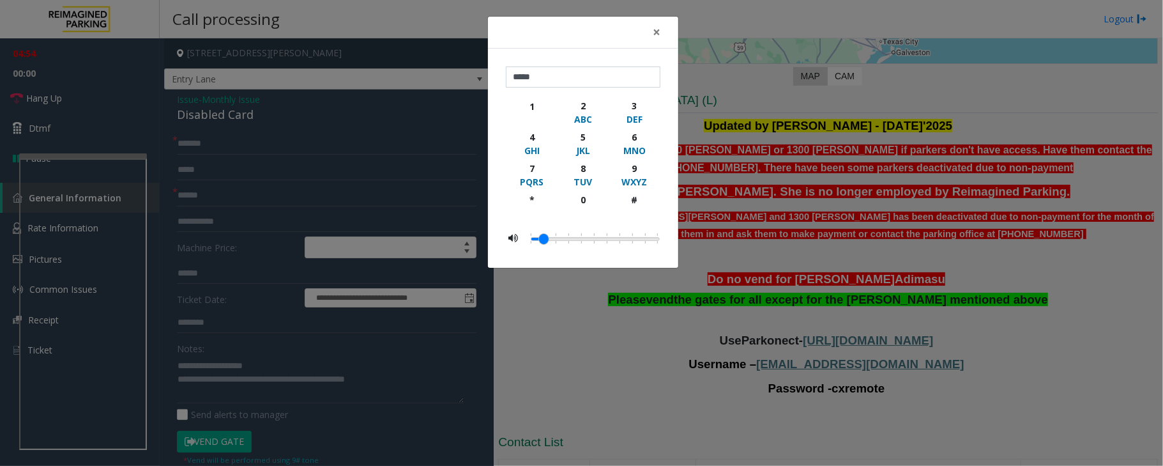
click at [579, 413] on div "× ***** 1 2 ABC 3 DEF 4 GHI 5 JKL 6 MNO 7 PQRS 8 TUV 9 WXYZ * 0 #" at bounding box center [581, 233] width 1163 height 466
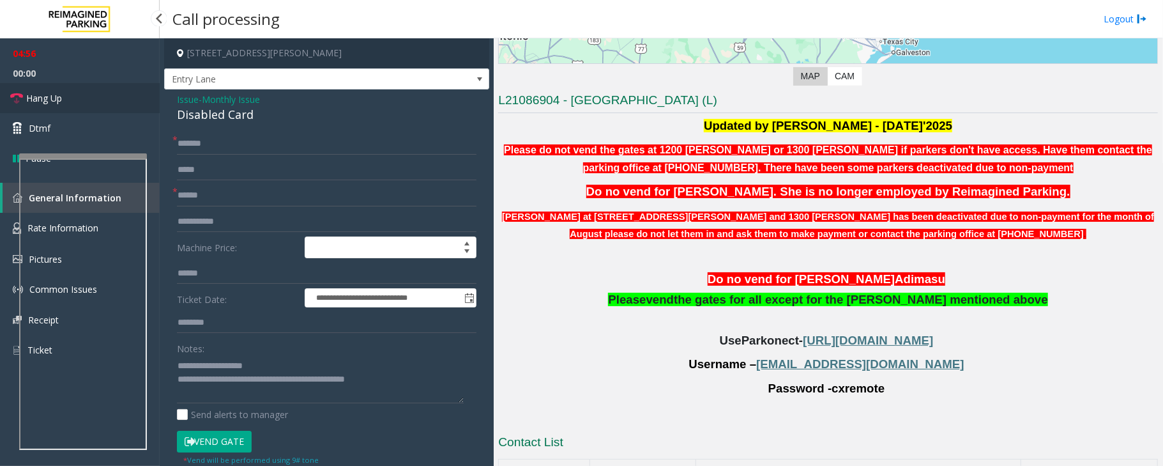
click at [62, 89] on link "Hang Up" at bounding box center [80, 98] width 160 height 30
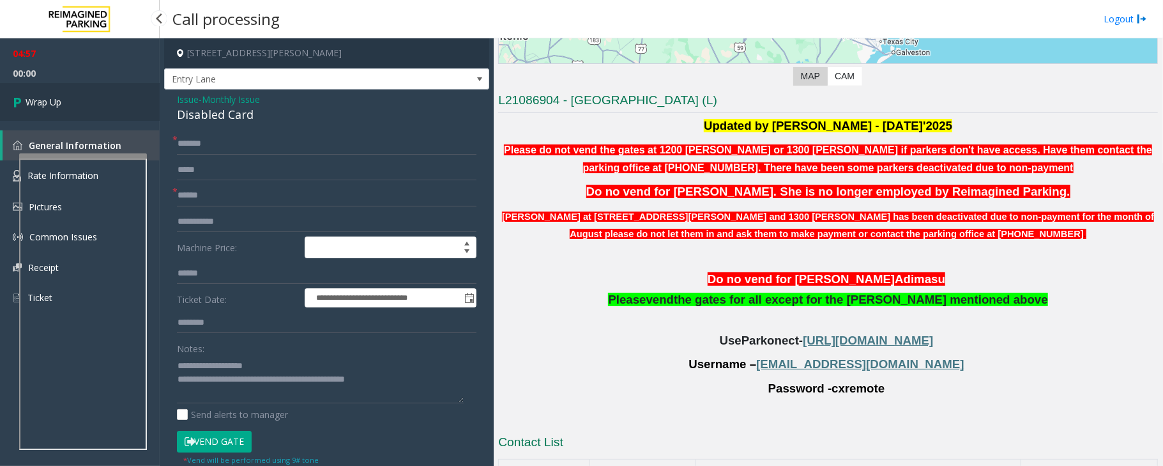
click at [63, 89] on link "Wrap Up" at bounding box center [80, 102] width 160 height 38
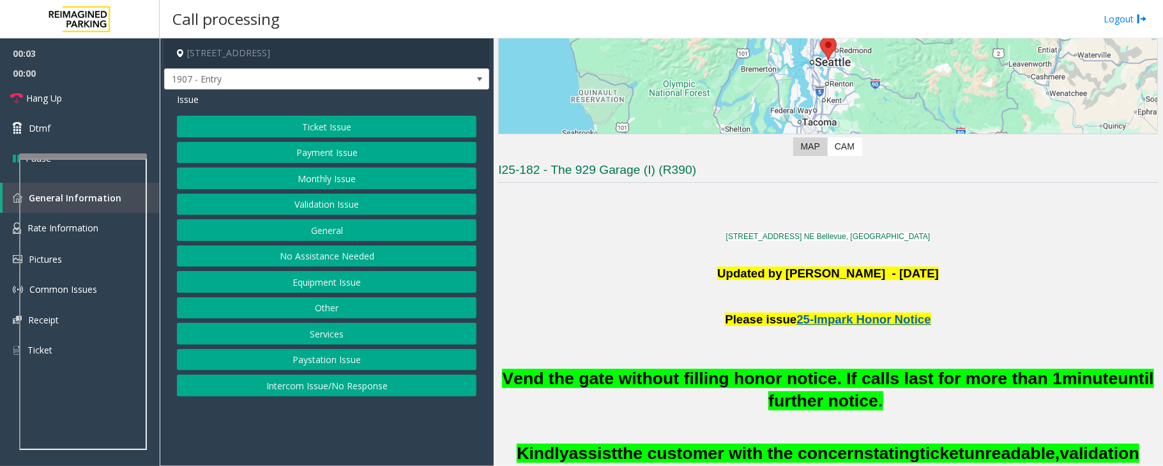
scroll to position [170, 0]
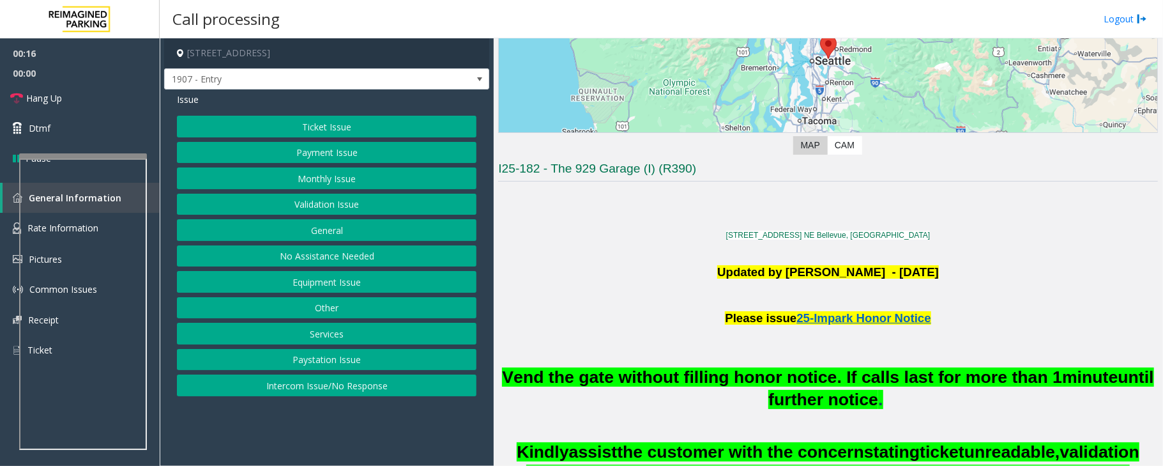
click at [315, 396] on button "Intercom Issue/No Response" at bounding box center [327, 385] width 300 height 22
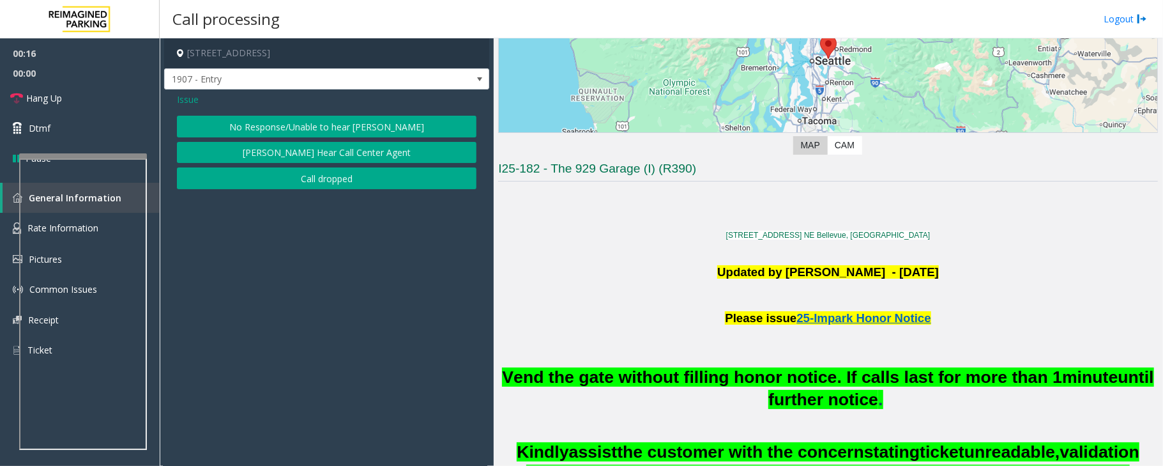
drag, startPoint x: 266, startPoint y: 123, endPoint x: 258, endPoint y: 131, distance: 11.3
click at [262, 128] on button "No Response/Unable to hear [PERSON_NAME]" at bounding box center [327, 127] width 300 height 22
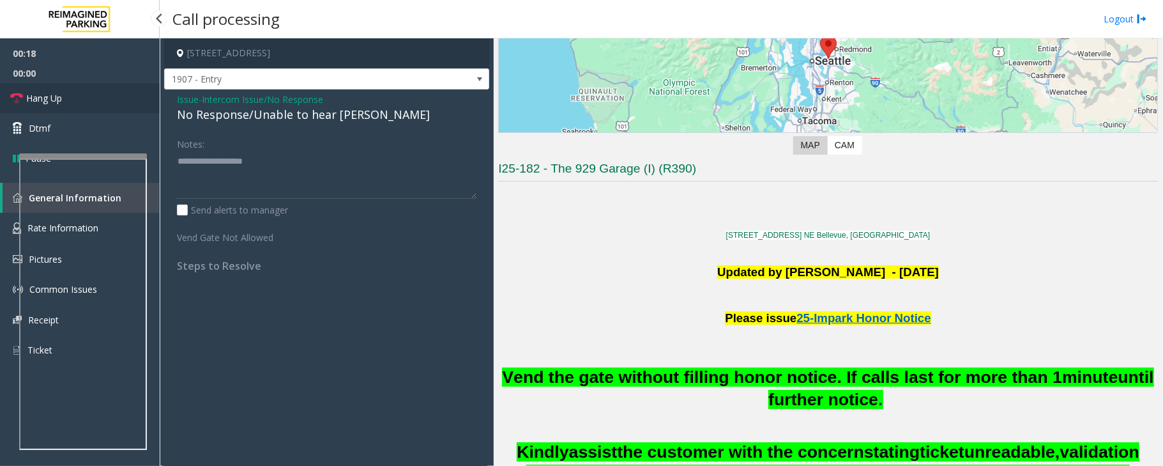
click at [42, 96] on span "Hang Up" at bounding box center [44, 97] width 36 height 13
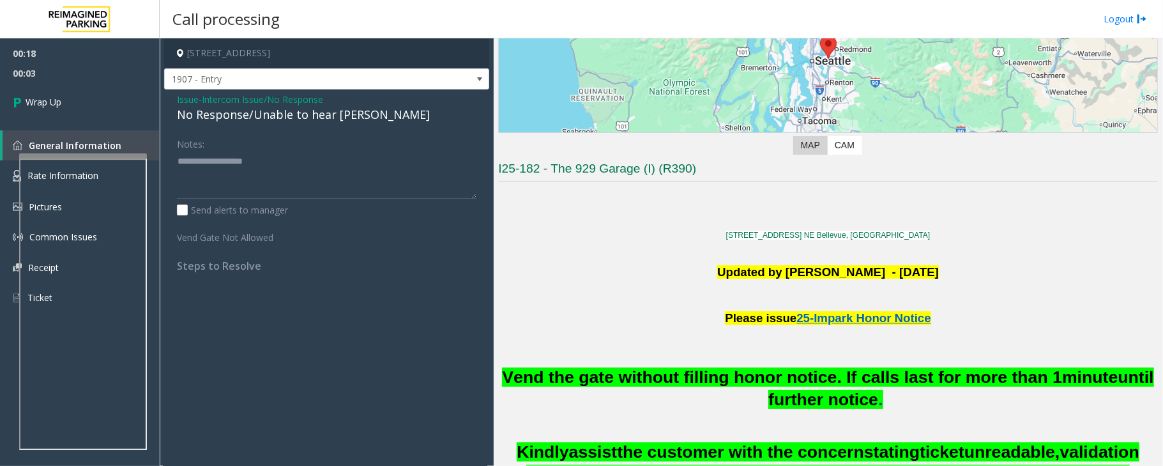
click at [241, 114] on div "No Response/Unable to hear [PERSON_NAME]" at bounding box center [327, 114] width 300 height 17
click at [240, 115] on div "No Response/Unable to hear [PERSON_NAME]" at bounding box center [327, 114] width 300 height 17
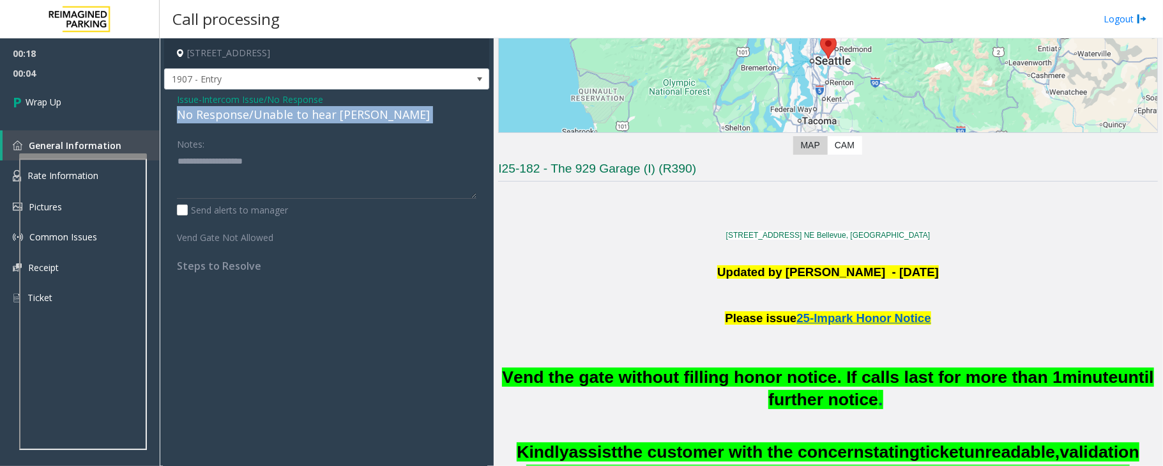
click at [240, 115] on div "No Response/Unable to hear [PERSON_NAME]" at bounding box center [327, 114] width 300 height 17
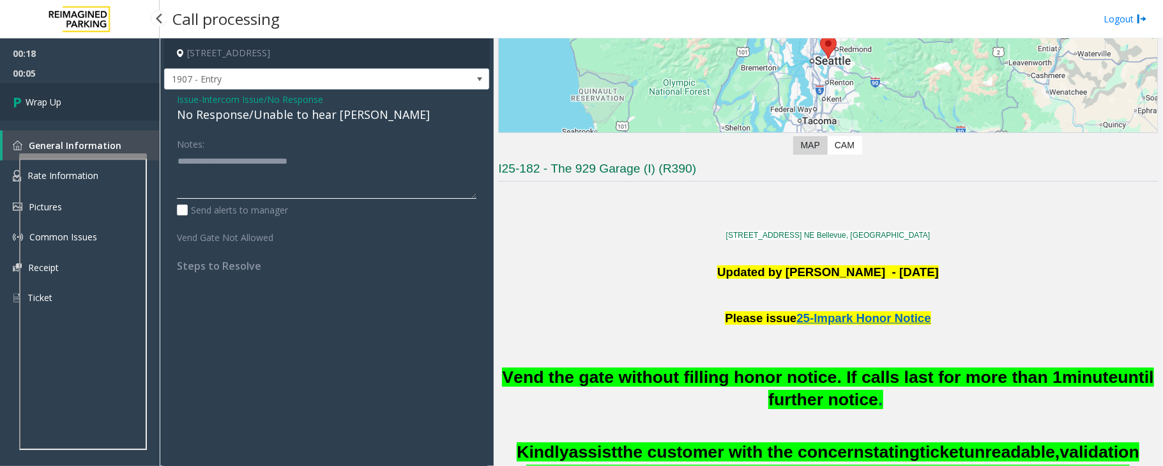
type textarea "**********"
click at [66, 98] on link "Wrap Up" at bounding box center [80, 102] width 160 height 38
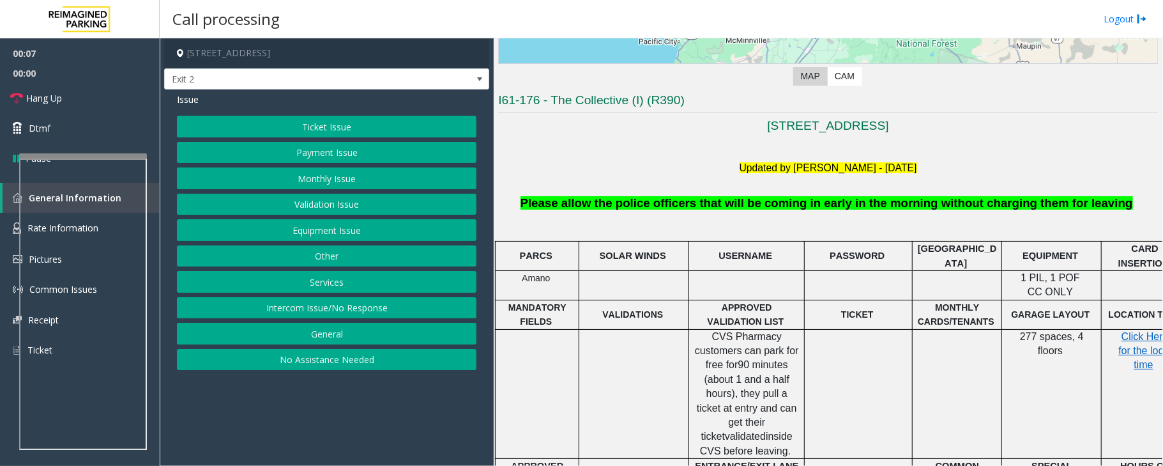
scroll to position [340, 0]
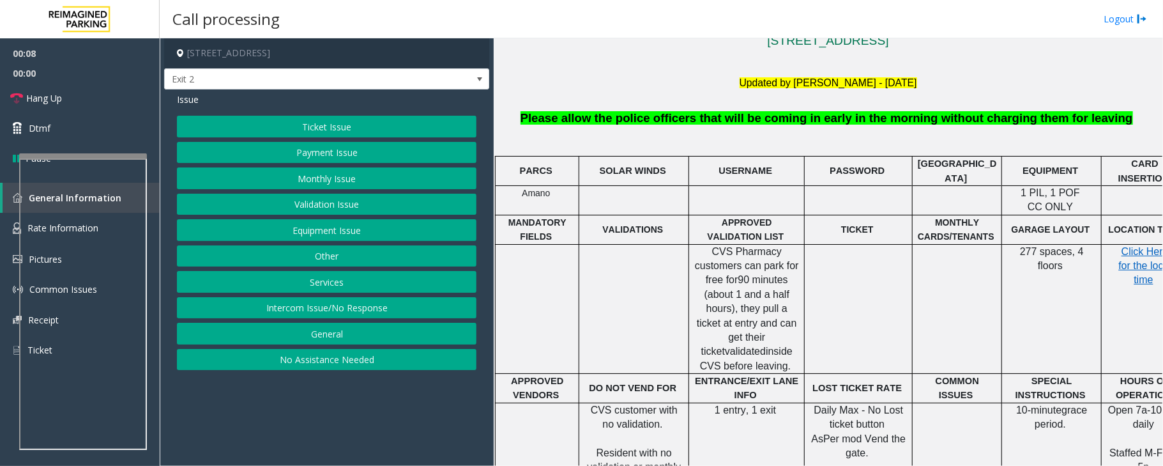
click at [300, 119] on button "Ticket Issue" at bounding box center [327, 127] width 300 height 22
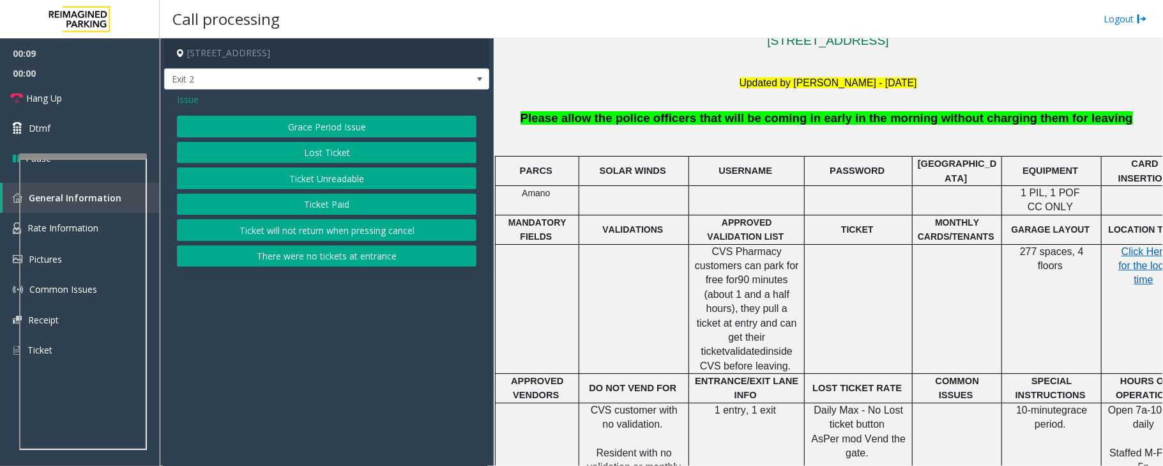
click at [323, 187] on button "Ticket Unreadable" at bounding box center [327, 178] width 300 height 22
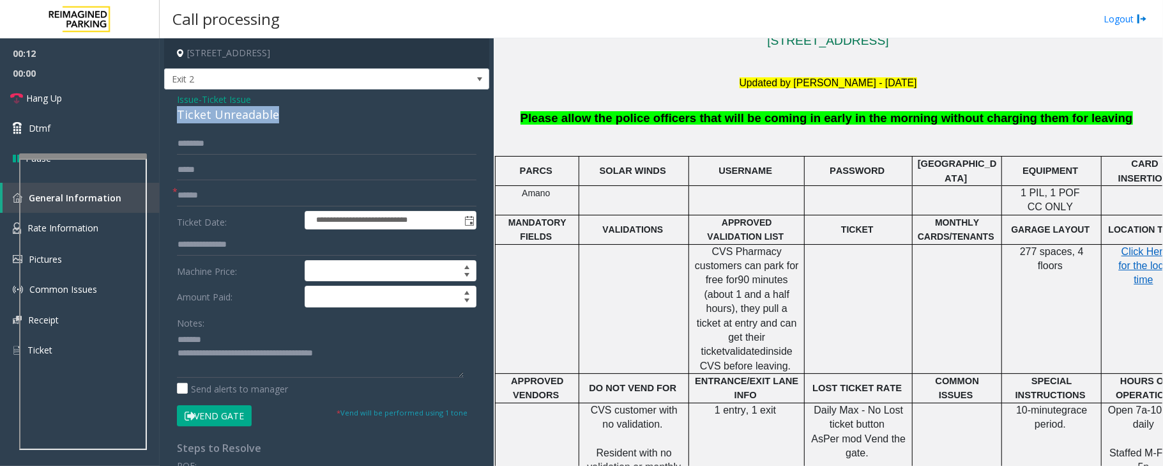
drag, startPoint x: 287, startPoint y: 116, endPoint x: 172, endPoint y: 119, distance: 115.0
click at [172, 119] on div "**********" at bounding box center [326, 380] width 325 height 583
type textarea "**********"
click at [208, 195] on input "text" at bounding box center [327, 196] width 300 height 22
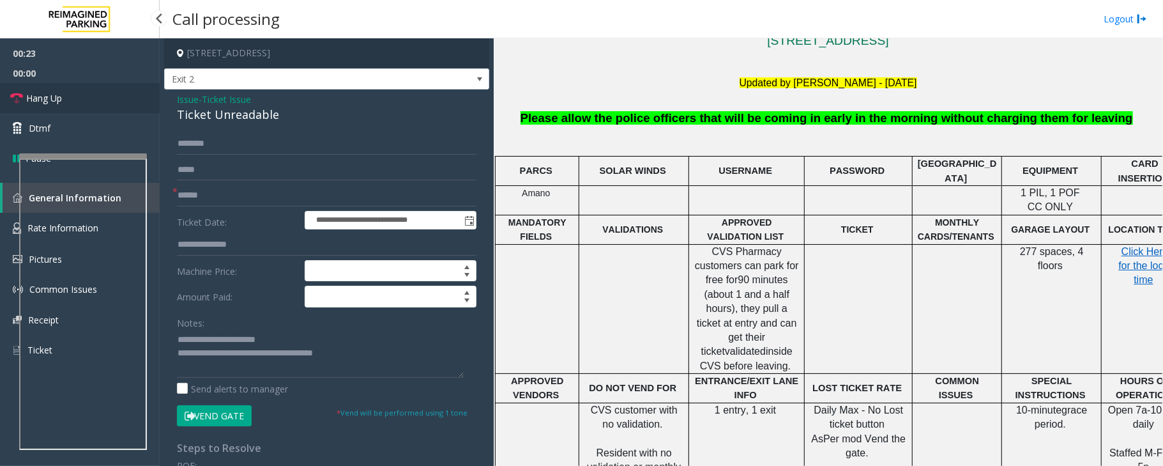
click at [55, 98] on span "Hang Up" at bounding box center [44, 97] width 36 height 13
drag, startPoint x: 198, startPoint y: 201, endPoint x: 188, endPoint y: 202, distance: 10.4
click at [192, 202] on input "text" at bounding box center [327, 196] width 300 height 22
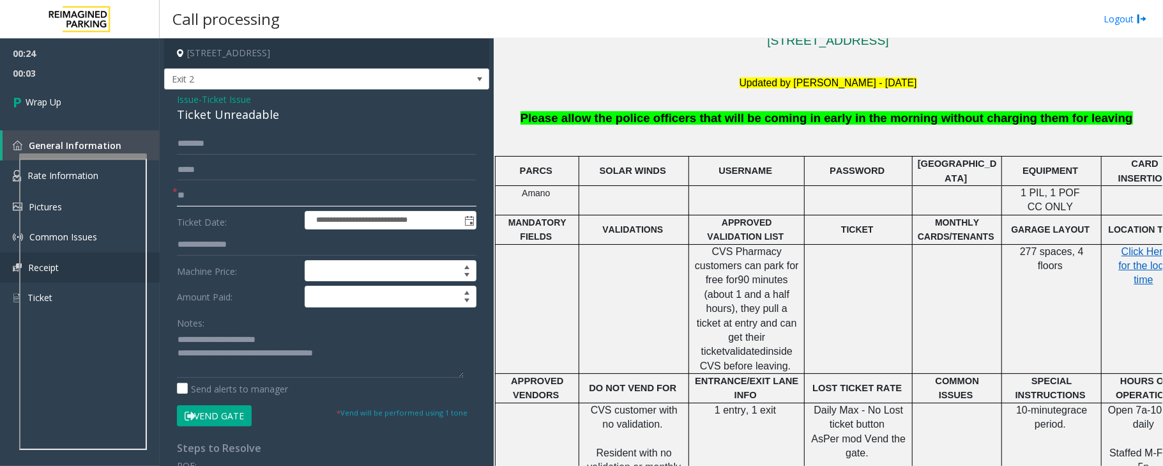
type input "**"
drag, startPoint x: 368, startPoint y: 351, endPoint x: 248, endPoint y: 365, distance: 120.3
click at [243, 362] on textarea at bounding box center [320, 354] width 287 height 48
type textarea "**********"
click at [64, 97] on link "Wrap Up" at bounding box center [80, 102] width 160 height 38
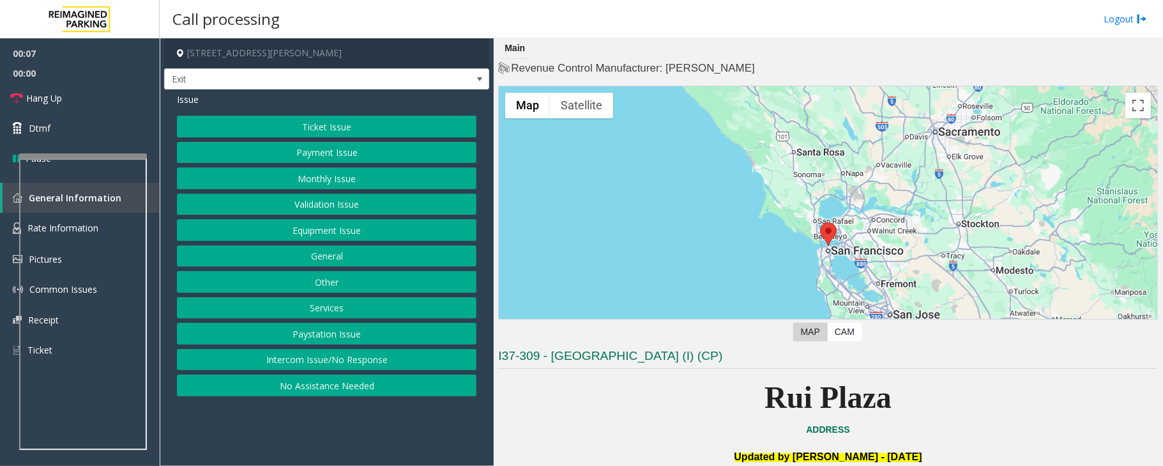
click at [317, 310] on button "Services" at bounding box center [327, 308] width 300 height 22
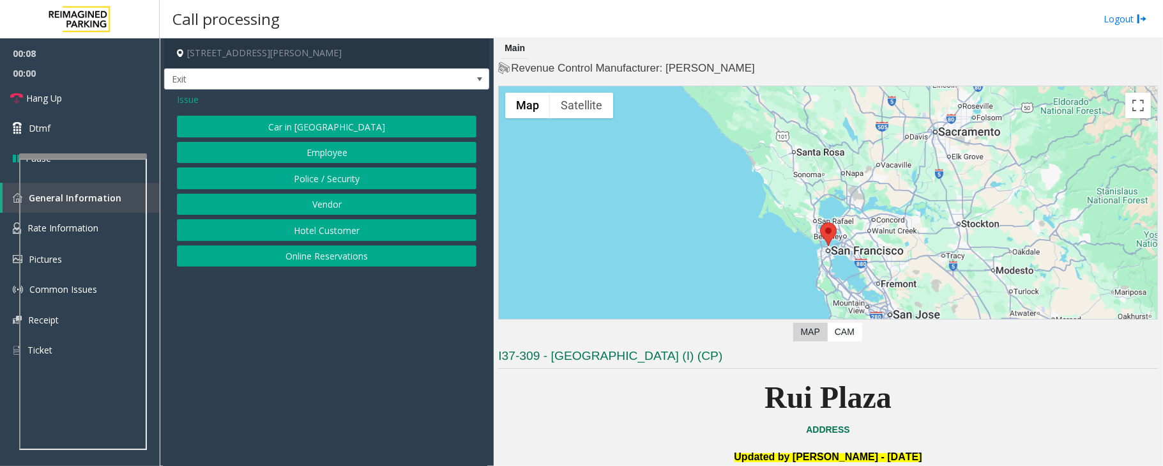
click at [292, 236] on button "Hotel Customer" at bounding box center [327, 230] width 300 height 22
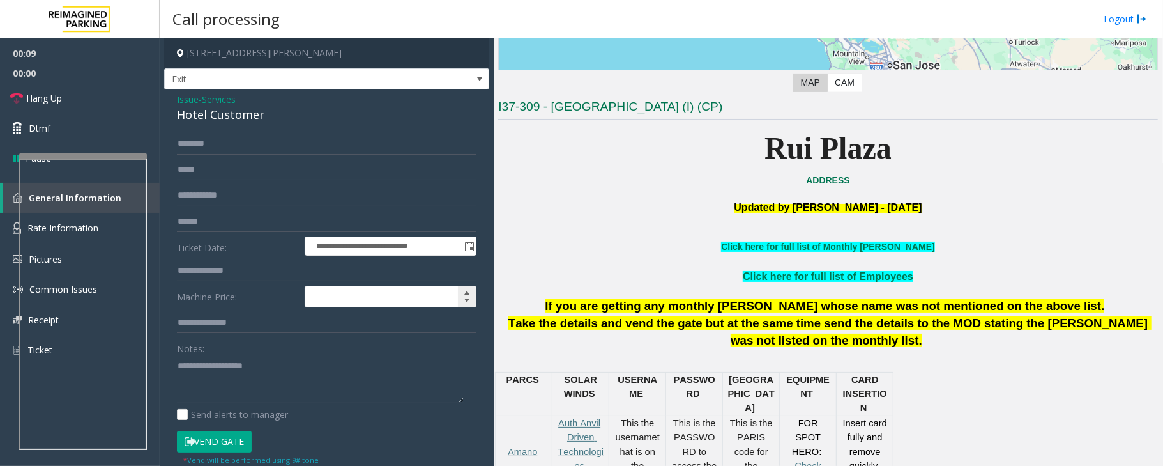
scroll to position [255, 0]
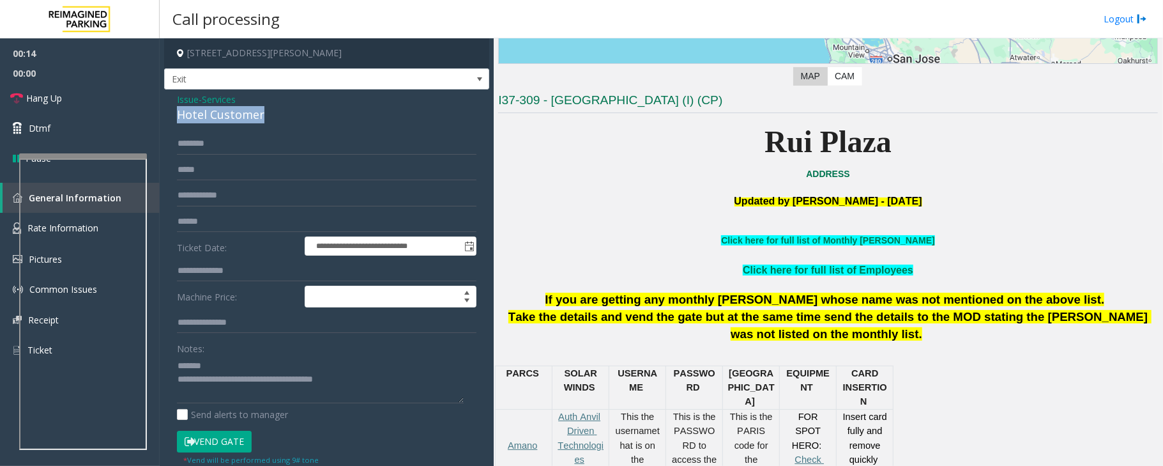
drag, startPoint x: 268, startPoint y: 116, endPoint x: 180, endPoint y: 119, distance: 88.2
click at [180, 119] on div "Hotel Customer" at bounding box center [327, 114] width 300 height 17
drag, startPoint x: 285, startPoint y: 115, endPoint x: 162, endPoint y: 119, distance: 123.3
click at [162, 119] on app-call-processing-form "**********" at bounding box center [327, 251] width 334 height 427
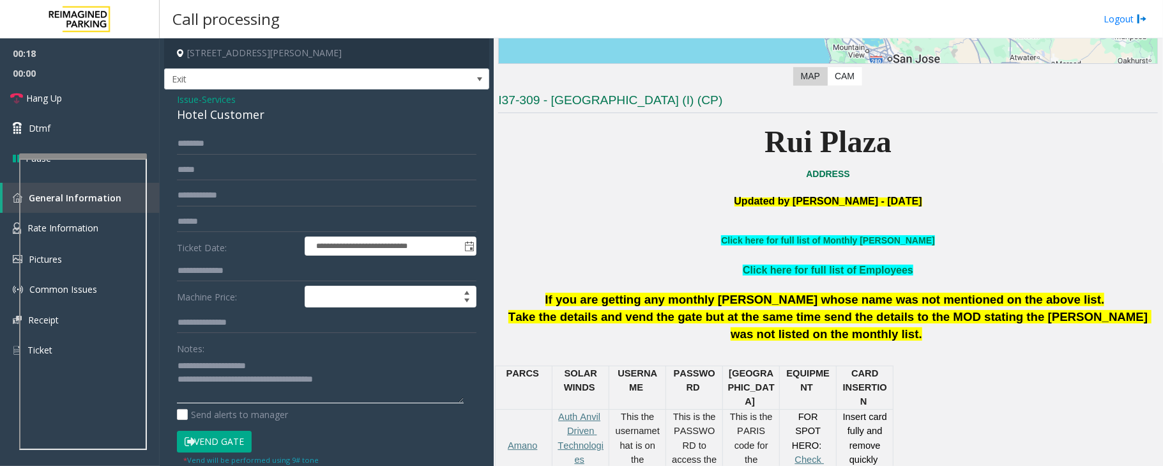
type textarea "**********"
click at [208, 264] on input "text" at bounding box center [327, 271] width 300 height 22
type input "*"
type input "****"
click at [203, 144] on input "text" at bounding box center [327, 144] width 300 height 22
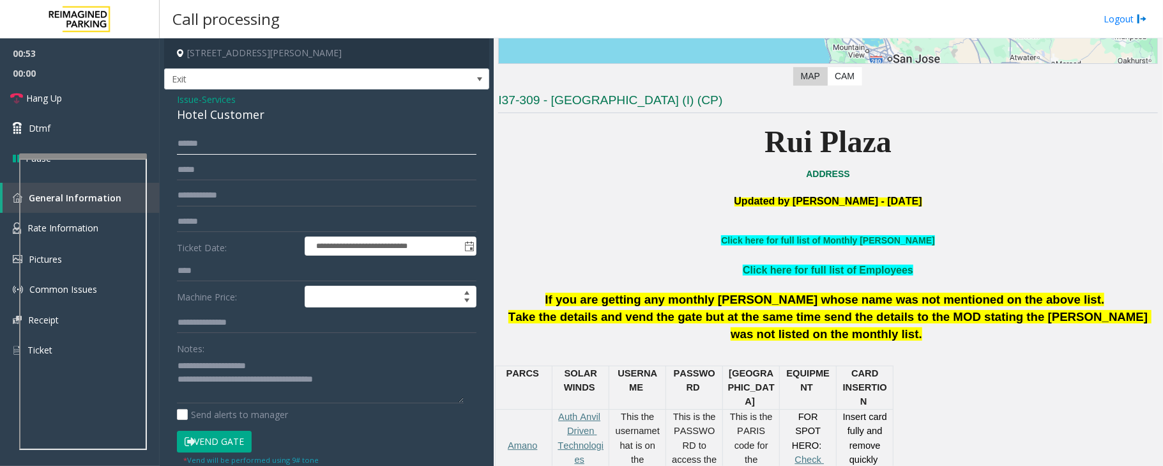
type input "******"
click at [201, 438] on button "Vend Gate" at bounding box center [214, 441] width 75 height 22
click at [200, 438] on button "Vend Gate" at bounding box center [214, 441] width 75 height 22
click at [28, 101] on span "Hang Up" at bounding box center [44, 97] width 36 height 13
click at [28, 100] on span "Hang Up" at bounding box center [44, 97] width 36 height 13
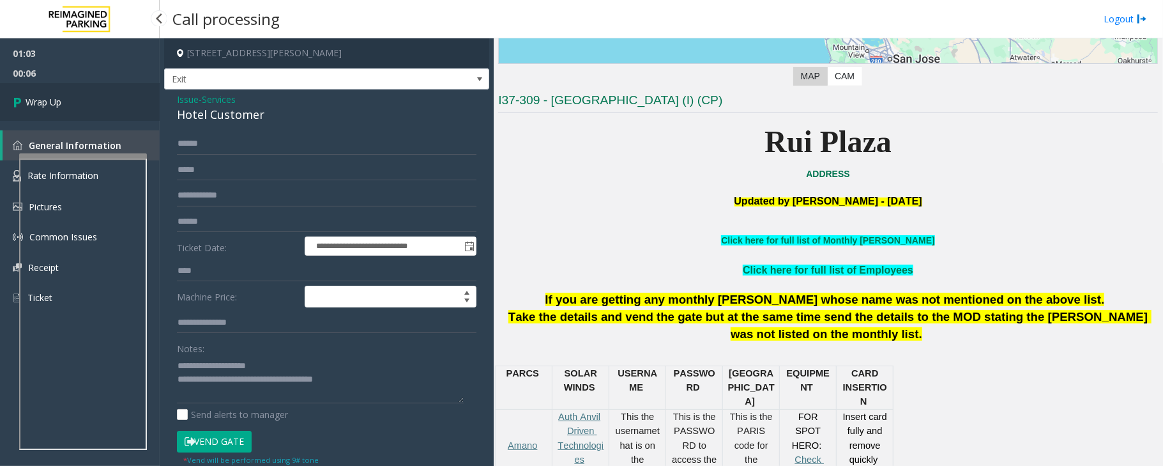
click at [98, 95] on link "Wrap Up" at bounding box center [80, 102] width 160 height 38
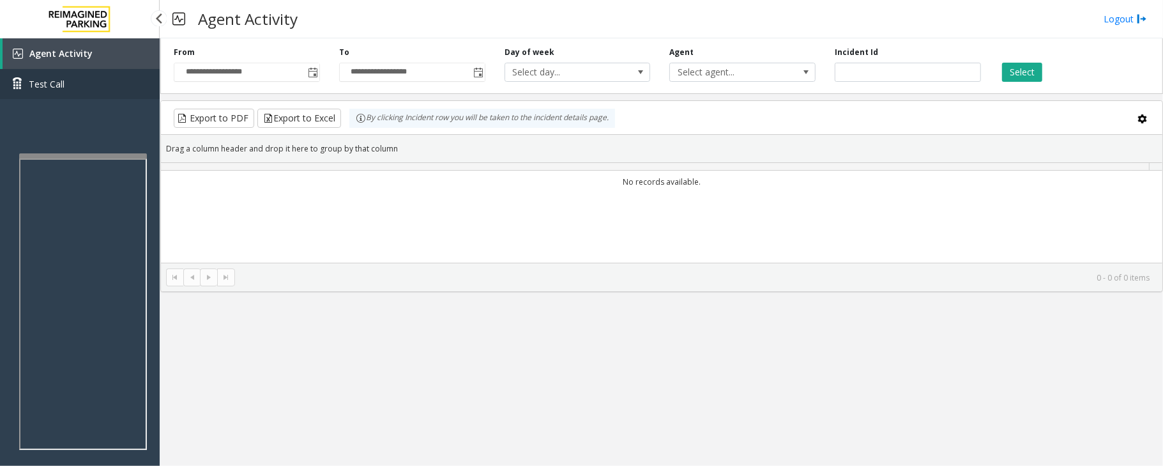
click at [98, 95] on link "Test Call" at bounding box center [80, 84] width 160 height 30
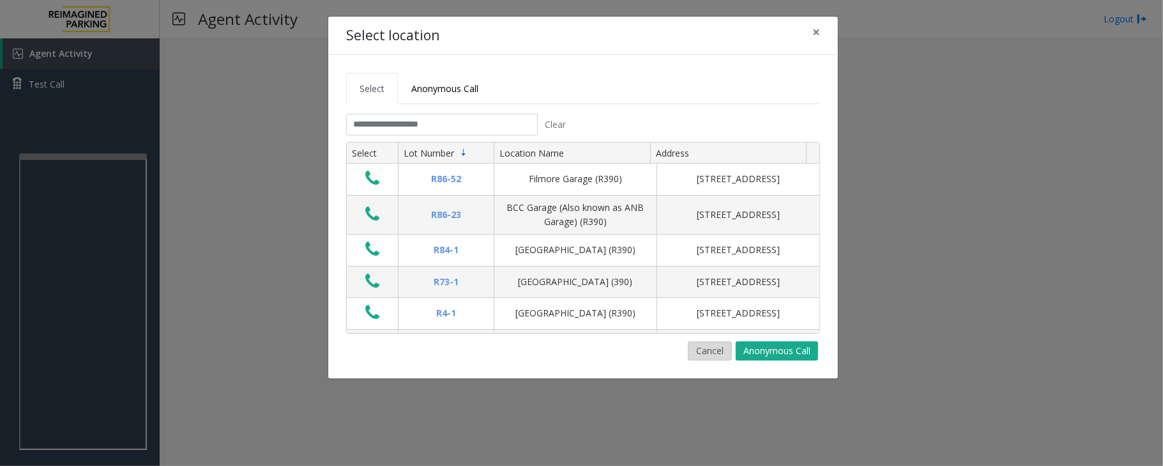
drag, startPoint x: 710, startPoint y: 356, endPoint x: 704, endPoint y: 381, distance: 26.3
click at [709, 356] on button "Cancel" at bounding box center [710, 350] width 44 height 19
drag, startPoint x: 392, startPoint y: 112, endPoint x: 387, endPoint y: 133, distance: 20.9
click at [391, 112] on tabset "Select Anonymous Call Clear Select Lot Number Location Name Address R86-52 Film…" at bounding box center [583, 216] width 474 height 287
click at [387, 130] on input "text" at bounding box center [442, 125] width 192 height 22
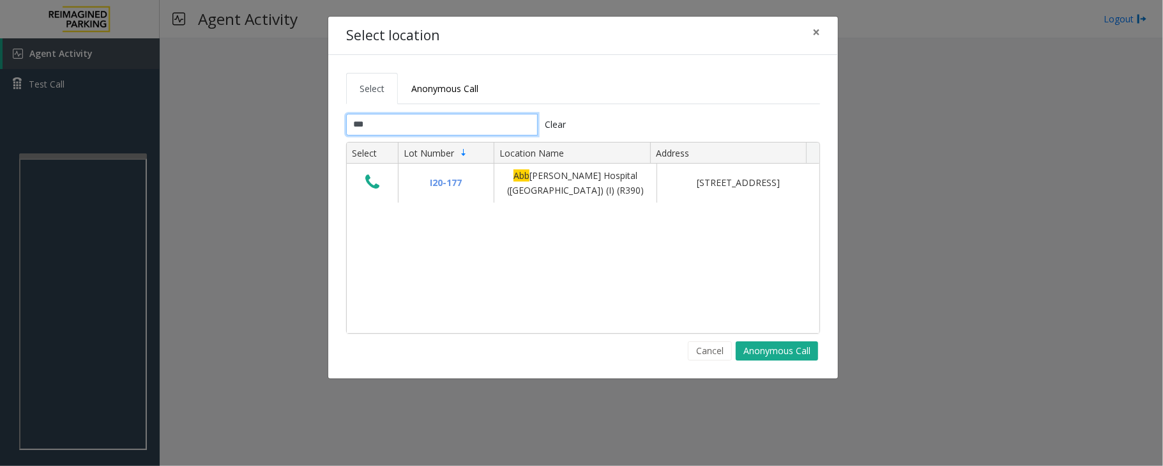
type input "***"
click at [717, 356] on button "Cancel" at bounding box center [710, 350] width 44 height 19
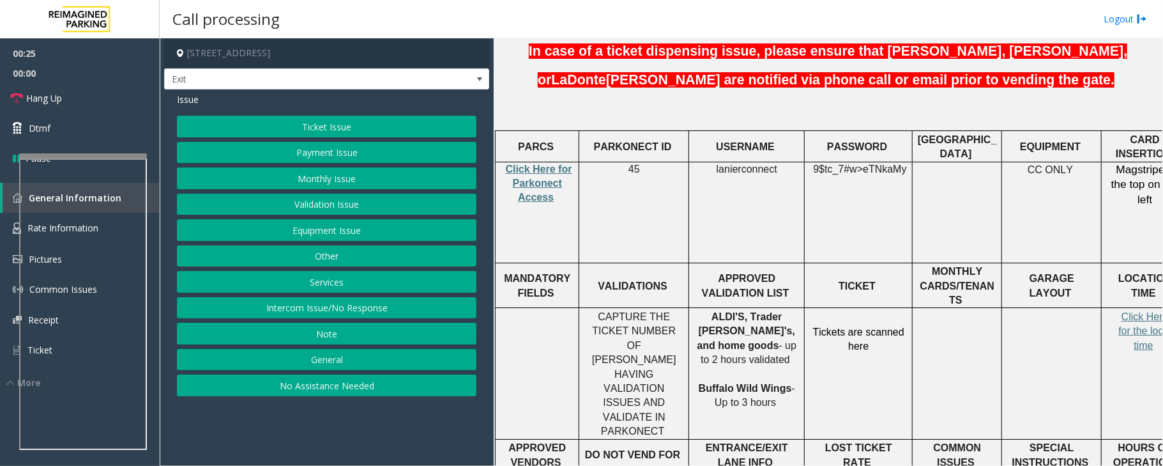
scroll to position [425, 0]
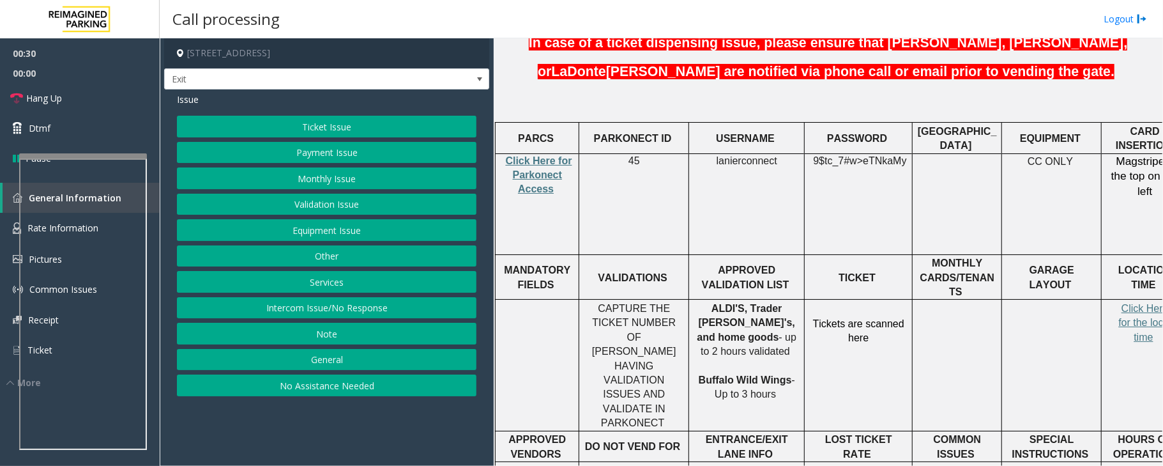
click at [317, 230] on button "Equipment Issue" at bounding box center [327, 230] width 300 height 22
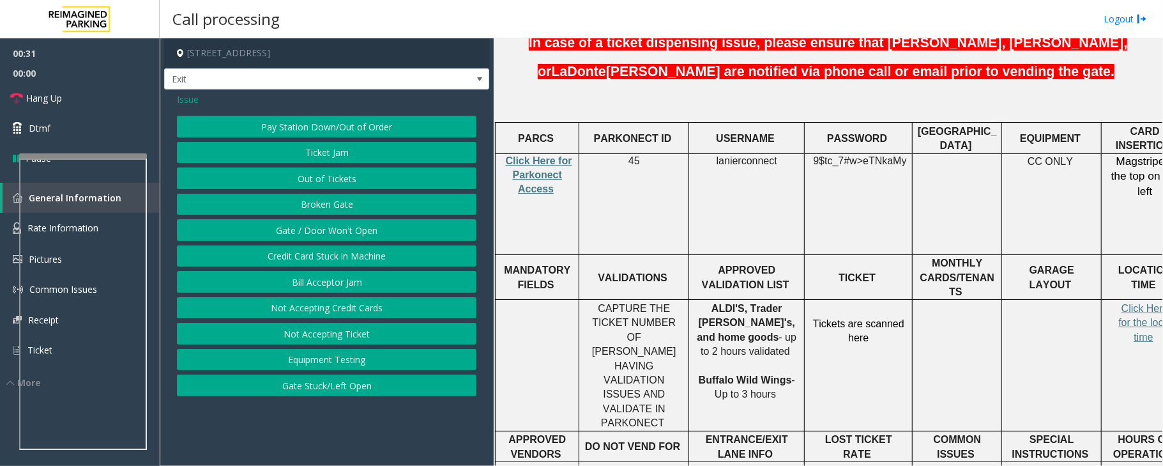
click at [326, 232] on button "Gate / Door Won't Open" at bounding box center [327, 230] width 300 height 22
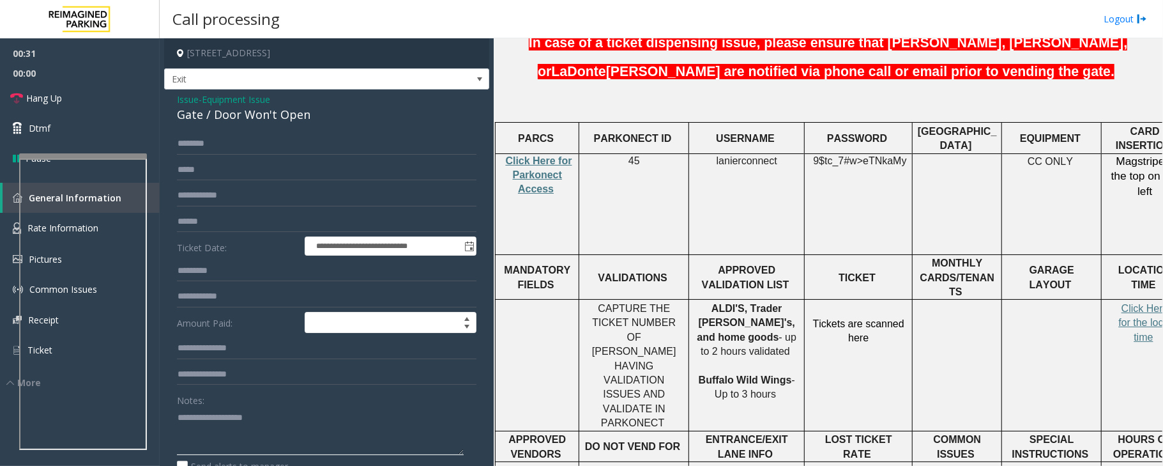
click at [234, 441] on textarea at bounding box center [320, 431] width 287 height 48
paste textarea "**********"
type textarea "**********"
click at [552, 155] on span "Click Here for Parkonect Access" at bounding box center [539, 175] width 66 height 40
drag, startPoint x: 715, startPoint y: 128, endPoint x: 779, endPoint y: 131, distance: 63.9
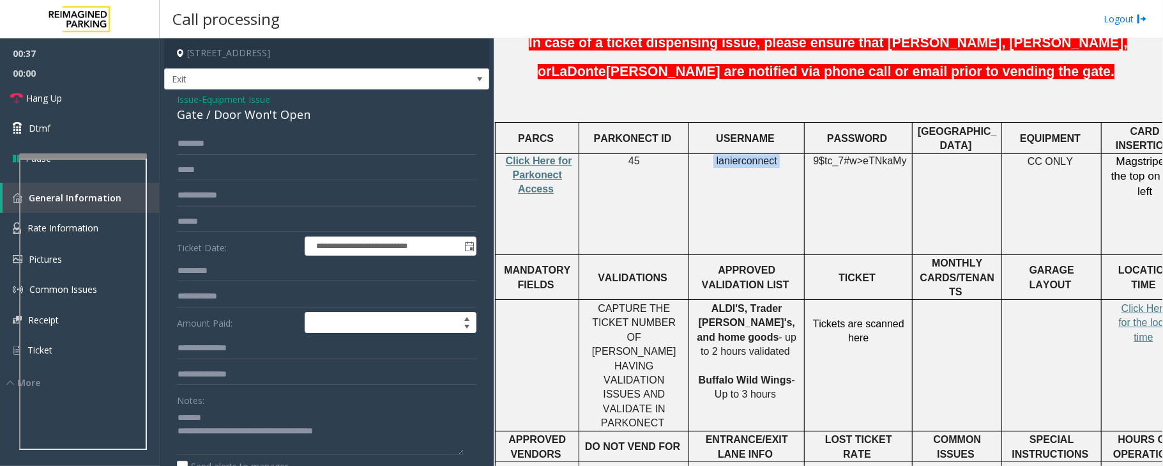
click at [779, 154] on p "lanierconnect" at bounding box center [747, 161] width 106 height 14
click at [739, 155] on span "lanierconnect" at bounding box center [747, 160] width 61 height 11
drag, startPoint x: 718, startPoint y: 128, endPoint x: 775, endPoint y: 129, distance: 57.5
click at [775, 154] on p "lanierconnect" at bounding box center [747, 161] width 106 height 14
copy span "lanierconnect"
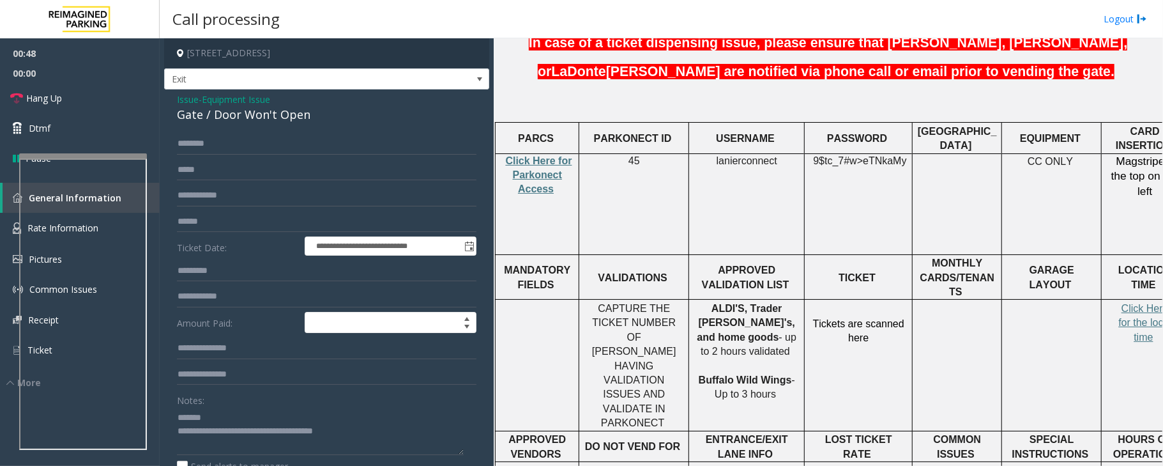
click at [184, 103] on span "Issue" at bounding box center [188, 99] width 22 height 13
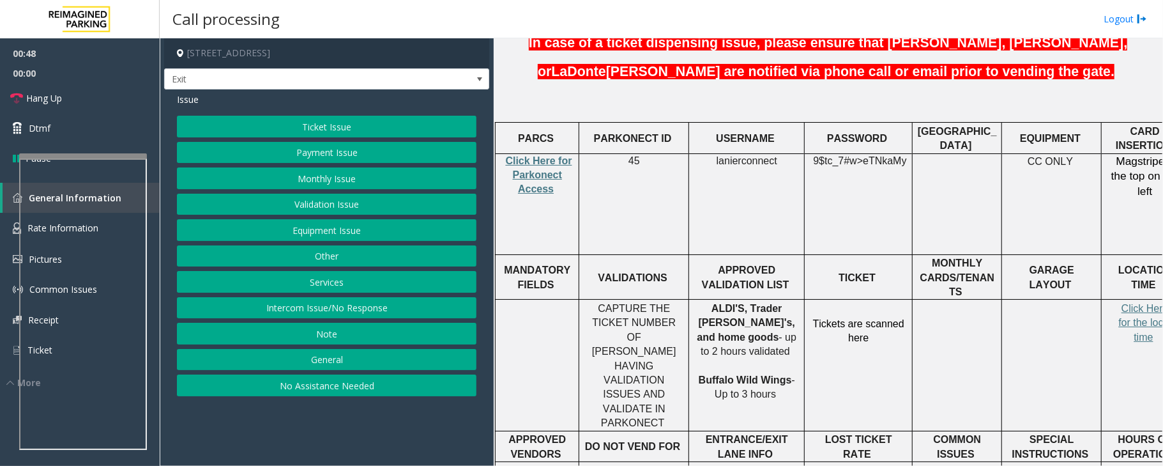
click at [294, 123] on button "Ticket Issue" at bounding box center [327, 127] width 300 height 22
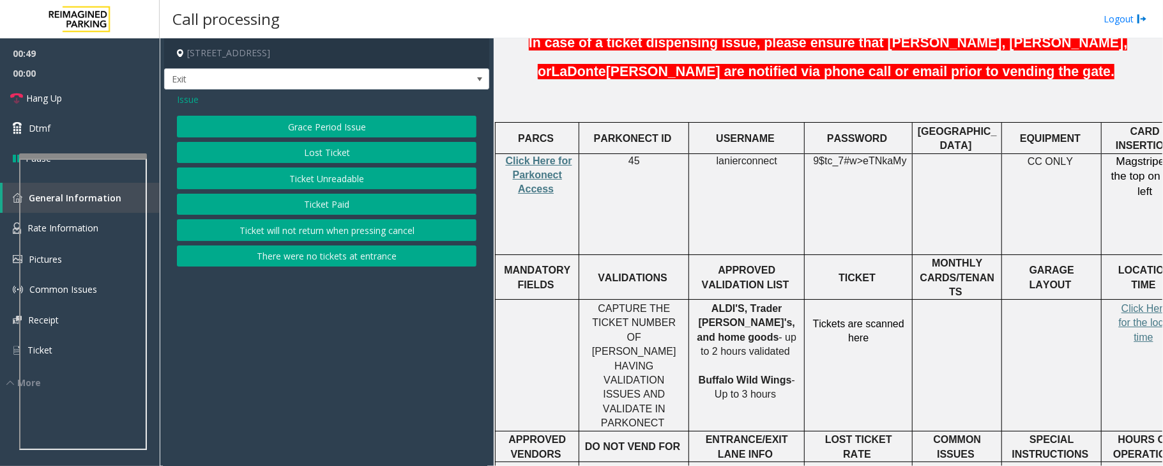
click at [310, 175] on button "Ticket Unreadable" at bounding box center [327, 178] width 300 height 22
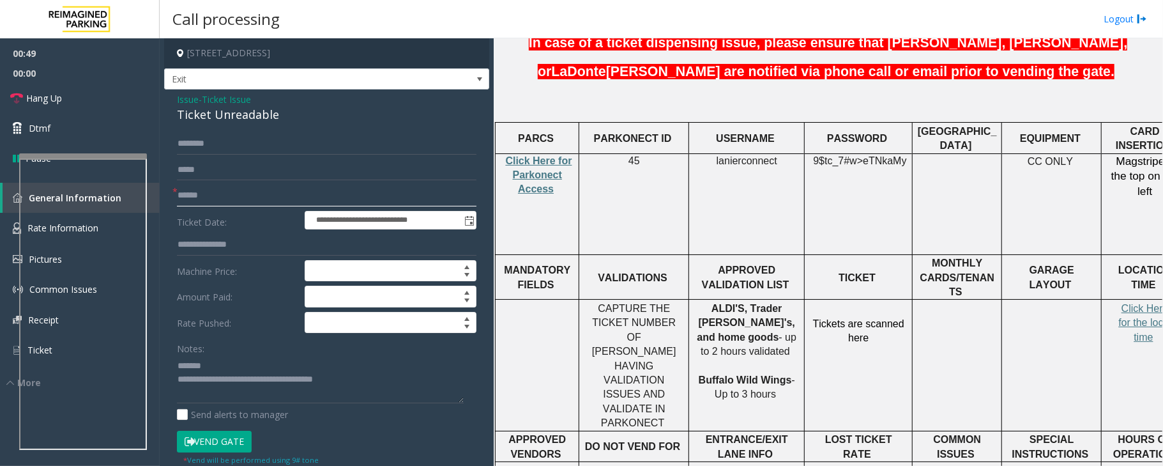
click at [190, 194] on input "text" at bounding box center [327, 196] width 300 height 22
type input "**********"
click at [220, 102] on span "Ticket Issue" at bounding box center [226, 99] width 49 height 13
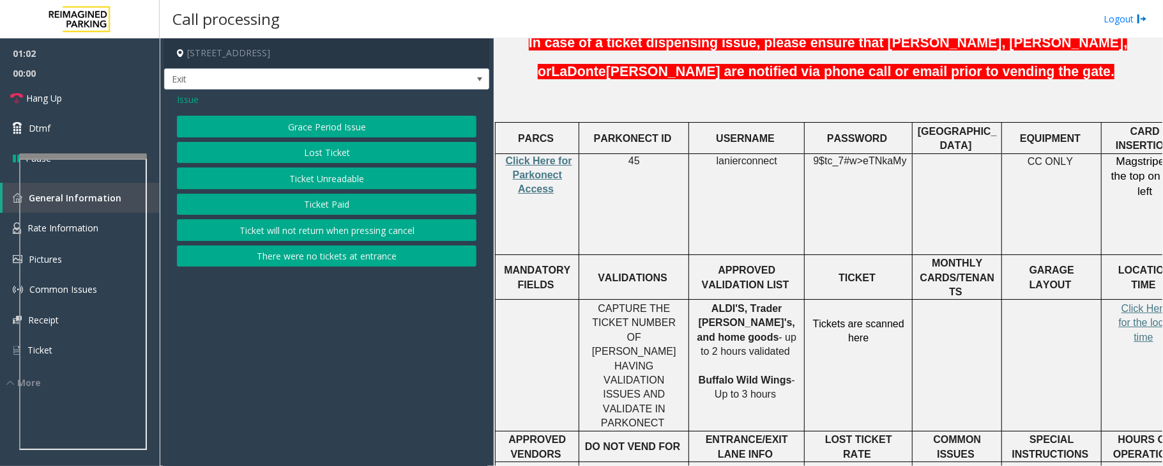
click at [185, 102] on span "Issue" at bounding box center [188, 99] width 22 height 13
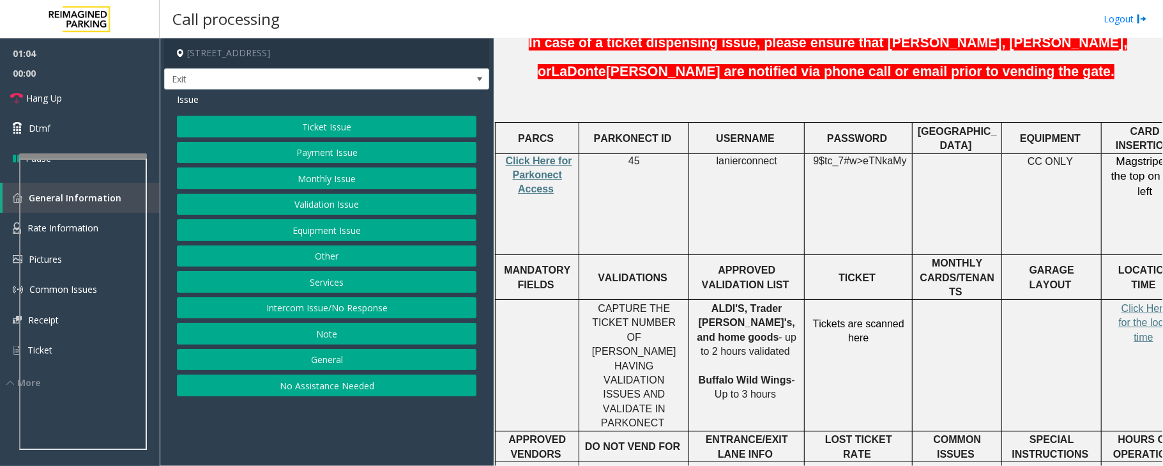
click at [303, 210] on button "Validation Issue" at bounding box center [327, 205] width 300 height 22
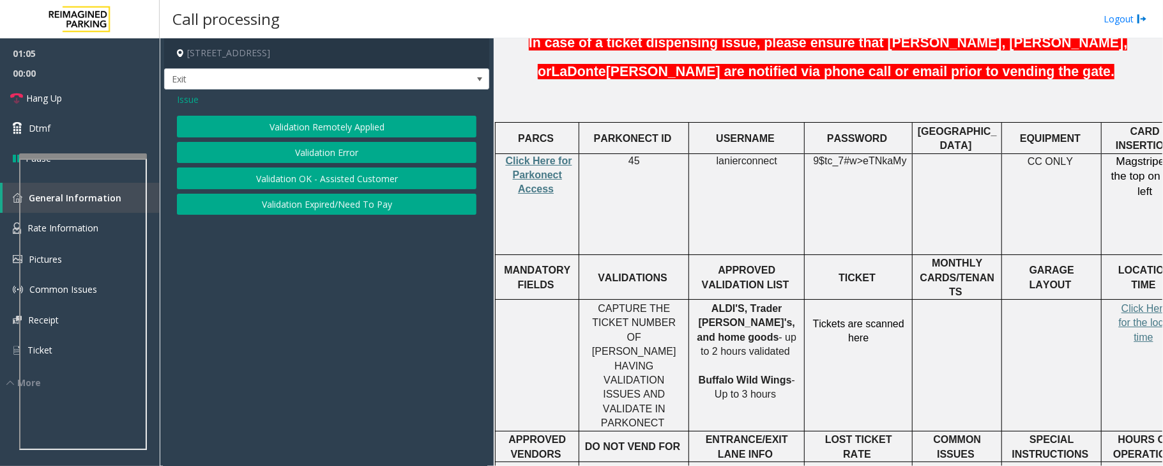
click at [301, 155] on button "Validation Error" at bounding box center [327, 153] width 300 height 22
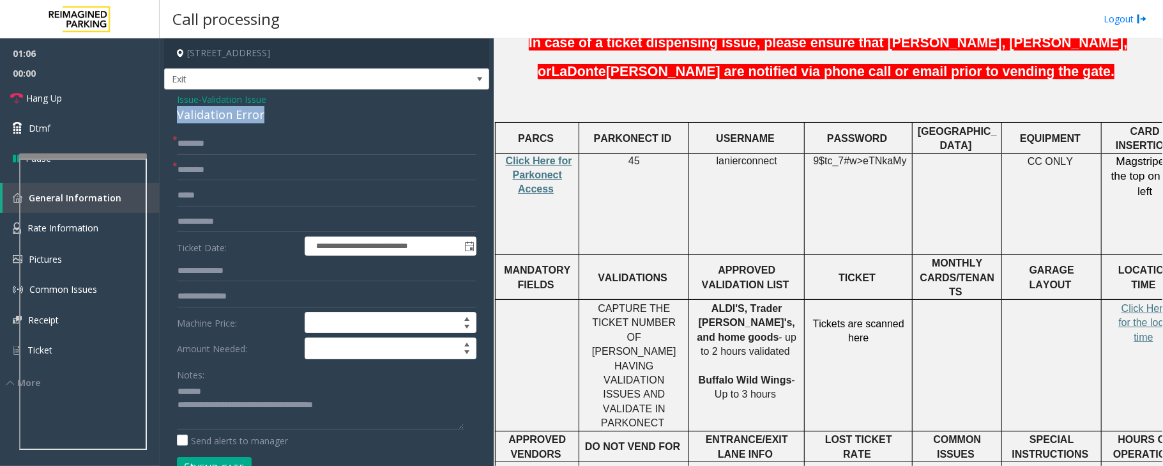
drag, startPoint x: 264, startPoint y: 118, endPoint x: 175, endPoint y: 119, distance: 88.8
click at [175, 119] on div "**********" at bounding box center [326, 453] width 325 height 729
type textarea "**********"
drag, startPoint x: 703, startPoint y: 277, endPoint x: 754, endPoint y: 276, distance: 51.7
click at [754, 301] on p "ALDI'S, Trader [PERSON_NAME]'s, and home goods - up to 2 hours validated Buffal…" at bounding box center [747, 351] width 106 height 100
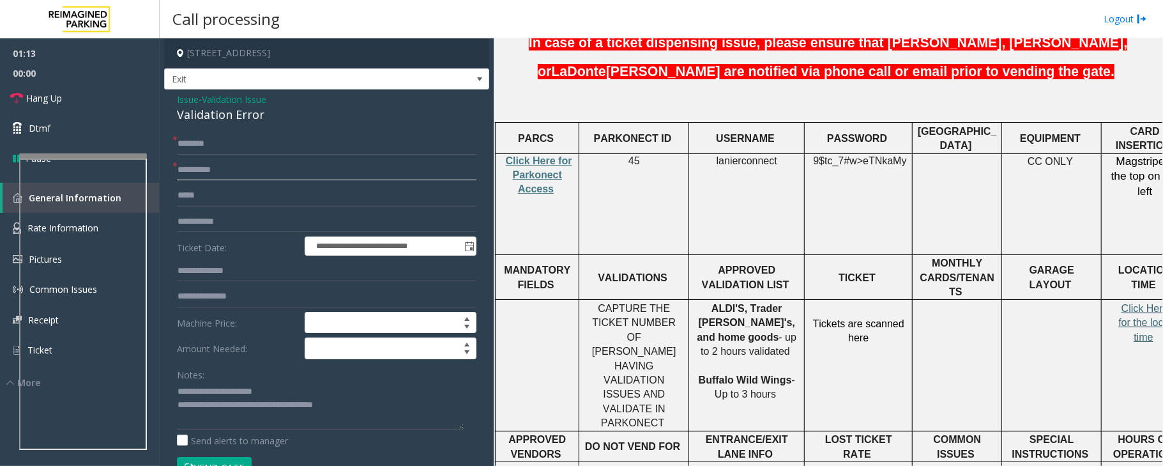
type input "**********"
click at [1130, 303] on span "Click Here for the local time" at bounding box center [1144, 323] width 53 height 40
click at [184, 151] on input "text" at bounding box center [327, 144] width 300 height 22
click at [202, 149] on input "*******" at bounding box center [327, 144] width 300 height 22
type input "*******"
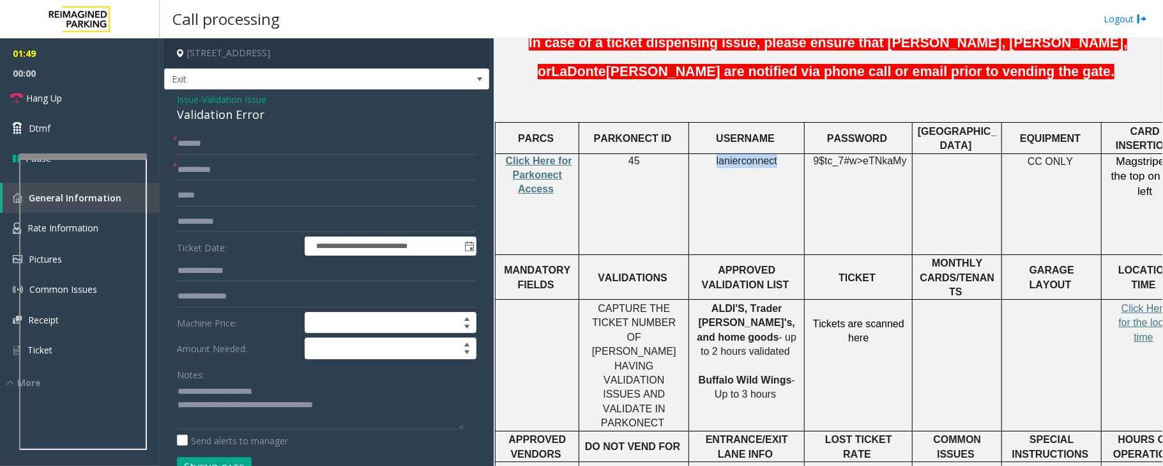
drag, startPoint x: 719, startPoint y: 129, endPoint x: 775, endPoint y: 134, distance: 56.4
click at [775, 154] on p "lanierconnect" at bounding box center [747, 161] width 106 height 14
copy span "lanierconnect"
drag, startPoint x: 818, startPoint y: 130, endPoint x: 902, endPoint y: 139, distance: 84.8
click at [902, 153] on td "9$tc_7#w> eTNkaMy" at bounding box center [859, 203] width 108 height 101
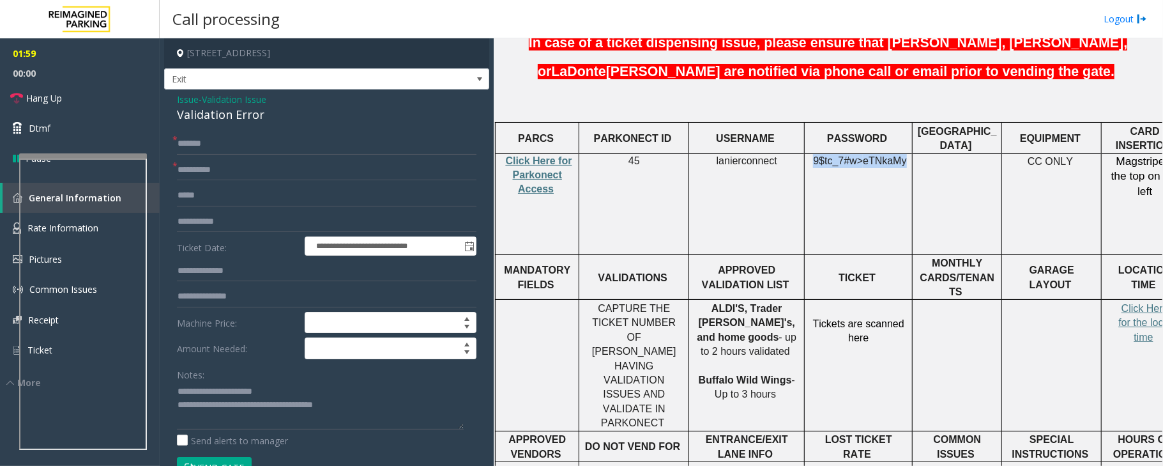
copy span "9$tc_7#w> eTNkaMy"
click at [192, 213] on input "**********" at bounding box center [327, 222] width 300 height 22
click at [190, 213] on input "**********" at bounding box center [327, 222] width 300 height 22
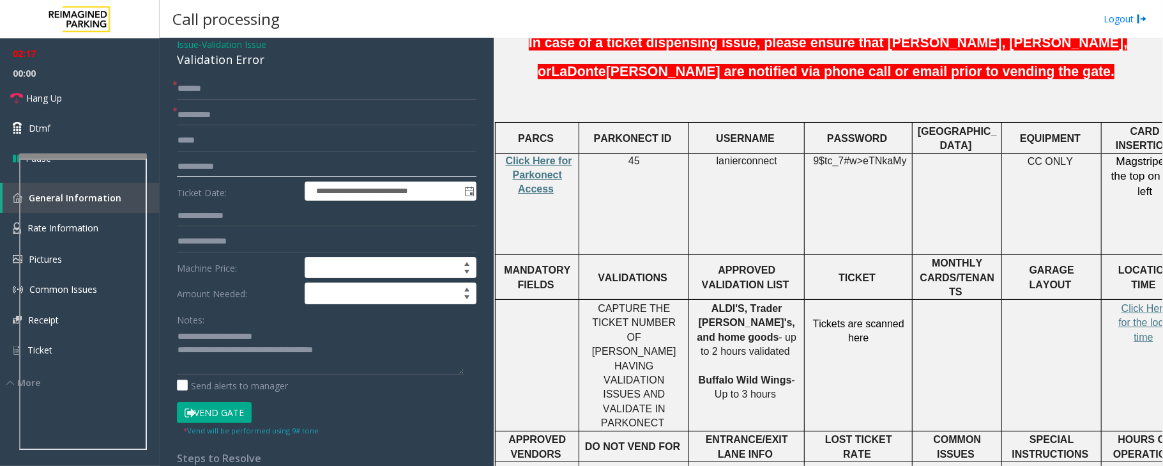
scroll to position [85, 0]
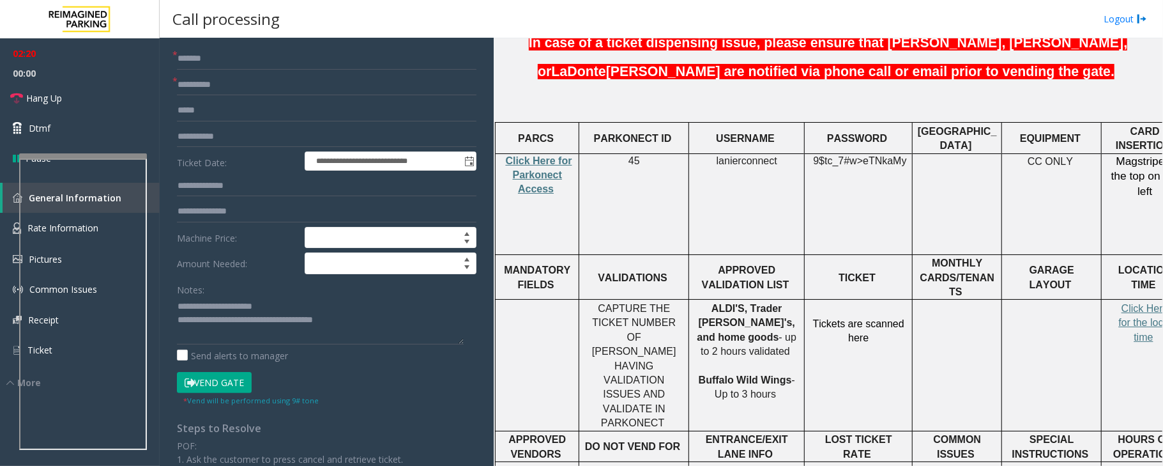
click at [222, 388] on button "Vend Gate" at bounding box center [214, 383] width 75 height 22
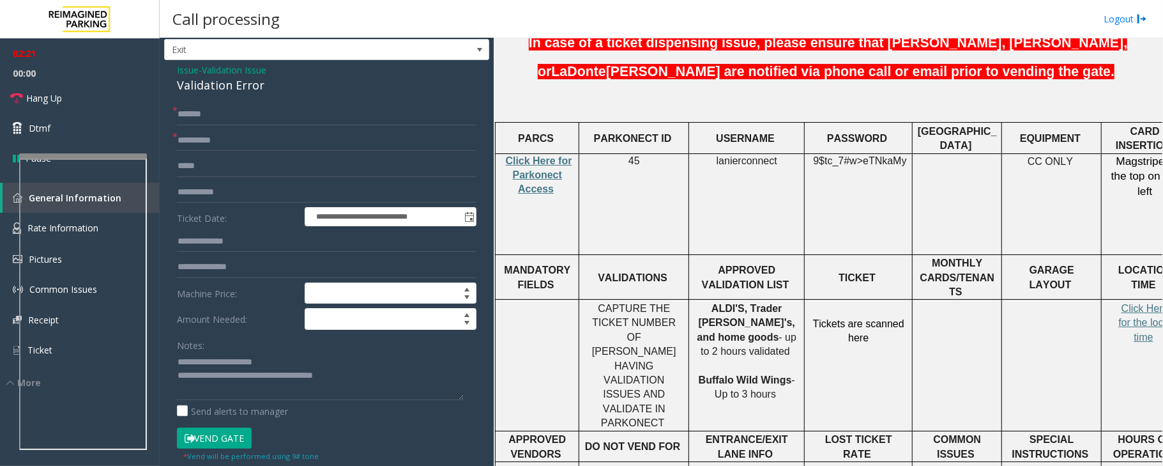
scroll to position [0, 0]
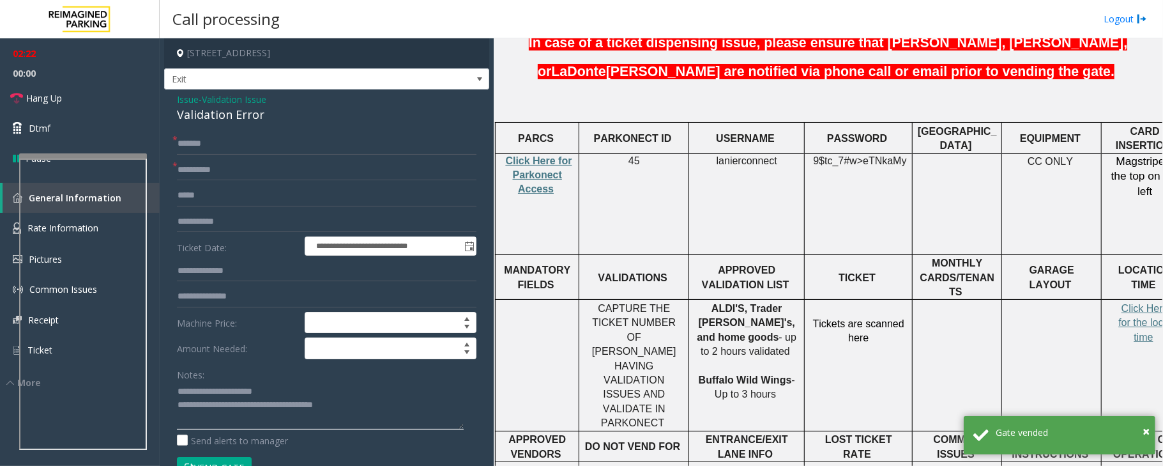
click at [370, 410] on textarea at bounding box center [320, 405] width 287 height 48
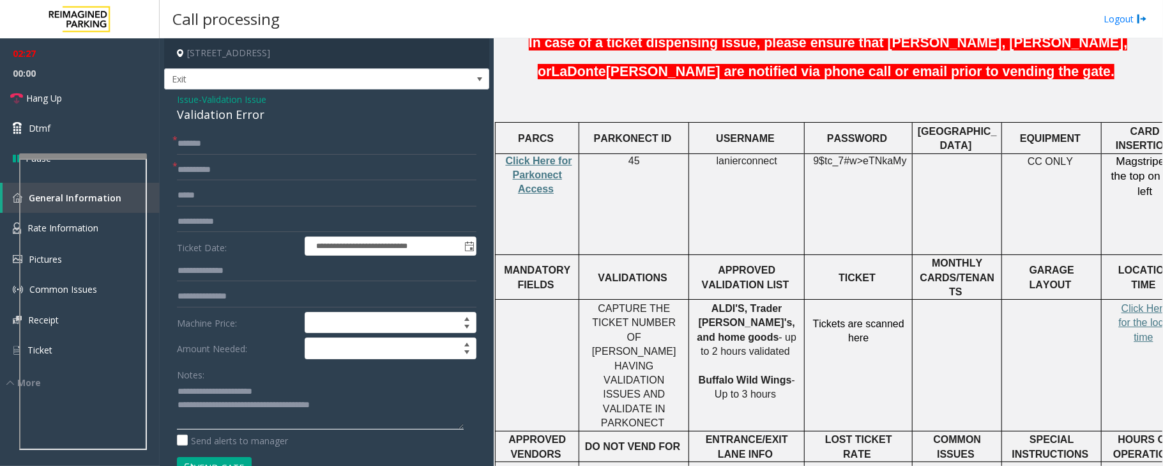
type textarea "**********"
click at [42, 96] on span "Hang Up" at bounding box center [44, 97] width 36 height 13
click at [34, 96] on span "Hang Up" at bounding box center [44, 97] width 36 height 13
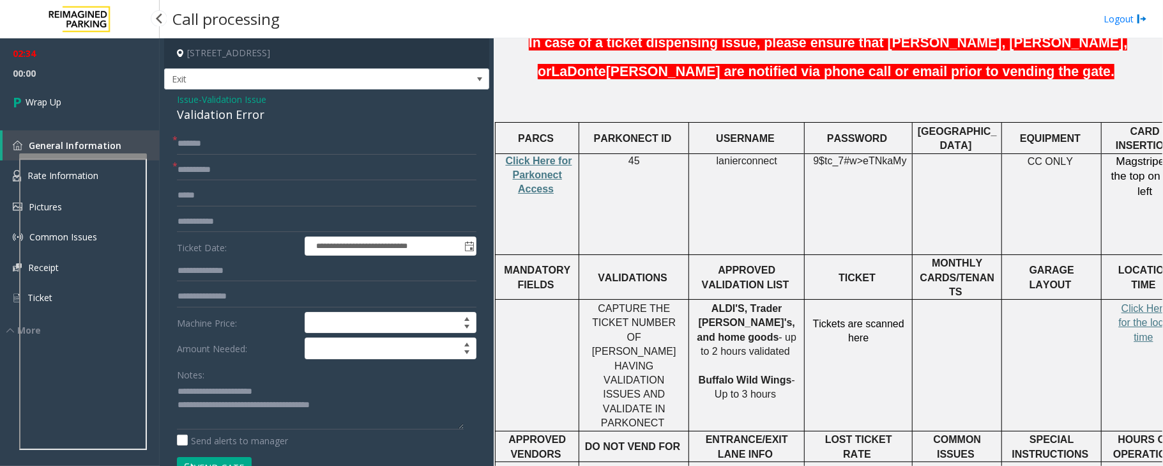
click at [34, 96] on span "Wrap Up" at bounding box center [44, 101] width 36 height 13
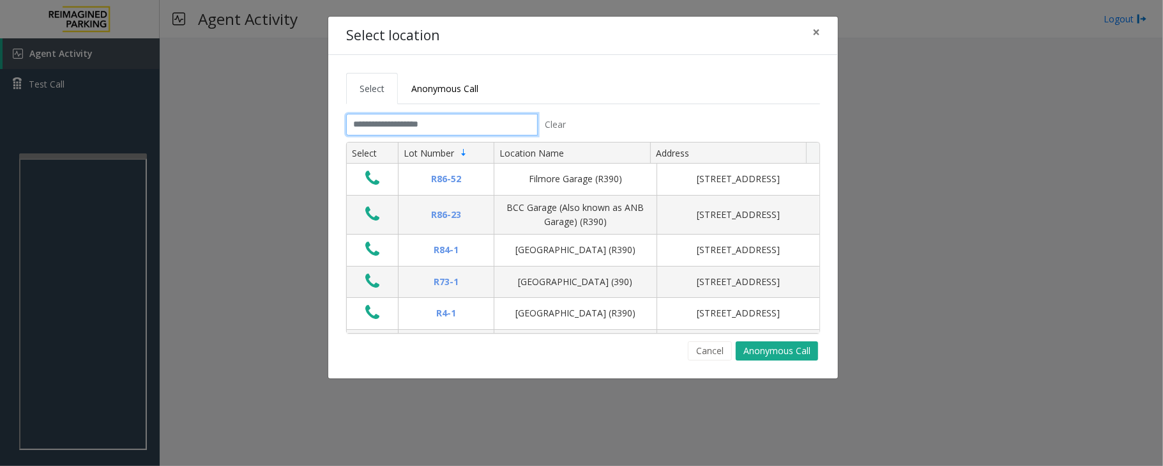
click at [387, 132] on input "text" at bounding box center [442, 125] width 192 height 22
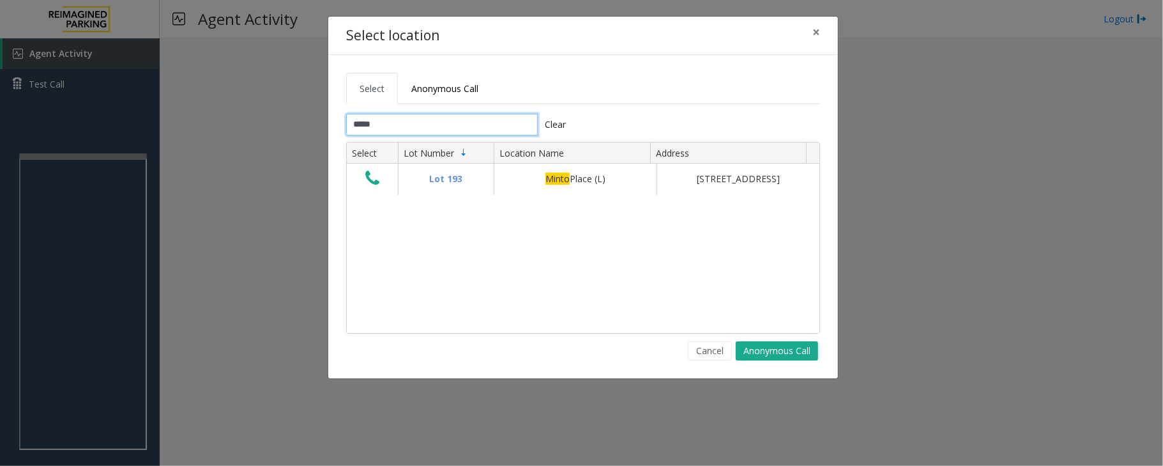
type input "*****"
click at [703, 349] on button "Cancel" at bounding box center [710, 350] width 44 height 19
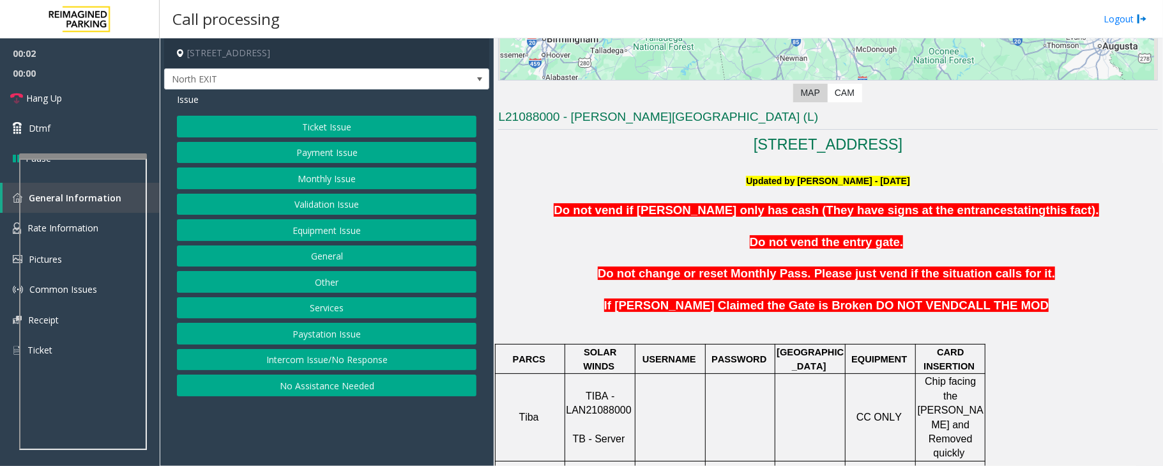
scroll to position [255, 0]
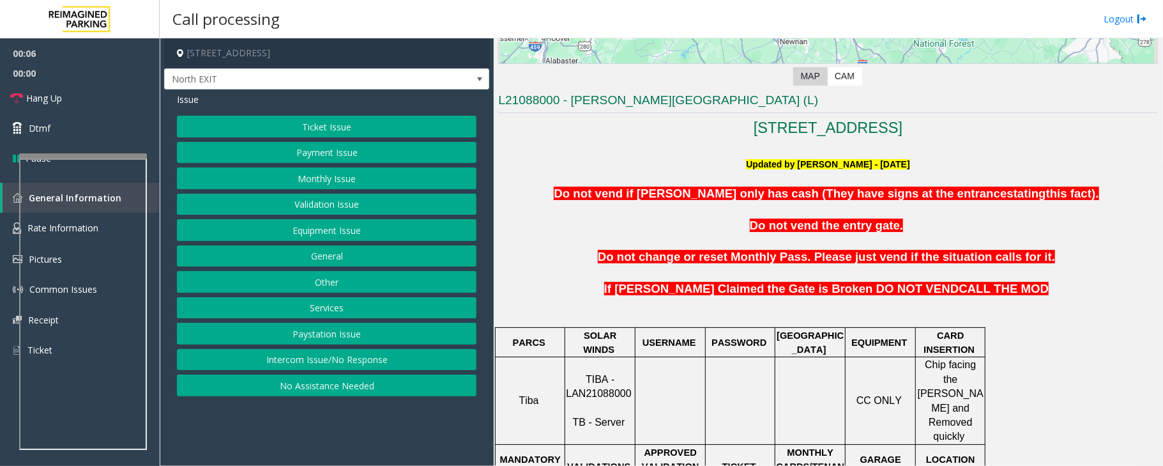
click at [601, 402] on span at bounding box center [600, 407] width 3 height 11
click at [603, 386] on span "TIBA - LAN21088000" at bounding box center [598, 386] width 65 height 25
drag, startPoint x: 607, startPoint y: 391, endPoint x: 560, endPoint y: 282, distance: 118.8
click at [548, 256] on p "Do not change or reset Monthly Pass. Please just vend if the situation calls fo…" at bounding box center [828, 257] width 660 height 16
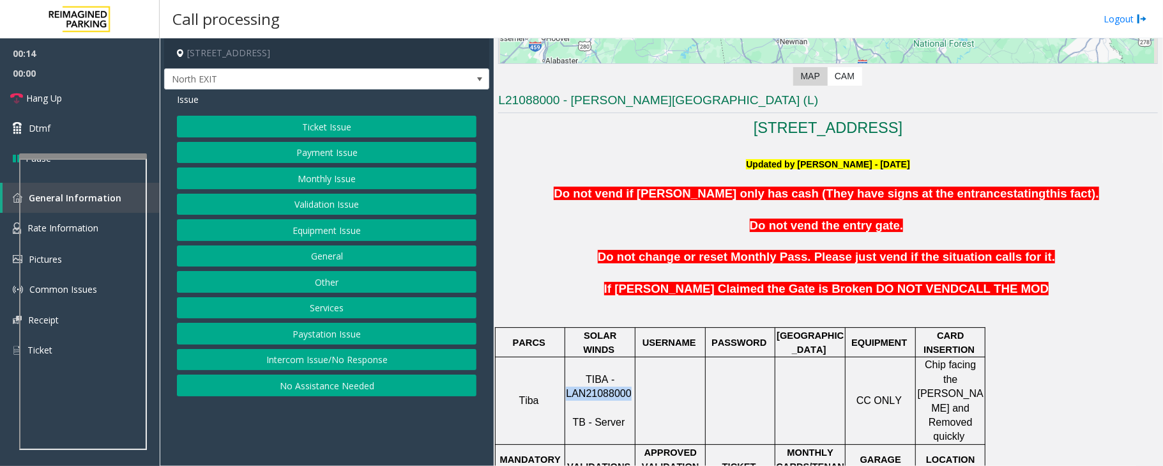
drag, startPoint x: 627, startPoint y: 383, endPoint x: 571, endPoint y: 386, distance: 56.3
click at [571, 386] on p "TIBA - LAN21088000 TB - Server" at bounding box center [600, 400] width 68 height 57
copy span "LAN21088000"
drag, startPoint x: 323, startPoint y: 204, endPoint x: 319, endPoint y: 190, distance: 14.6
click at [323, 204] on button "Validation Issue" at bounding box center [327, 205] width 300 height 22
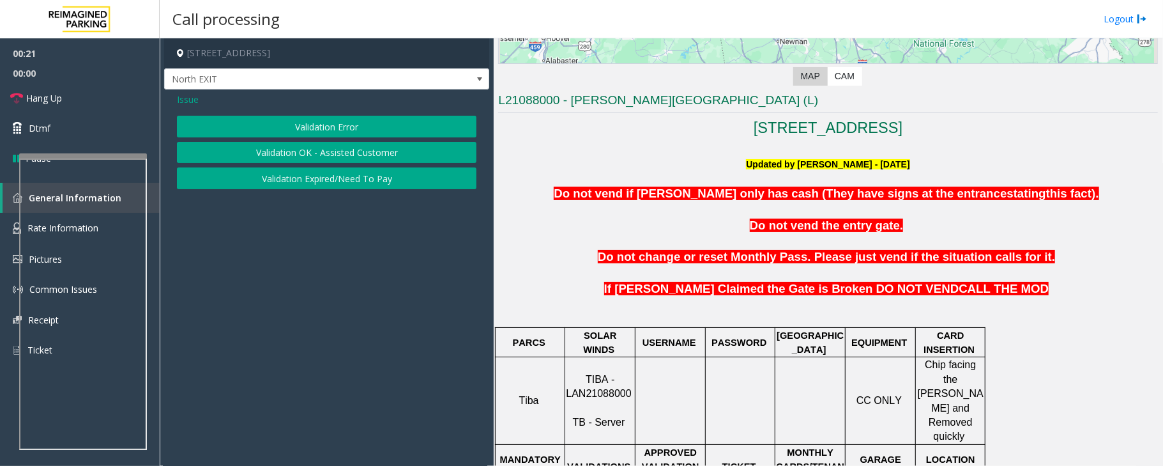
click at [294, 107] on div "Issue Validation Error Validation OK - Assisted Customer Validation Expired/Nee…" at bounding box center [326, 142] width 325 height 106
click at [295, 121] on button "Validation Error" at bounding box center [327, 127] width 300 height 22
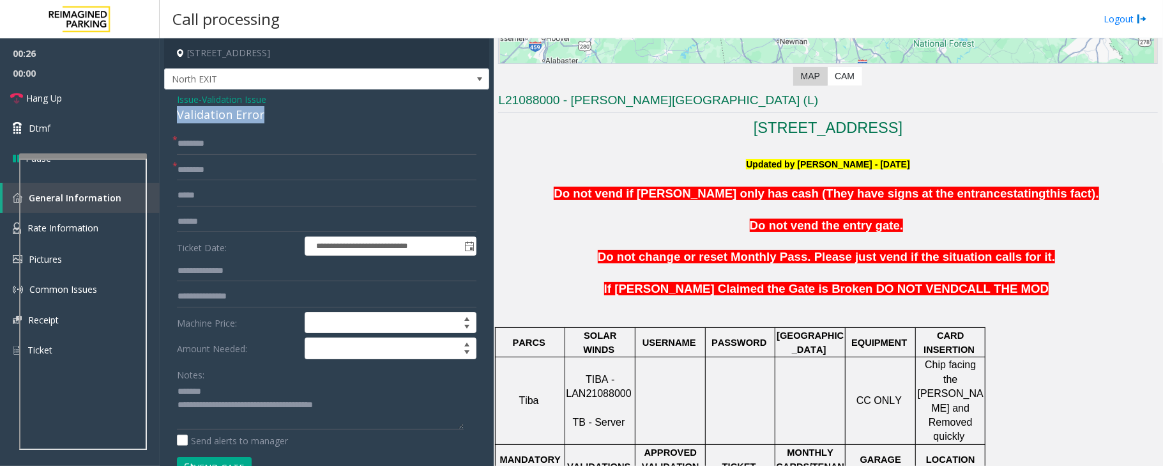
drag, startPoint x: 277, startPoint y: 113, endPoint x: 165, endPoint y: 114, distance: 111.8
click at [165, 114] on div "**********" at bounding box center [326, 460] width 325 height 742
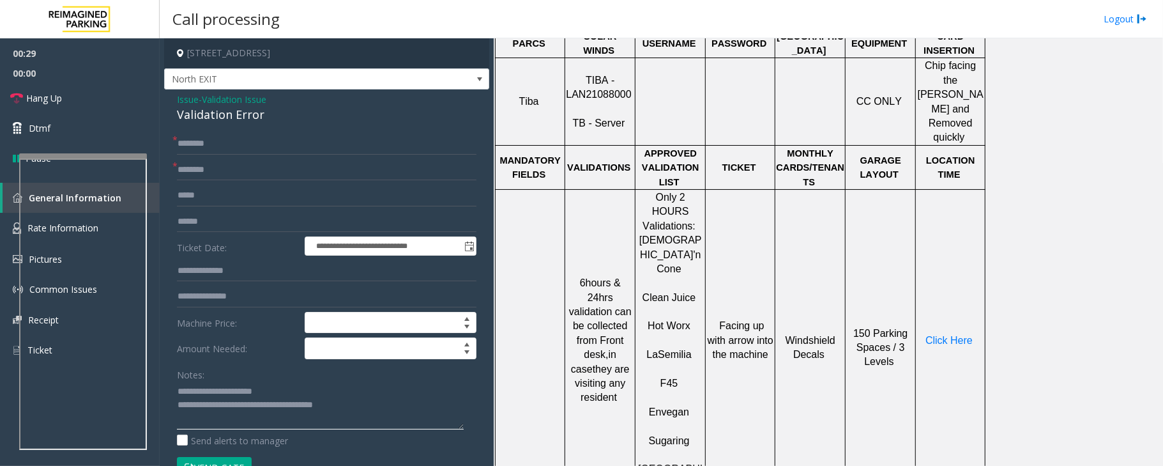
scroll to position [511, 0]
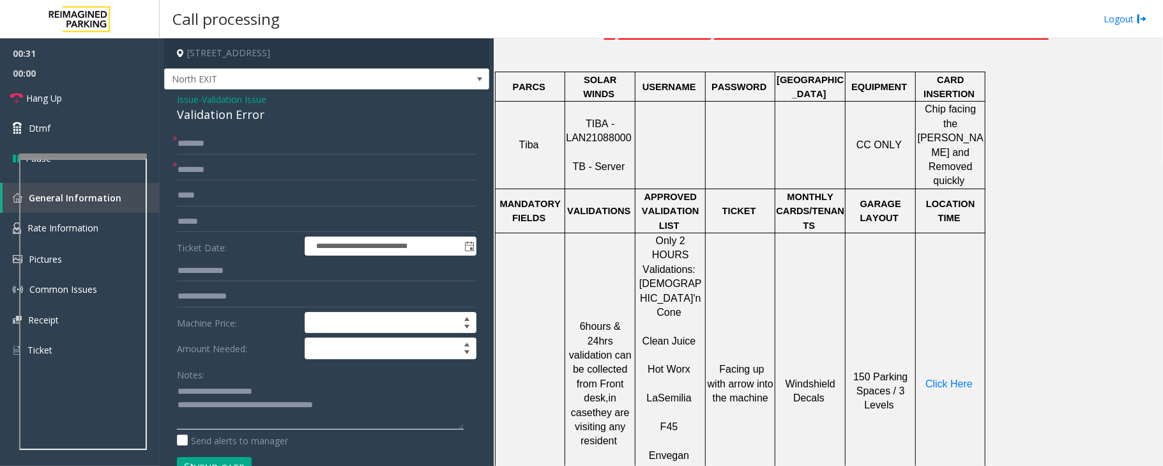
type textarea "**********"
click at [673, 348] on p "Hot Worx" at bounding box center [670, 362] width 68 height 29
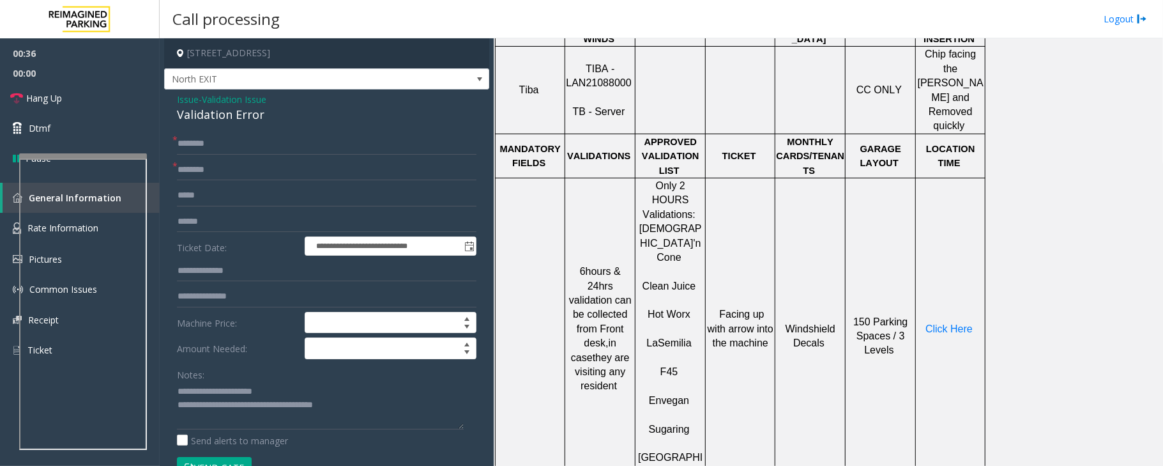
scroll to position [596, 0]
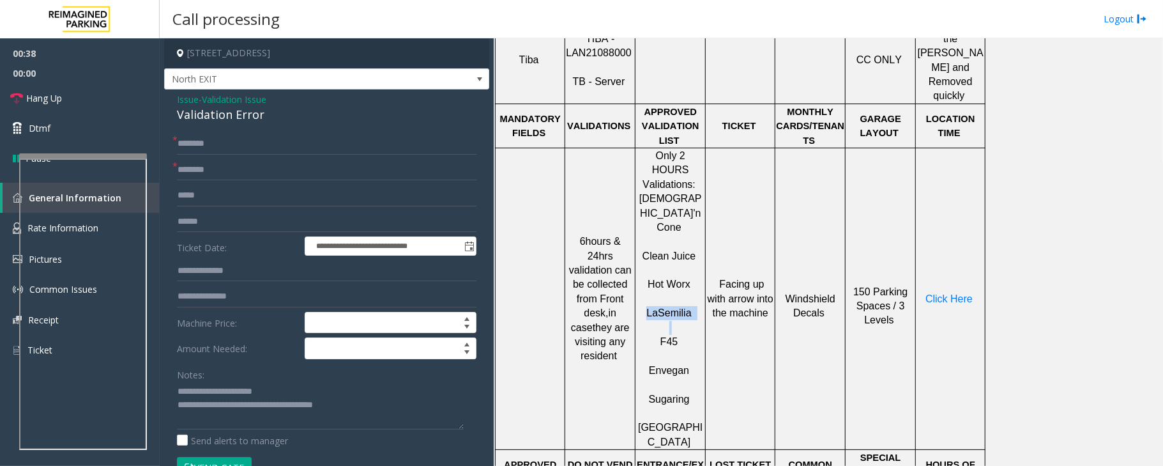
drag, startPoint x: 646, startPoint y: 245, endPoint x: 690, endPoint y: 253, distance: 44.1
click at [690, 253] on div "Only 2 HOURS Validations: [DEMOGRAPHIC_DATA]'n Cone Clean Juice Hot Worx [PERSO…" at bounding box center [671, 298] width 70 height 301
drag, startPoint x: 652, startPoint y: 215, endPoint x: 697, endPoint y: 222, distance: 45.9
click at [697, 222] on div "Only 2 HOURS Validations: [DEMOGRAPHIC_DATA]'n Cone Clean Juice Hot Worx [PERSO…" at bounding box center [671, 298] width 70 height 301
drag, startPoint x: 658, startPoint y: 277, endPoint x: 678, endPoint y: 293, distance: 25.5
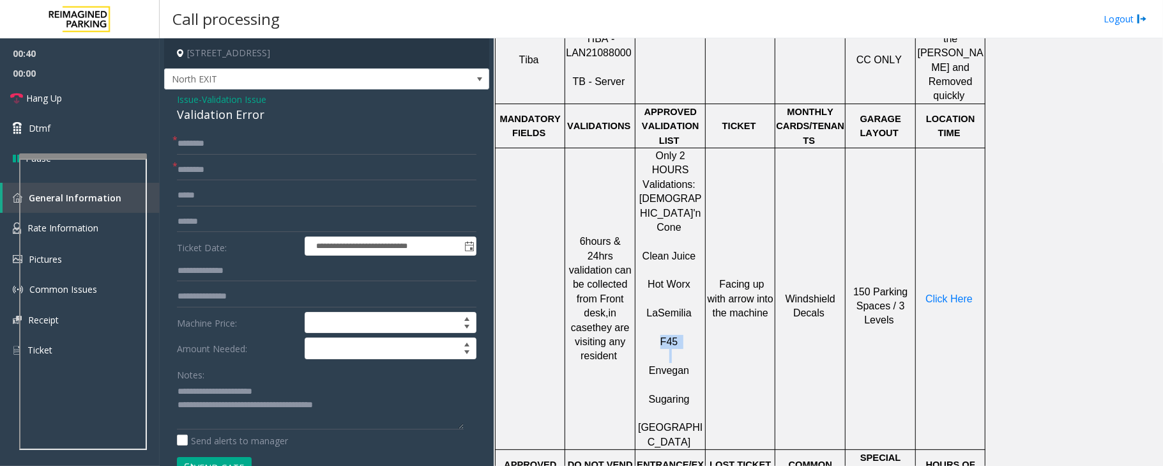
click at [678, 293] on div "Only 2 HOURS Validations: [DEMOGRAPHIC_DATA]'n Cone Clean Juice Hot Worx [PERSO…" at bounding box center [671, 298] width 70 height 301
drag, startPoint x: 642, startPoint y: 298, endPoint x: 678, endPoint y: 298, distance: 36.4
click at [678, 349] on p "Envegan" at bounding box center [670, 363] width 68 height 29
drag, startPoint x: 655, startPoint y: 269, endPoint x: 651, endPoint y: 256, distance: 13.2
click at [685, 321] on p "F45" at bounding box center [670, 335] width 68 height 29
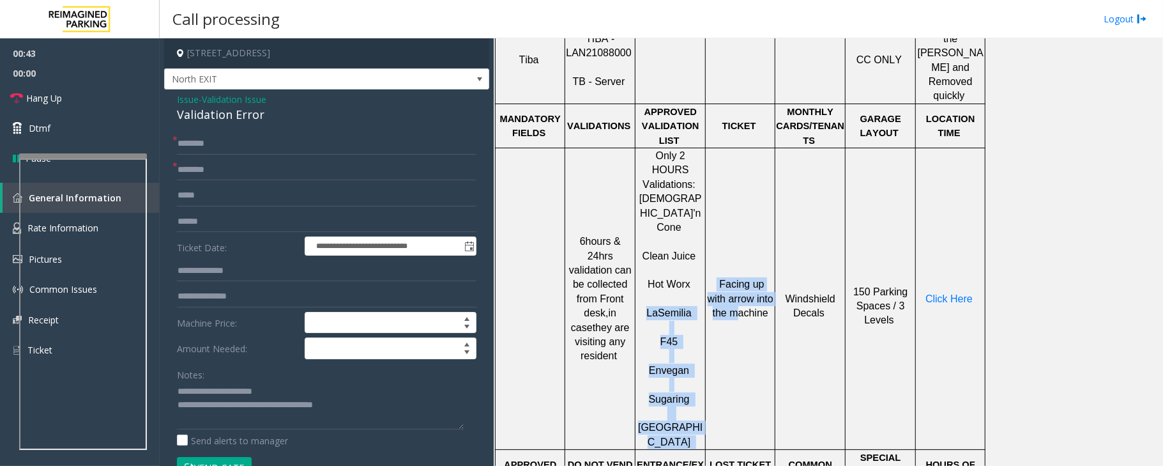
drag, startPoint x: 648, startPoint y: 243, endPoint x: 716, endPoint y: 254, distance: 69.2
click at [716, 254] on tr "6hours & 24hrs validation can be collected from Front desk, in case they are vi…" at bounding box center [741, 298] width 490 height 301
click at [672, 307] on span "Semilia" at bounding box center [674, 312] width 33 height 11
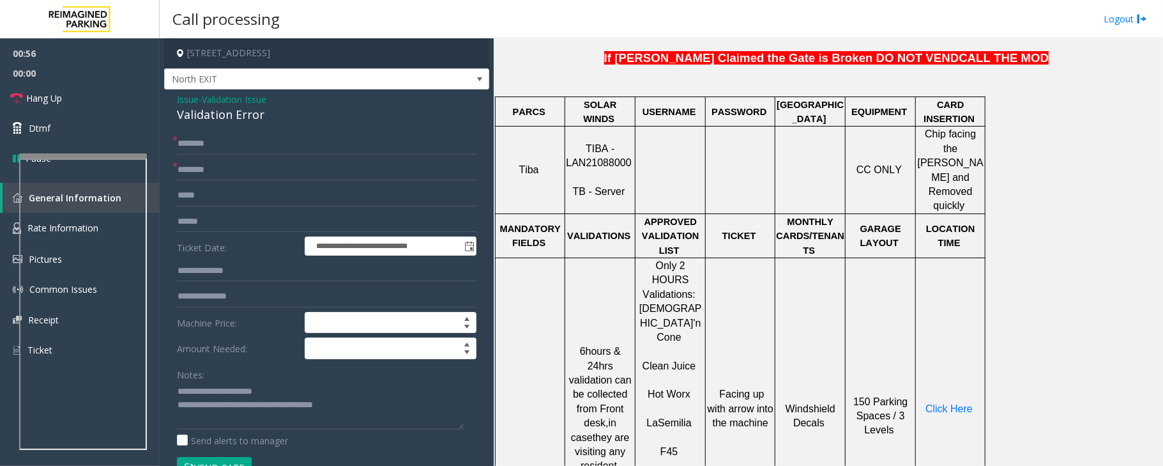
scroll to position [511, 0]
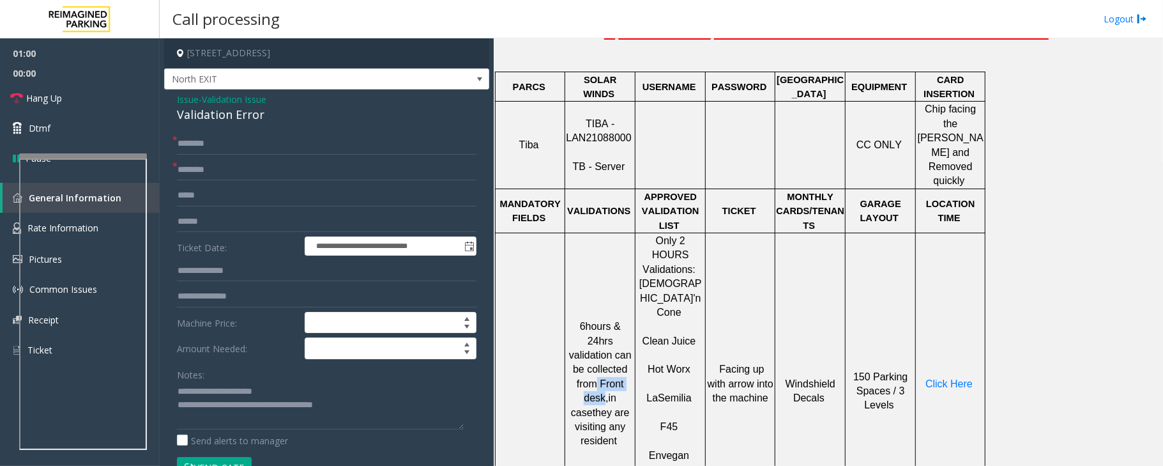
drag, startPoint x: 598, startPoint y: 328, endPoint x: 594, endPoint y: 340, distance: 13.5
click at [594, 340] on span "6hours & 24hrs validation can be collected from Front desk," at bounding box center [600, 362] width 63 height 82
type input "**********"
click at [192, 225] on input "text" at bounding box center [327, 222] width 300 height 22
click at [198, 220] on input "text" at bounding box center [327, 222] width 300 height 22
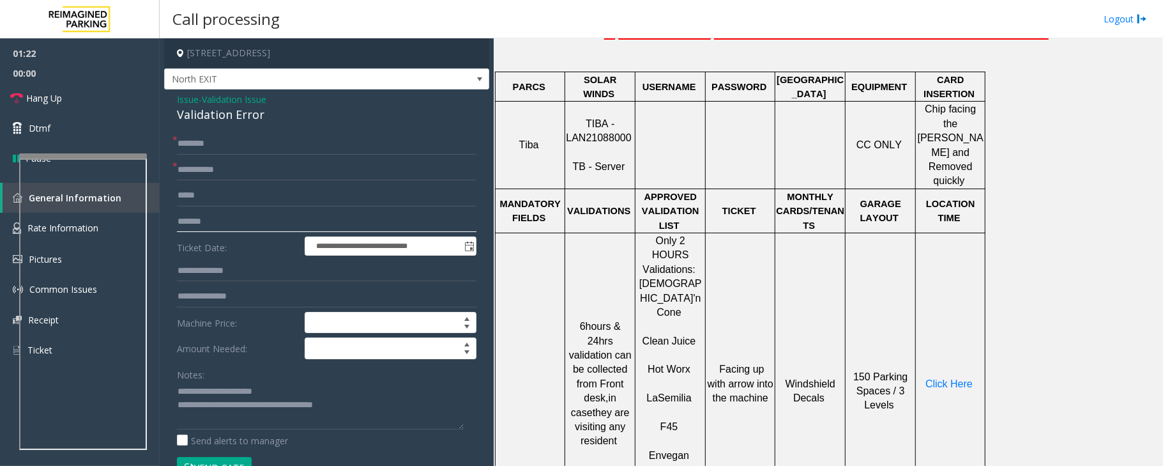
type input "*******"
click at [209, 272] on input "text" at bounding box center [327, 271] width 300 height 22
click at [211, 270] on input "text" at bounding box center [327, 271] width 300 height 22
click at [203, 272] on input "text" at bounding box center [327, 271] width 300 height 22
type input "*****"
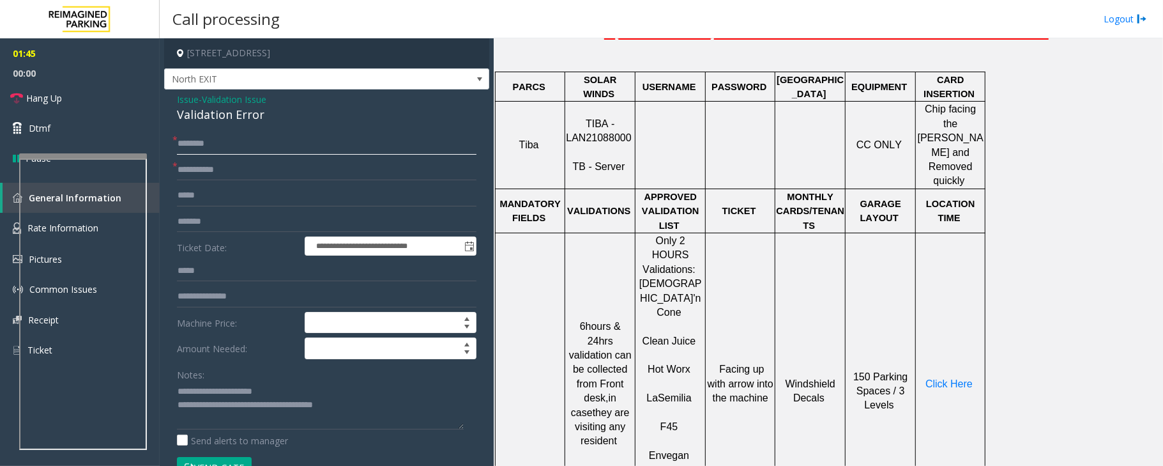
click at [207, 146] on input "text" at bounding box center [327, 144] width 300 height 22
click at [195, 148] on input "text" at bounding box center [327, 144] width 300 height 22
click at [199, 144] on input "text" at bounding box center [327, 144] width 300 height 22
click at [204, 144] on input "text" at bounding box center [327, 144] width 300 height 22
click at [209, 146] on input "text" at bounding box center [327, 144] width 300 height 22
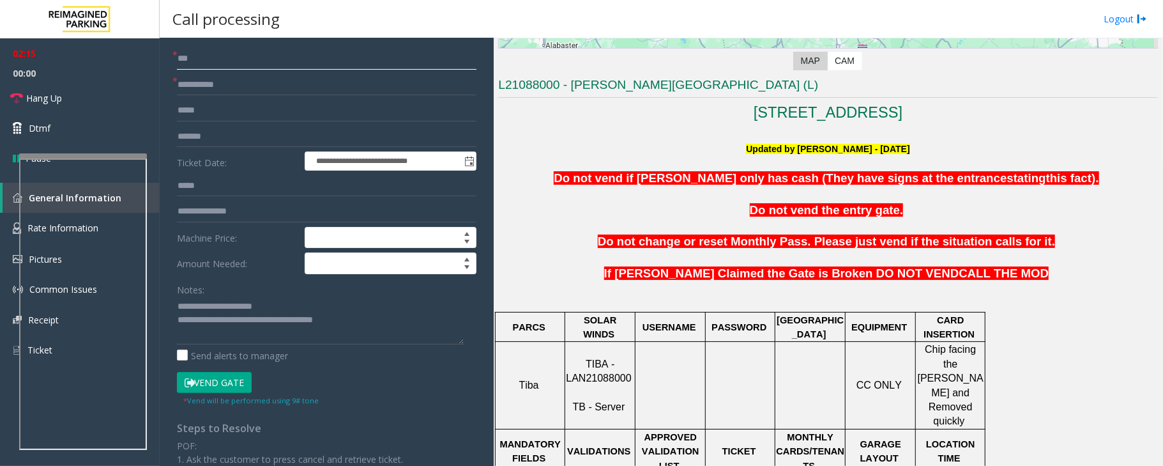
scroll to position [255, 0]
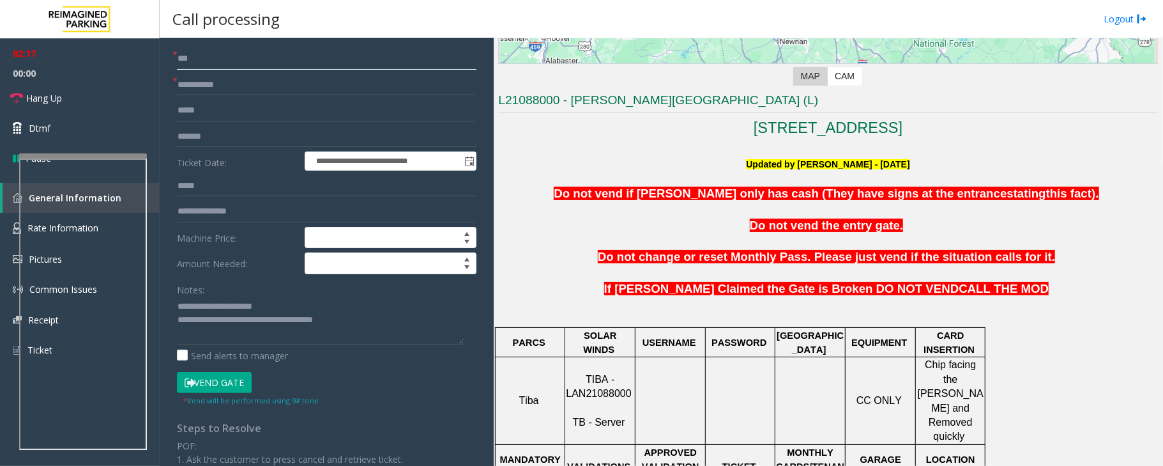
type input "***"
click at [220, 388] on button "Vend Gate" at bounding box center [214, 383] width 75 height 22
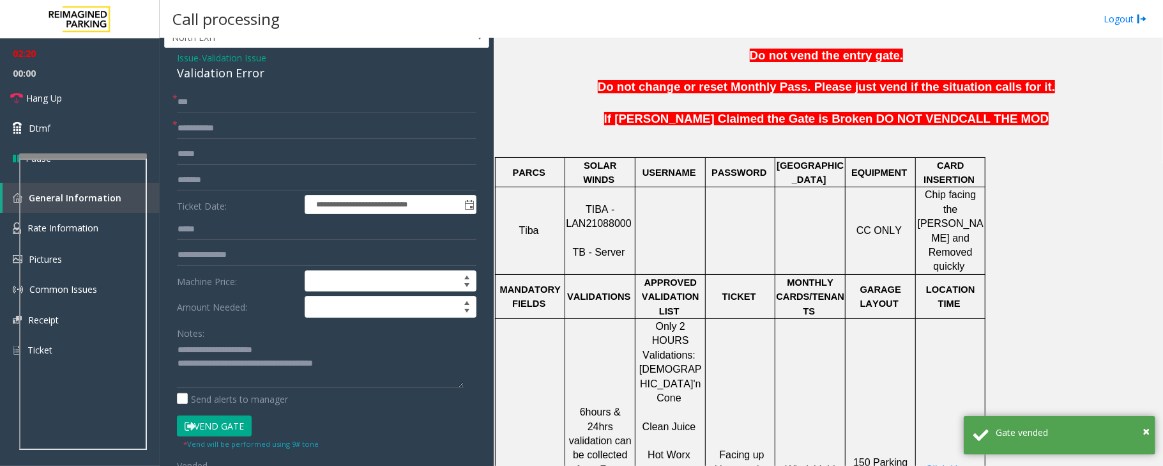
scroll to position [0, 0]
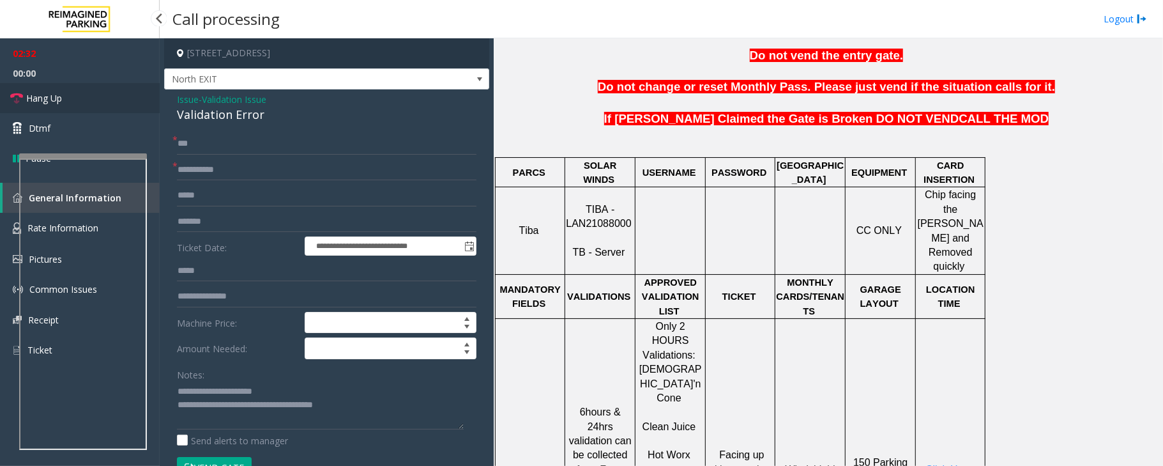
click at [61, 88] on link "Hang Up" at bounding box center [80, 98] width 160 height 30
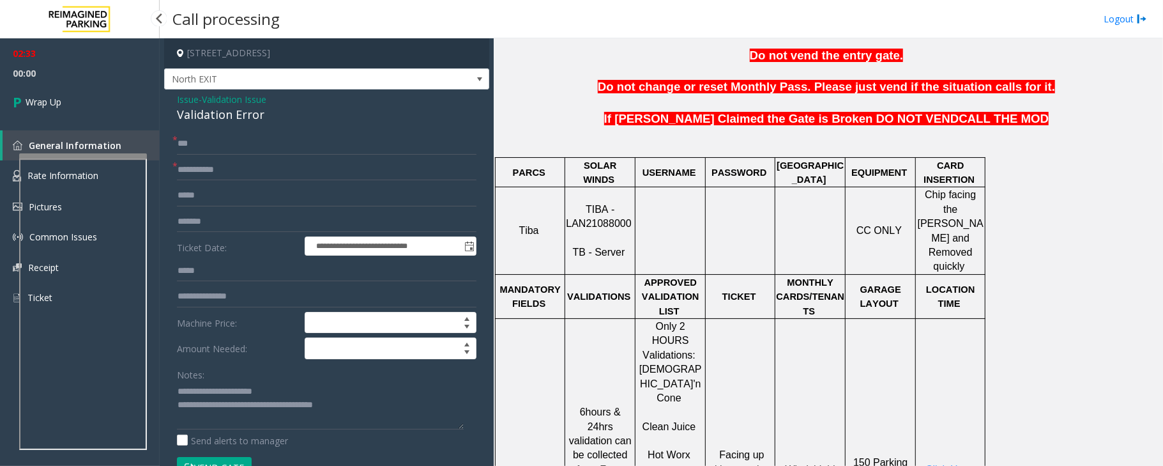
click at [57, 100] on span "Wrap Up" at bounding box center [44, 101] width 36 height 13
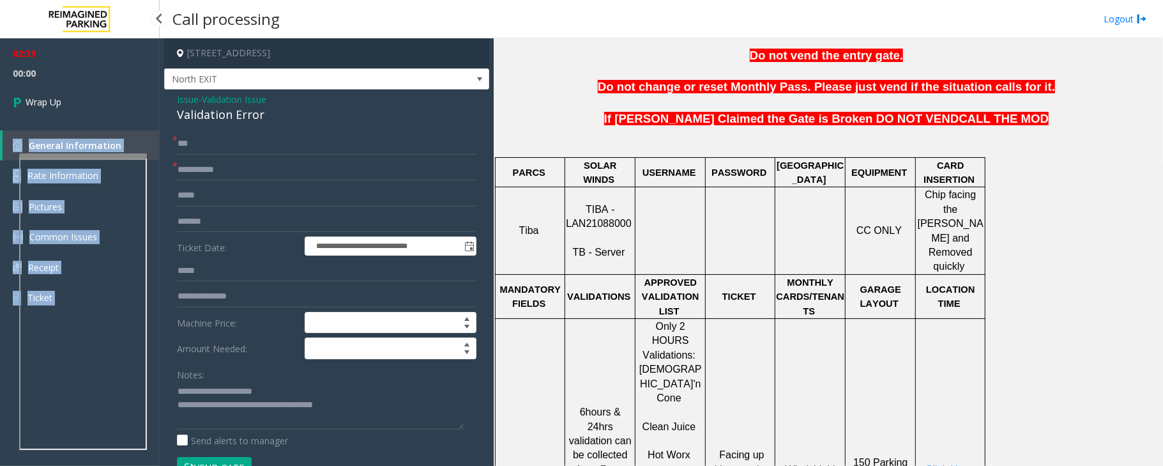
click at [57, 100] on div "02:33 00:00 Wrap Up General Information Rate Information Pictures Common Issues…" at bounding box center [80, 180] width 160 height 285
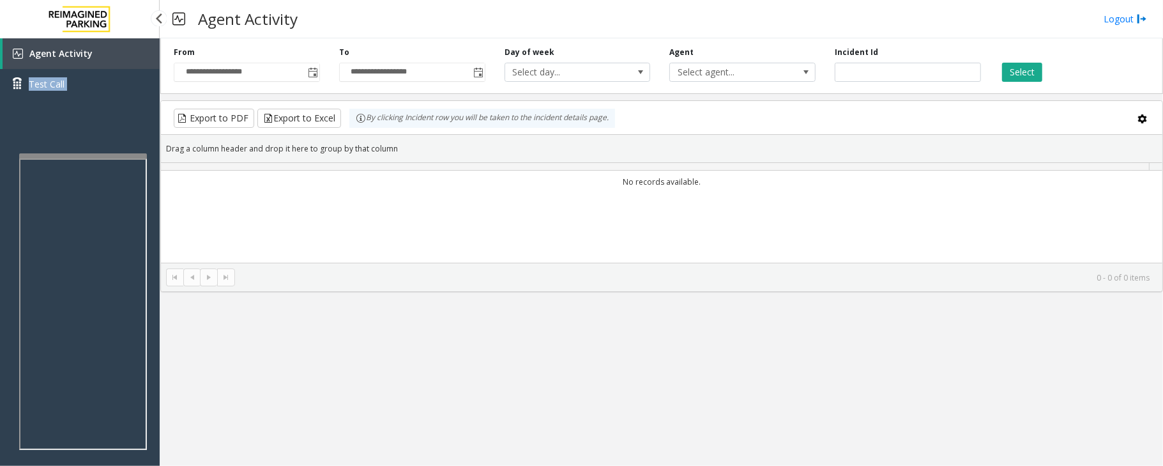
click at [57, 100] on div "Agent Activity Test Call" at bounding box center [80, 73] width 160 height 70
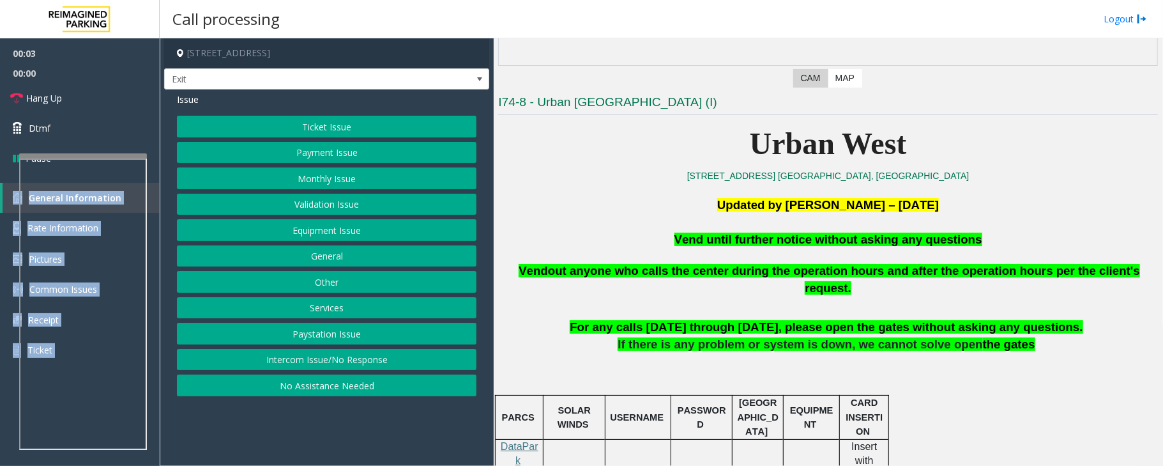
scroll to position [255, 0]
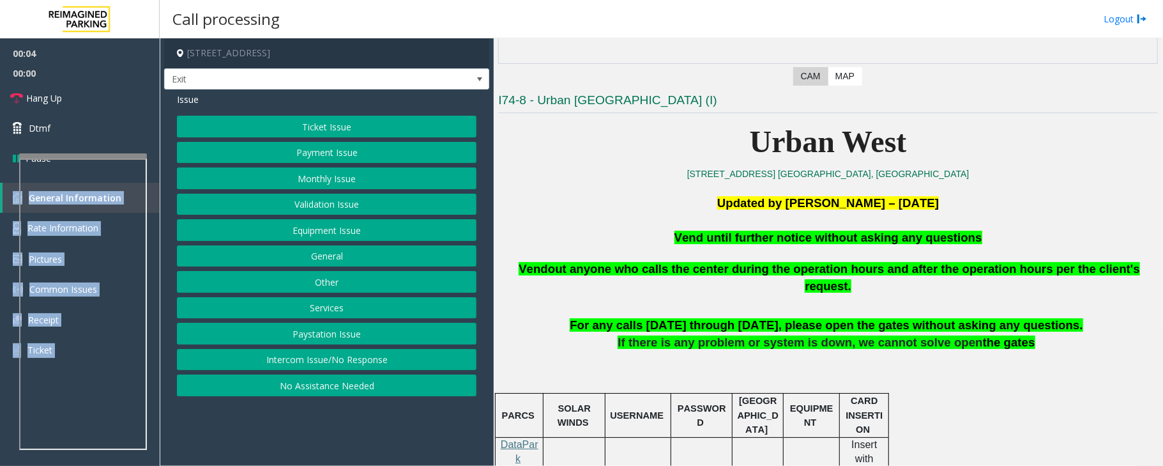
click at [295, 231] on button "Equipment Issue" at bounding box center [327, 230] width 300 height 22
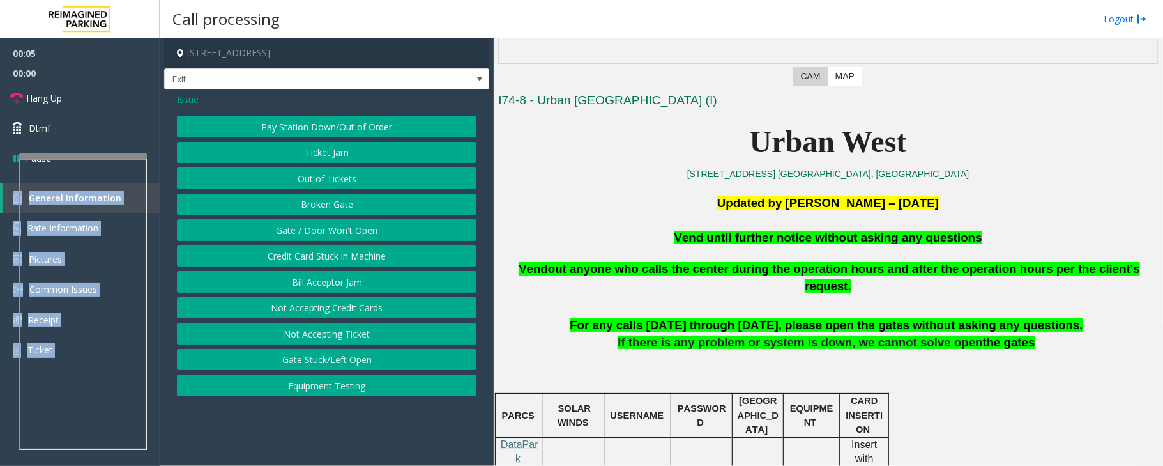
click at [284, 226] on button "Gate / Door Won't Open" at bounding box center [327, 230] width 300 height 22
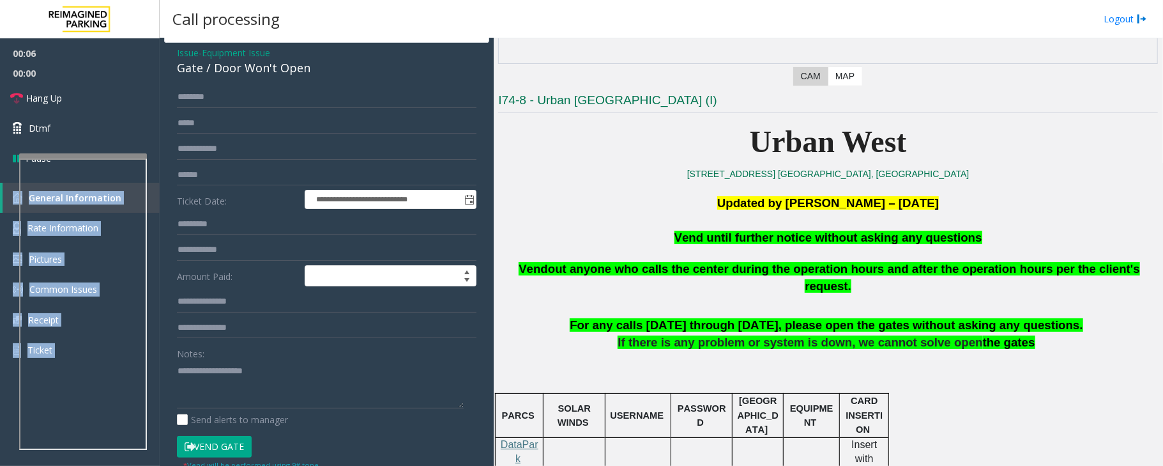
scroll to position [85, 0]
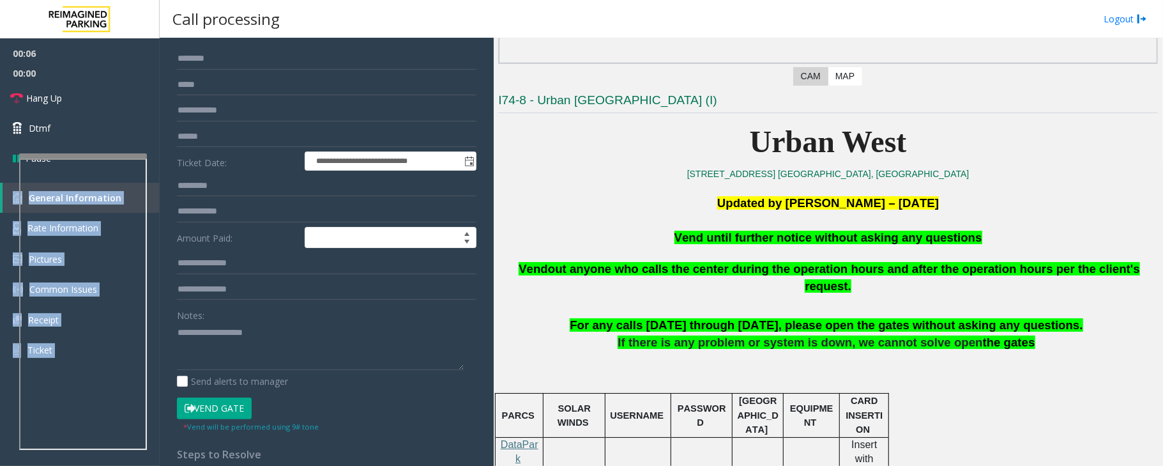
click at [225, 415] on button "Vend Gate" at bounding box center [214, 408] width 75 height 22
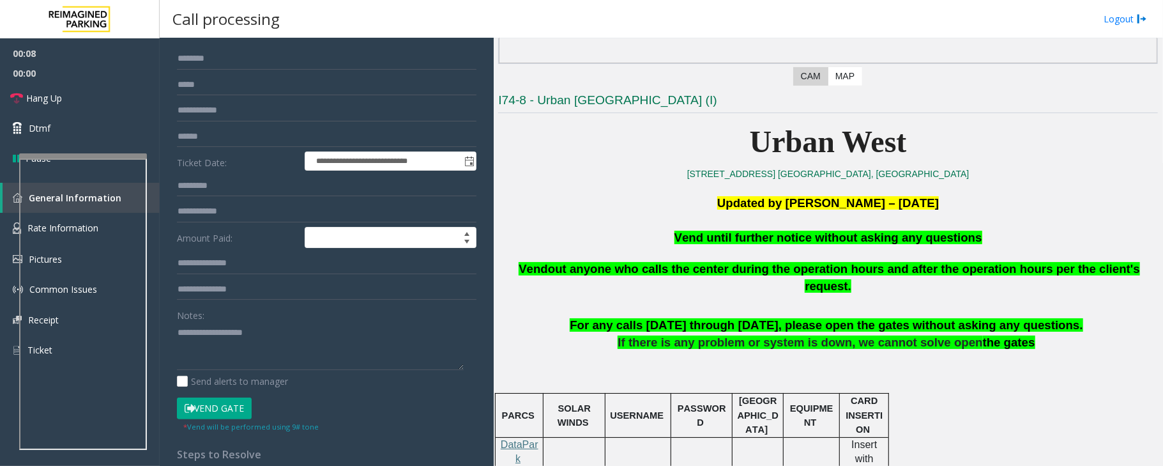
click at [790, 243] on span "Vend until further notice without asking any questions" at bounding box center [828, 237] width 308 height 13
click at [788, 243] on span "Vend until further notice without asking any questions" at bounding box center [828, 237] width 308 height 13
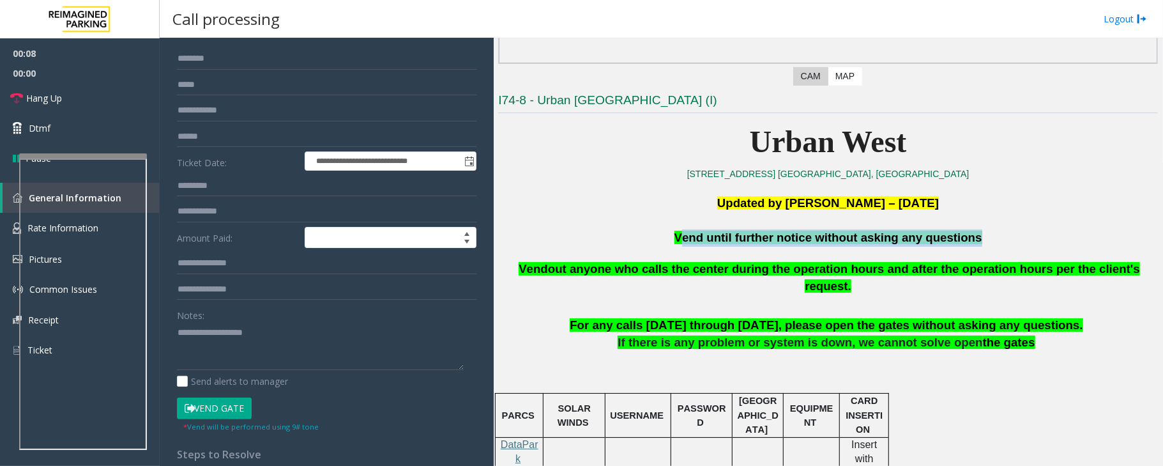
click at [788, 243] on span "Vend until further notice without asking any questions" at bounding box center [828, 237] width 308 height 13
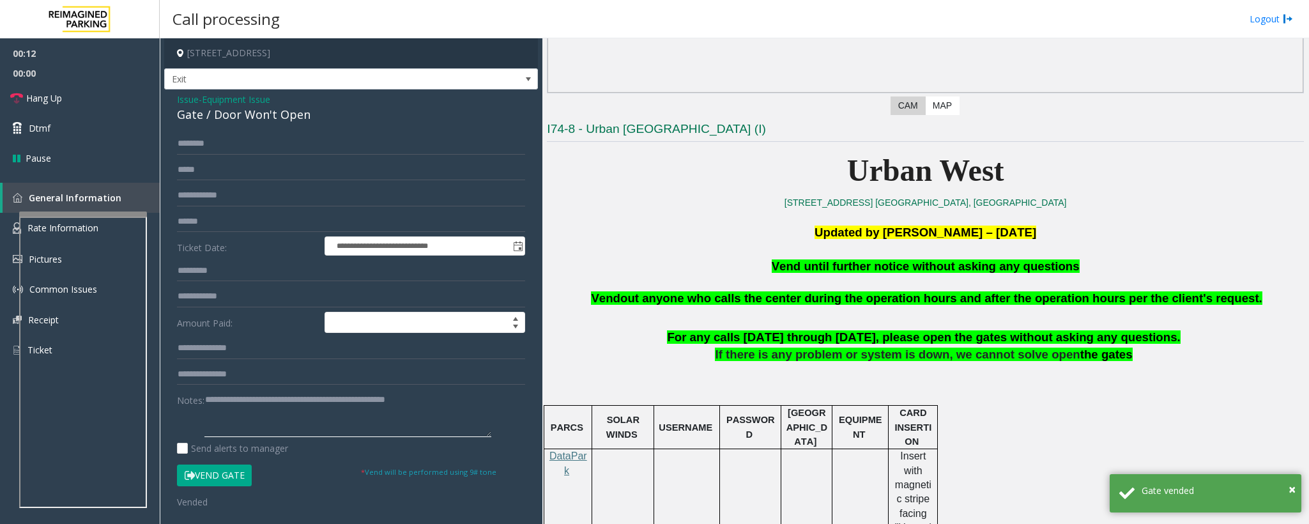
scroll to position [255, 0]
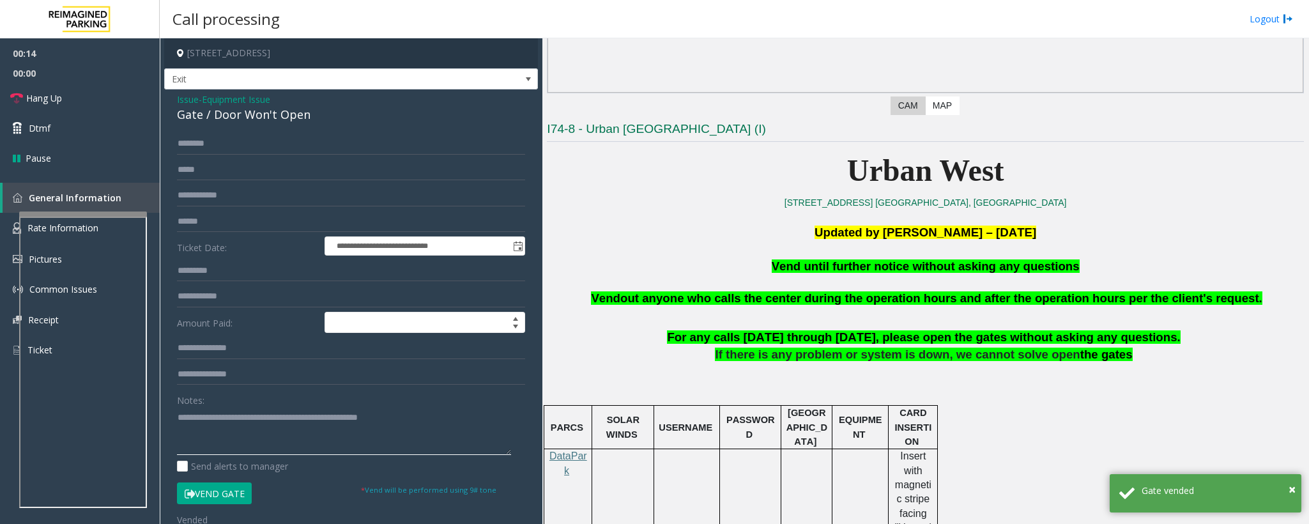
type textarea "**********"
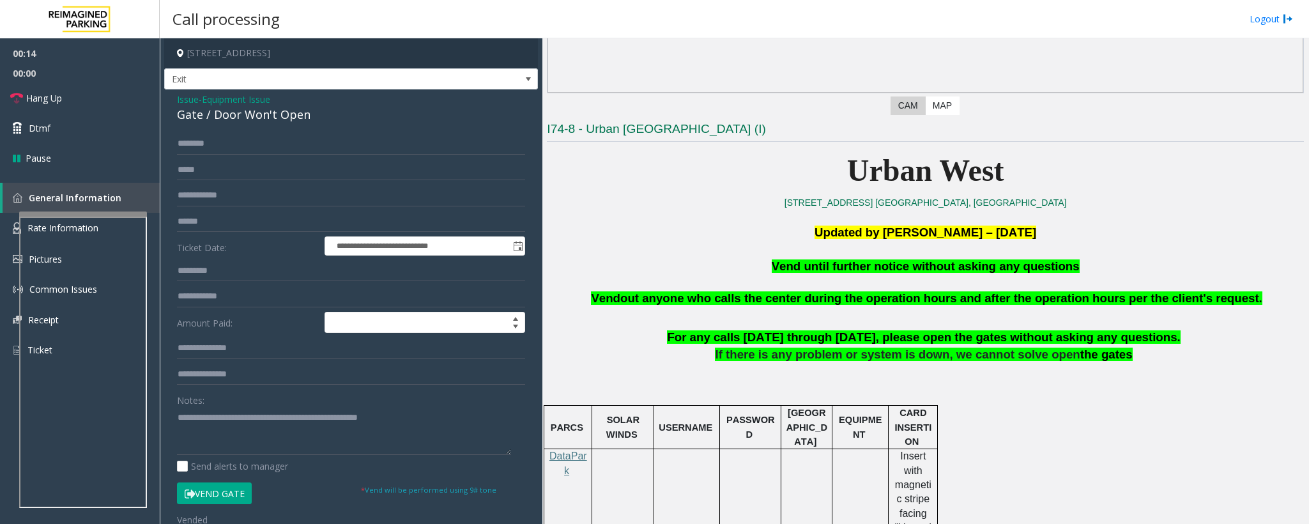
click at [263, 100] on span "Equipment Issue" at bounding box center [236, 99] width 68 height 13
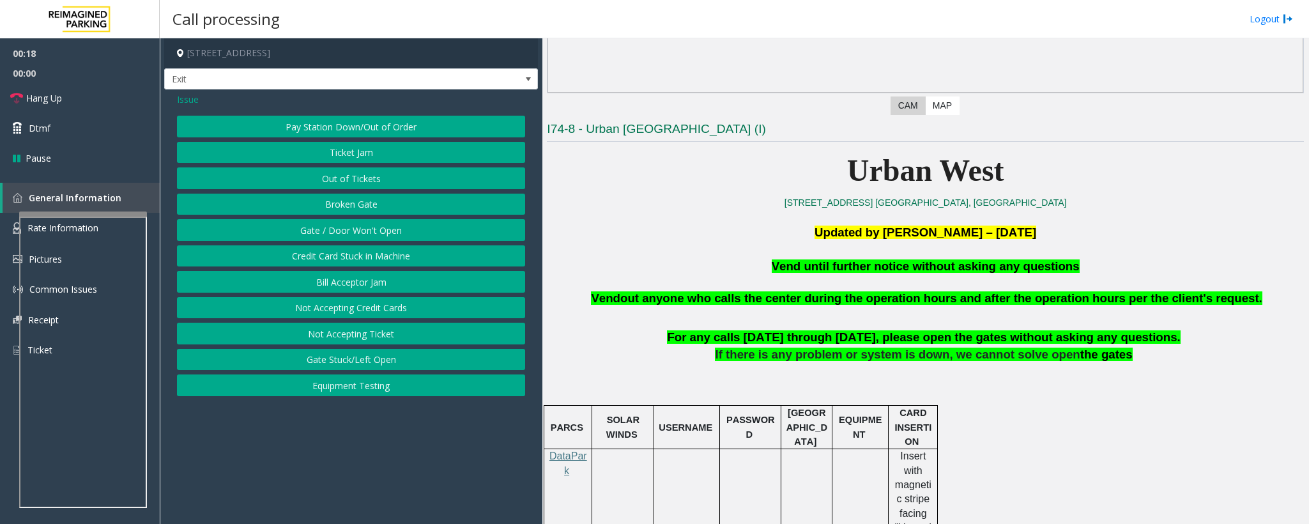
click at [199, 100] on div "Issue" at bounding box center [351, 99] width 348 height 13
click at [184, 96] on span "Issue" at bounding box center [188, 99] width 22 height 13
click at [351, 315] on button "Services" at bounding box center [351, 308] width 348 height 22
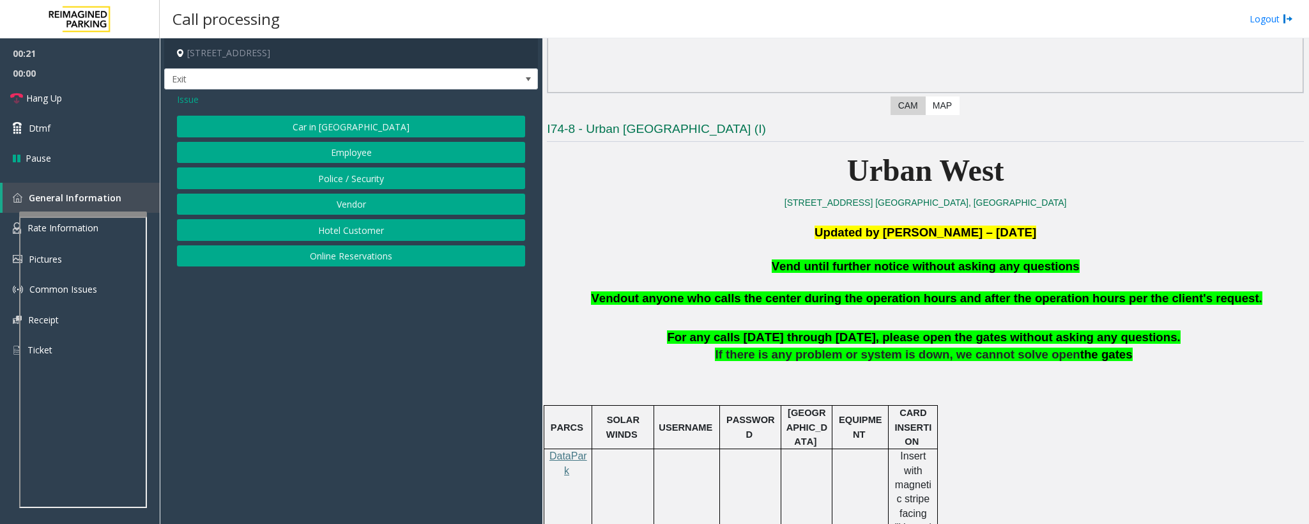
click at [337, 225] on button "Hotel Customer" at bounding box center [351, 230] width 348 height 22
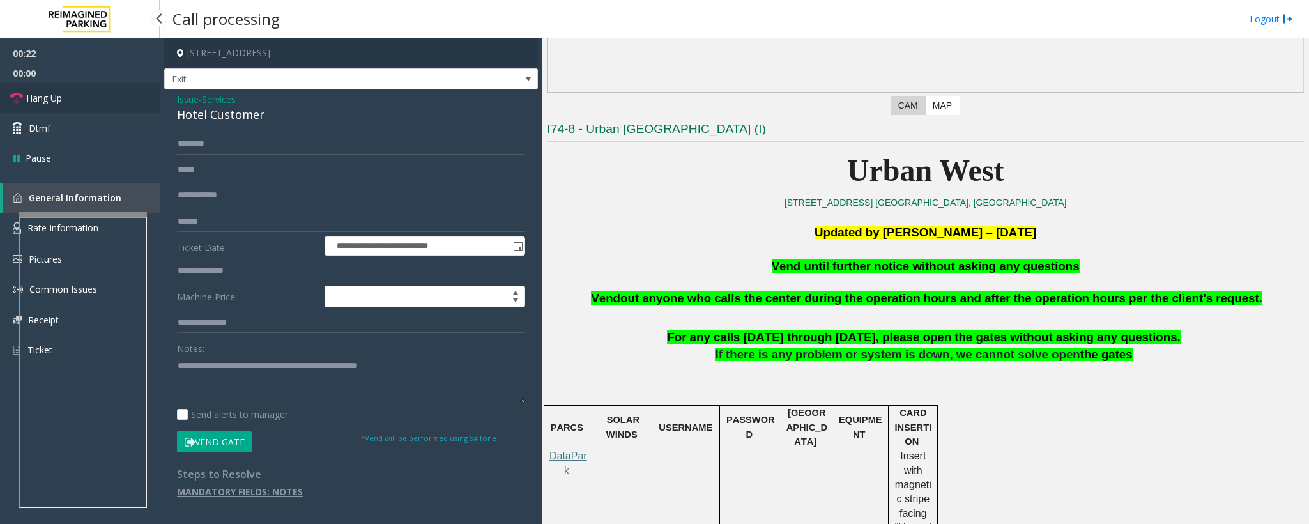
click at [13, 94] on icon at bounding box center [16, 98] width 13 height 13
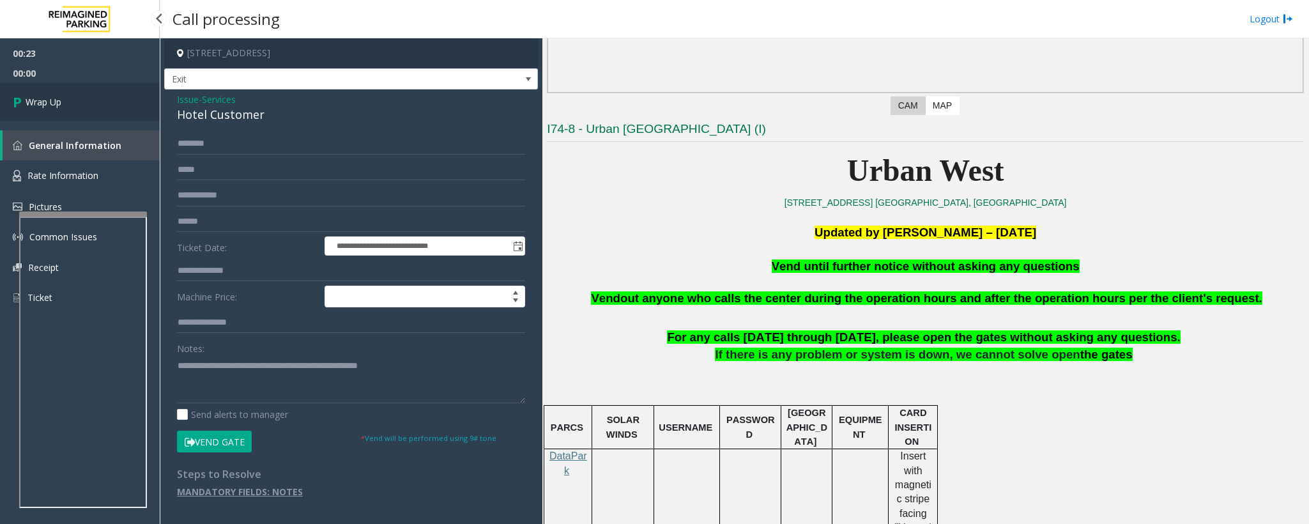
click at [69, 95] on link "Wrap Up" at bounding box center [80, 102] width 160 height 38
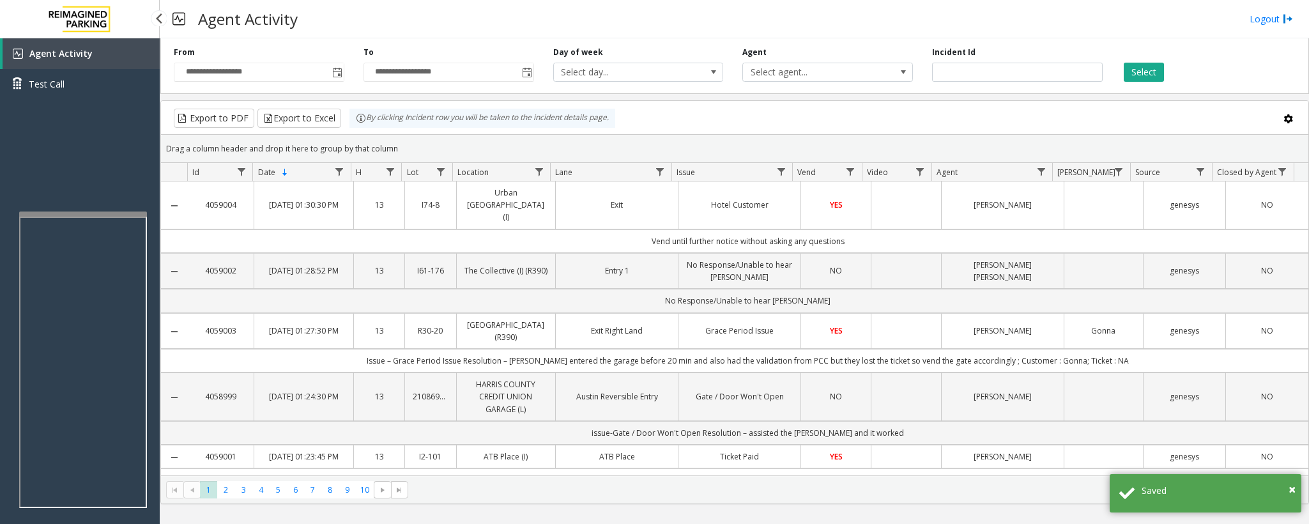
click at [89, 209] on div "Agent Activity Test Call" at bounding box center [80, 300] width 160 height 524
